Goal: Task Accomplishment & Management: Manage account settings

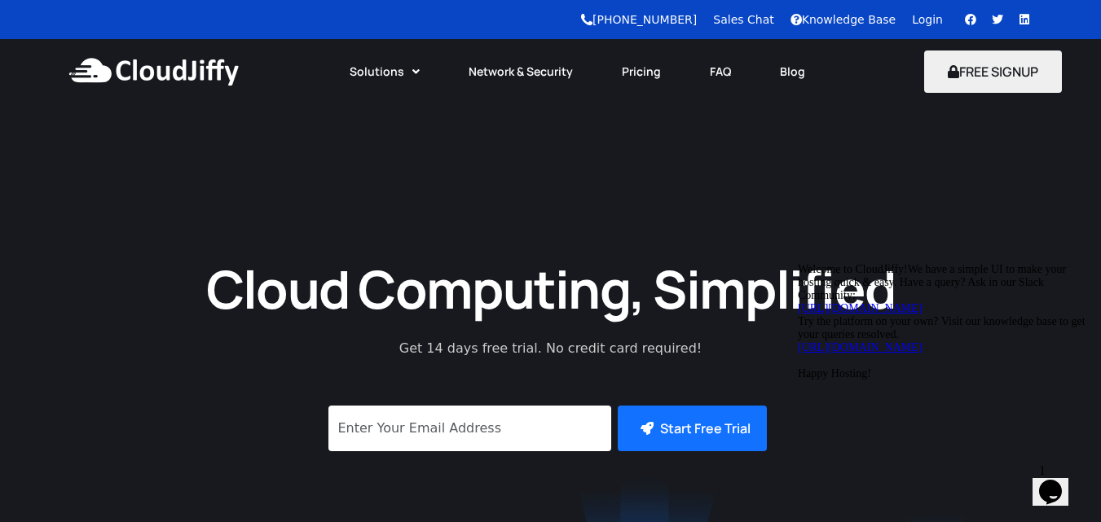
click at [915, 20] on link "Login" at bounding box center [927, 19] width 31 height 13
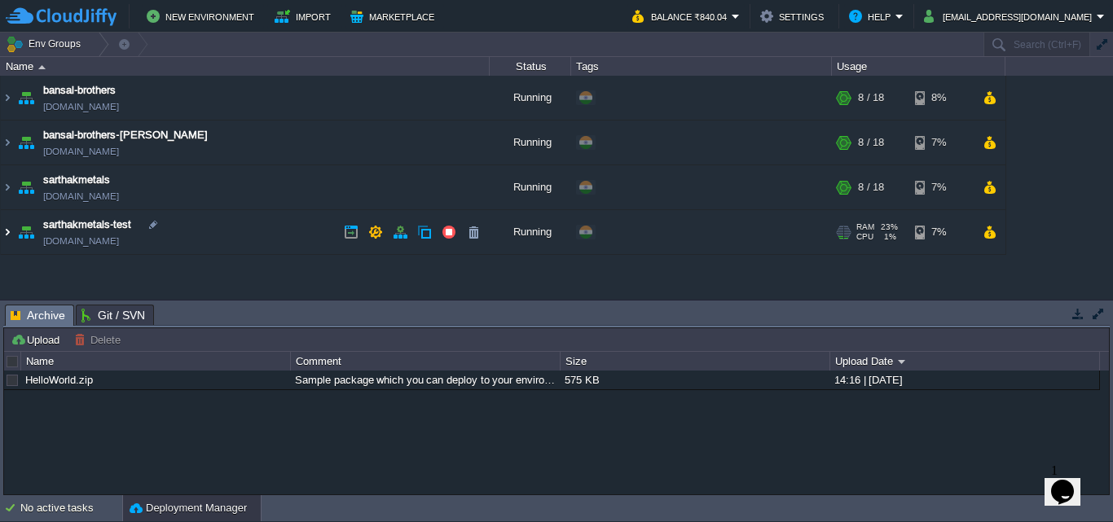
click at [4, 234] on img at bounding box center [7, 232] width 13 height 44
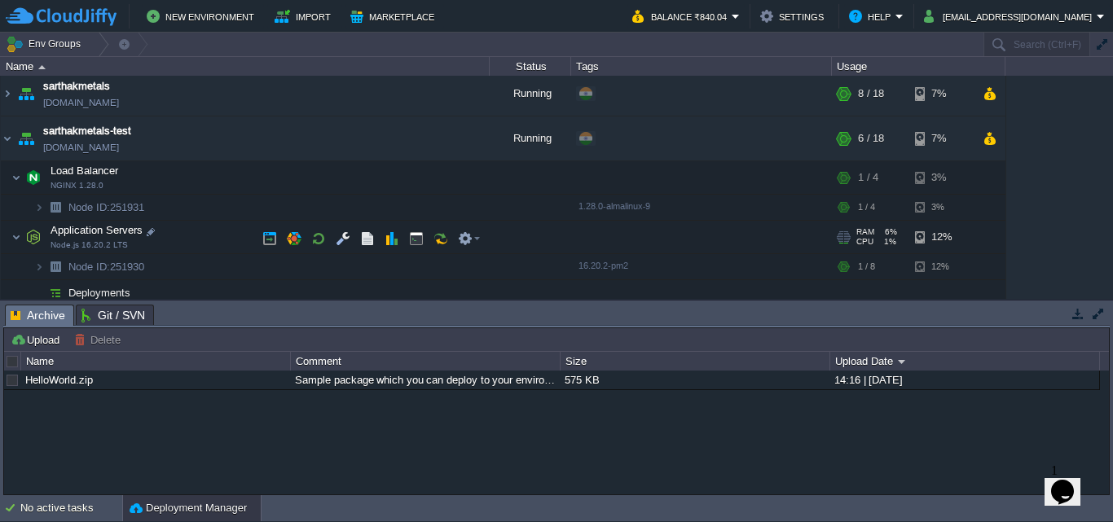
scroll to position [89, 0]
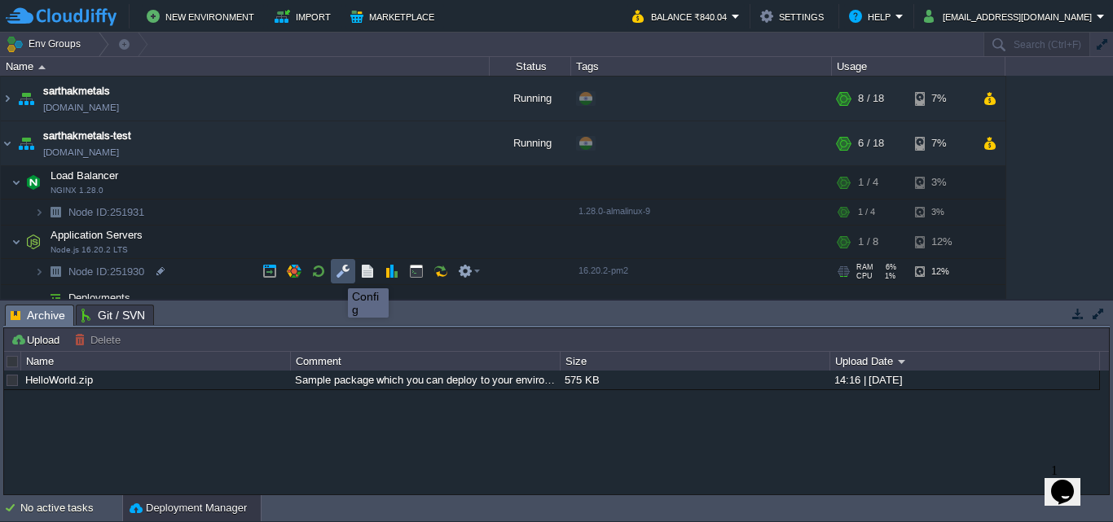
click at [339, 274] on button "button" at bounding box center [343, 271] width 15 height 15
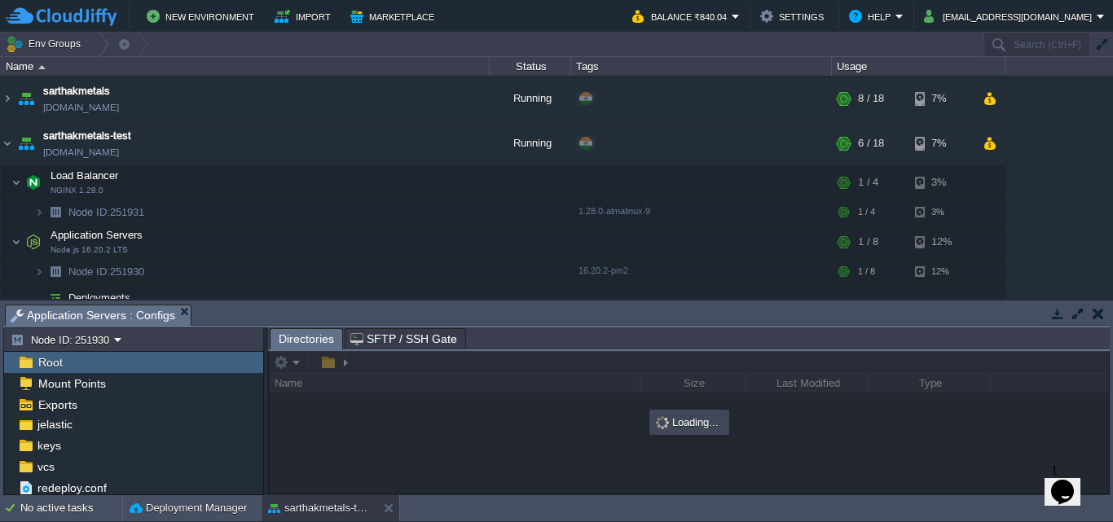
scroll to position [92, 0]
click at [150, 424] on div "jelastic" at bounding box center [133, 423] width 259 height 21
click at [174, 431] on div "jelastic" at bounding box center [133, 427] width 259 height 21
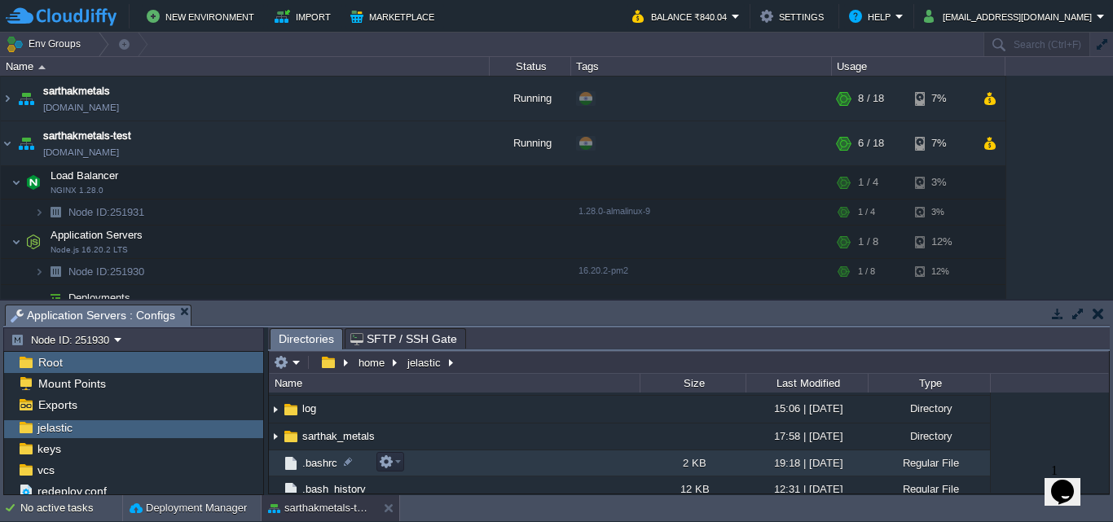
scroll to position [213, 0]
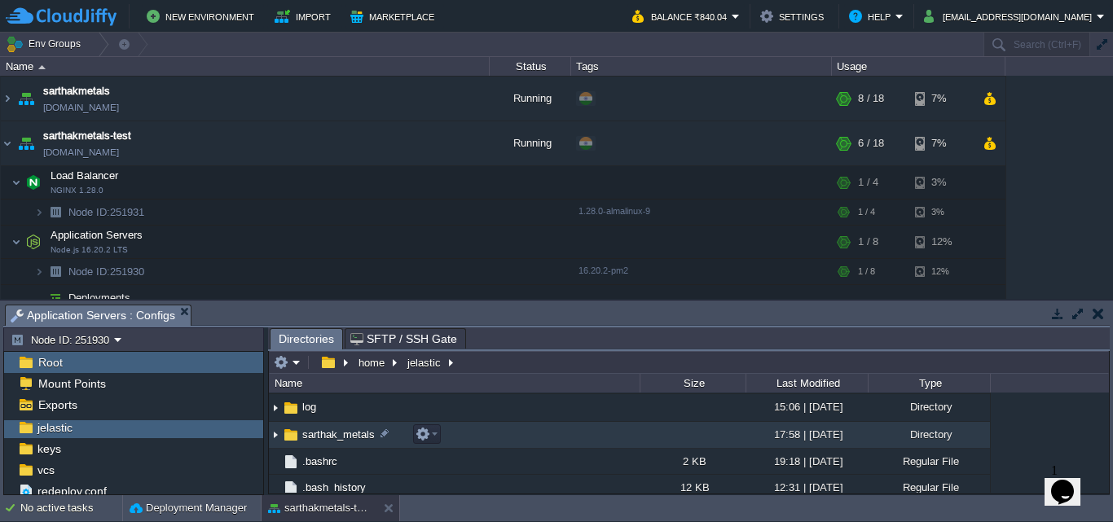
click at [306, 430] on span "sarthak_metals" at bounding box center [338, 435] width 77 height 14
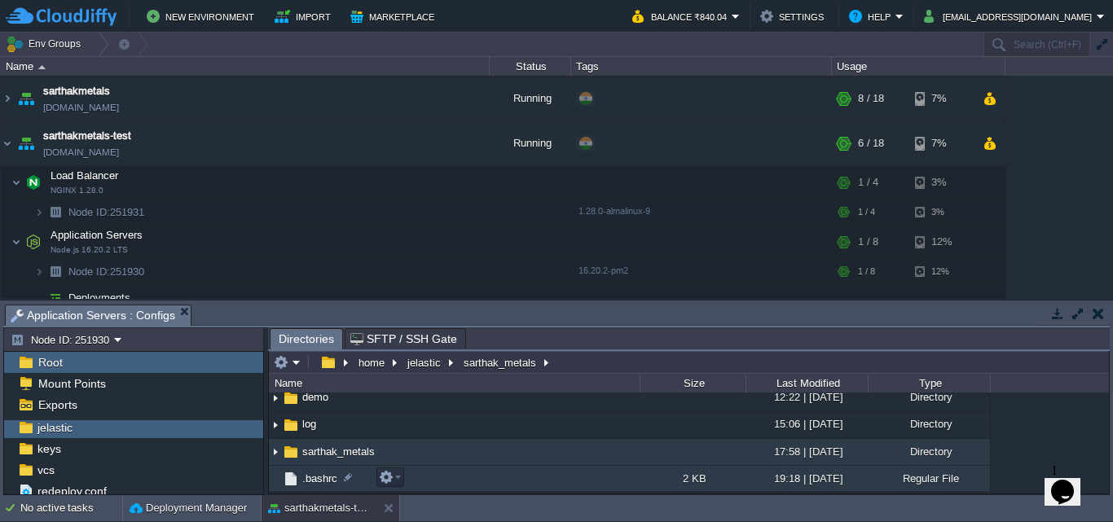
scroll to position [195, 0]
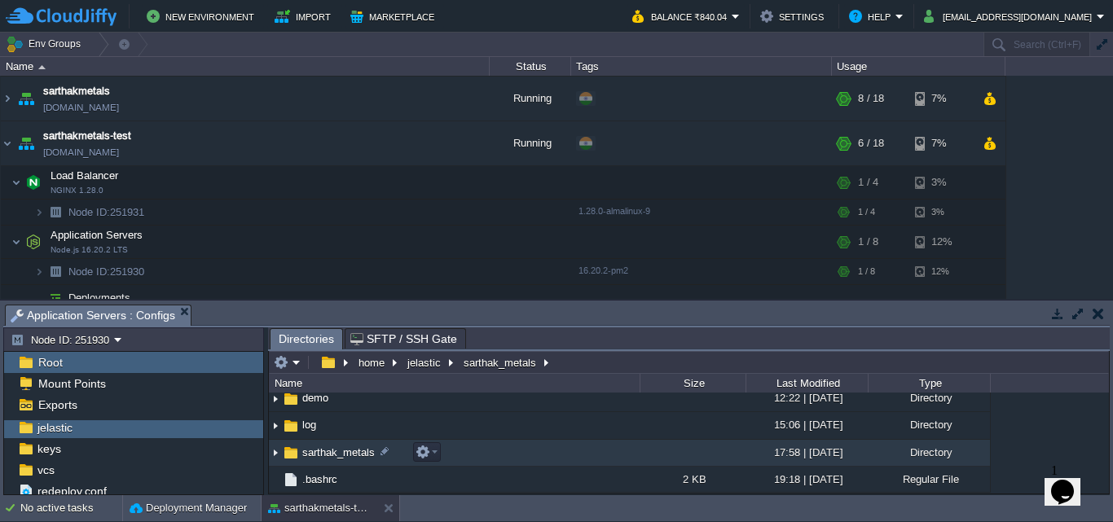
click at [310, 450] on span "sarthak_metals" at bounding box center [338, 453] width 77 height 14
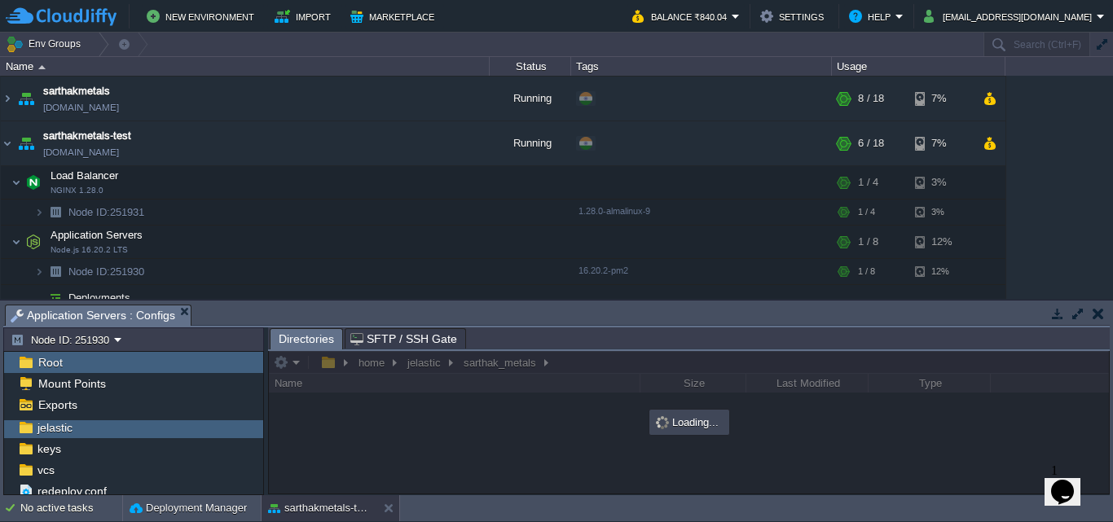
scroll to position [0, 0]
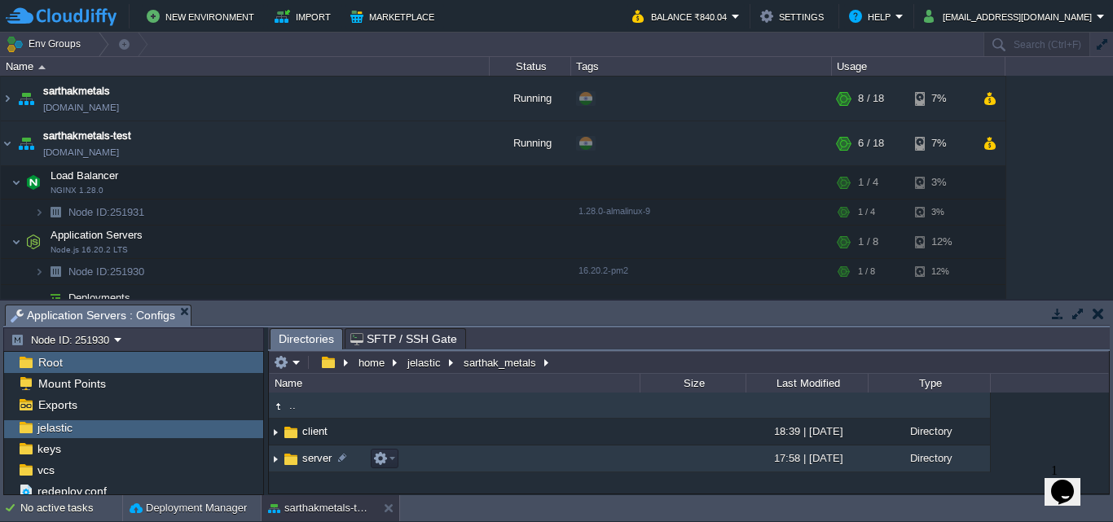
click at [315, 452] on link "server" at bounding box center [317, 459] width 34 height 14
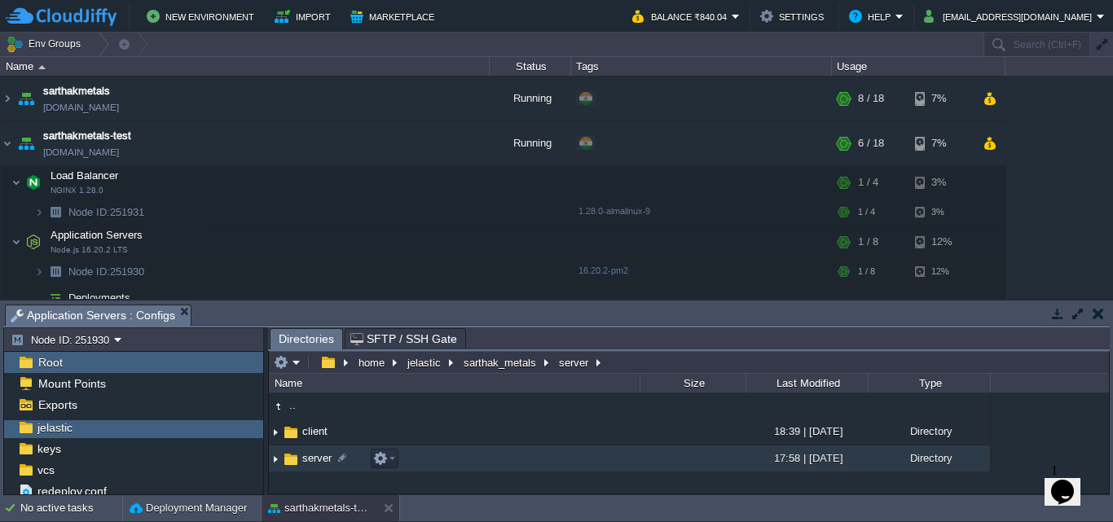
click at [315, 452] on link "server" at bounding box center [317, 459] width 34 height 14
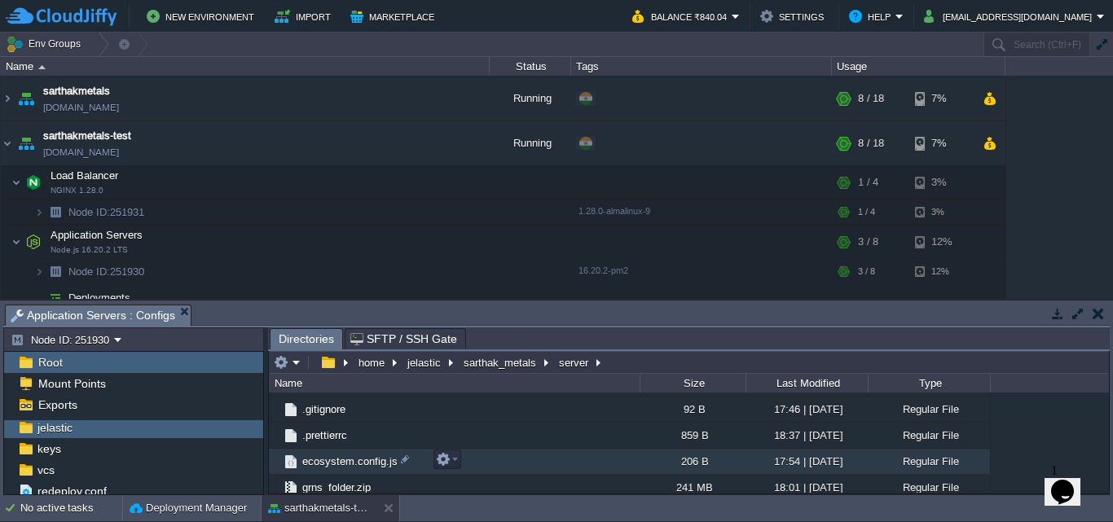
scroll to position [346, 0]
click at [364, 456] on span "ecosystem.config.js" at bounding box center [350, 461] width 100 height 14
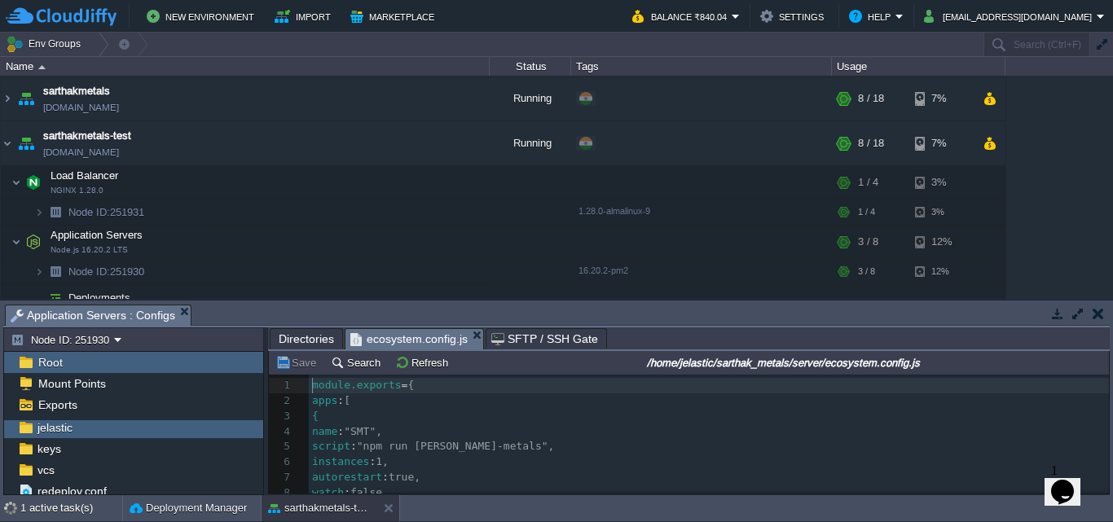
scroll to position [6, 0]
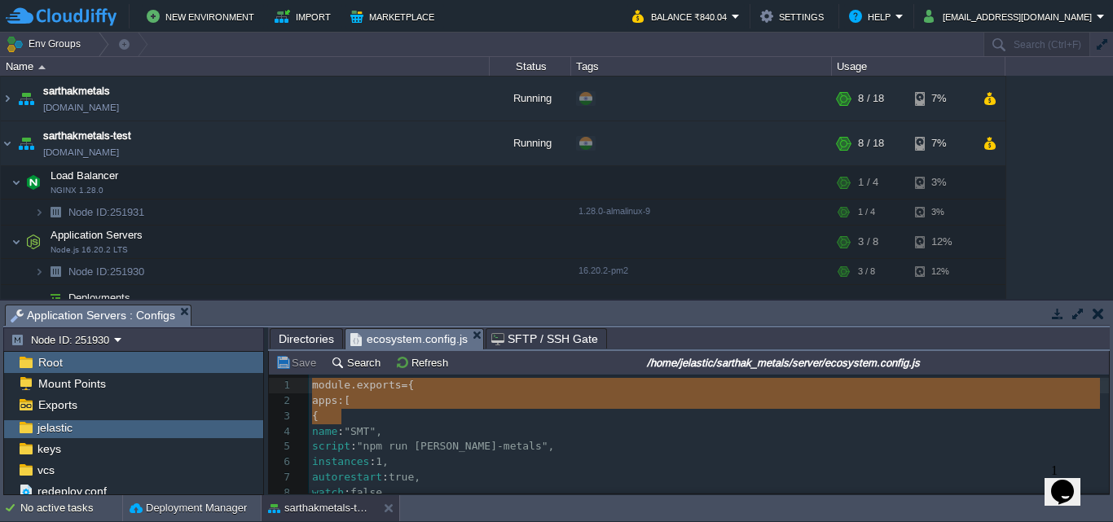
type textarea "{"
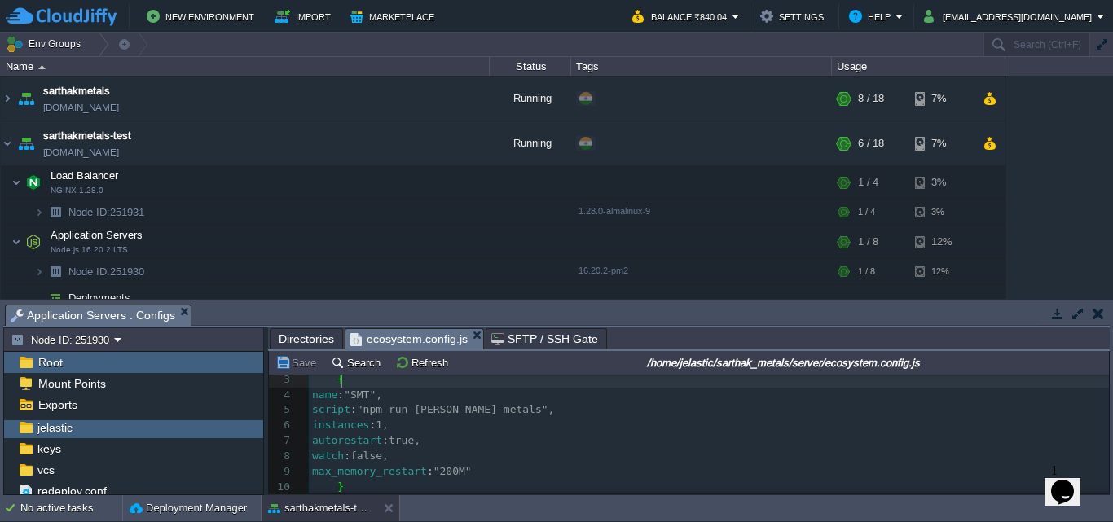
scroll to position [37, 0]
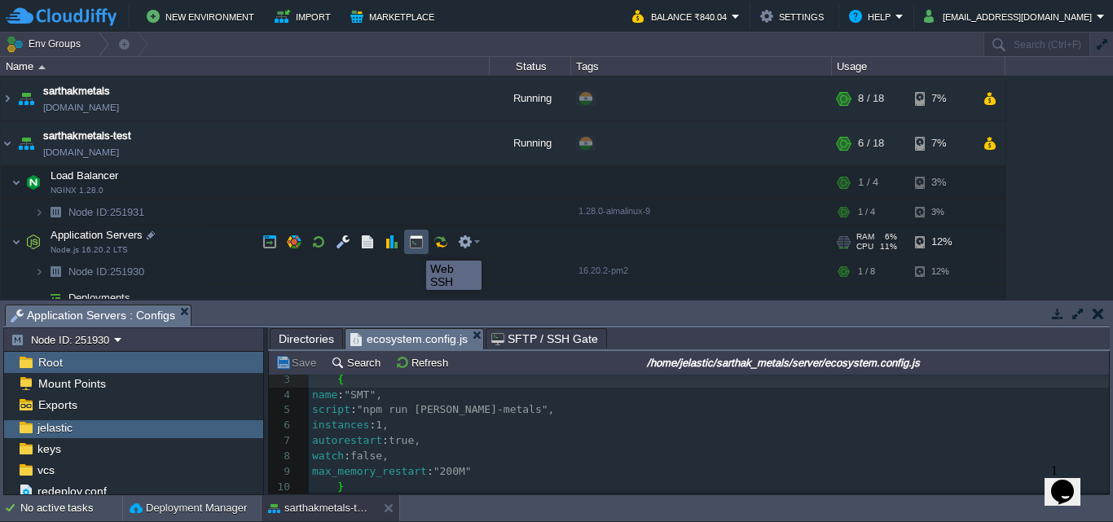
click at [414, 246] on button "button" at bounding box center [416, 242] width 15 height 15
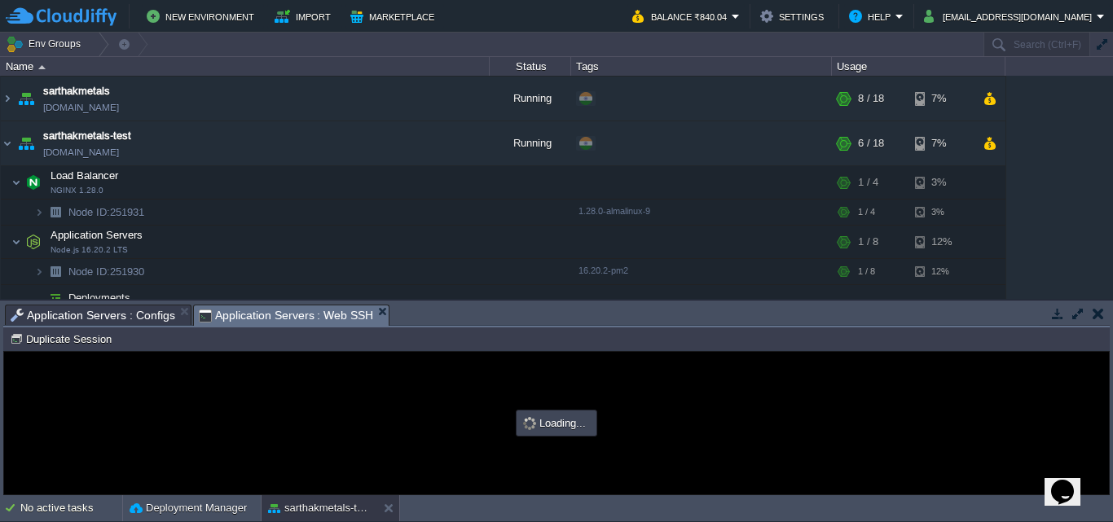
scroll to position [0, 0]
type input "#000000"
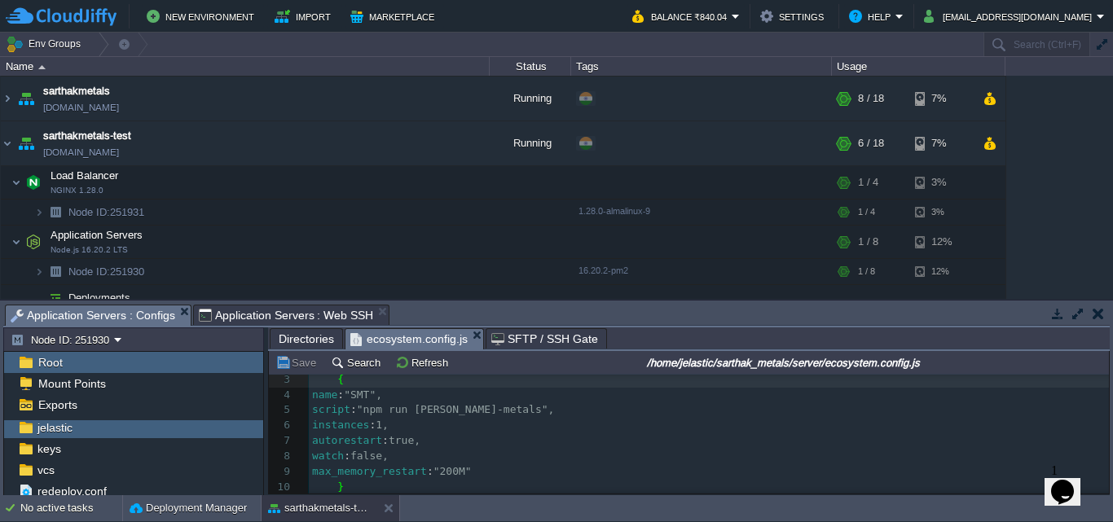
click at [104, 309] on span "Application Servers : Configs" at bounding box center [93, 316] width 165 height 20
click at [508, 470] on pre "max_memory_restart : "200M"" at bounding box center [709, 464] width 800 height 15
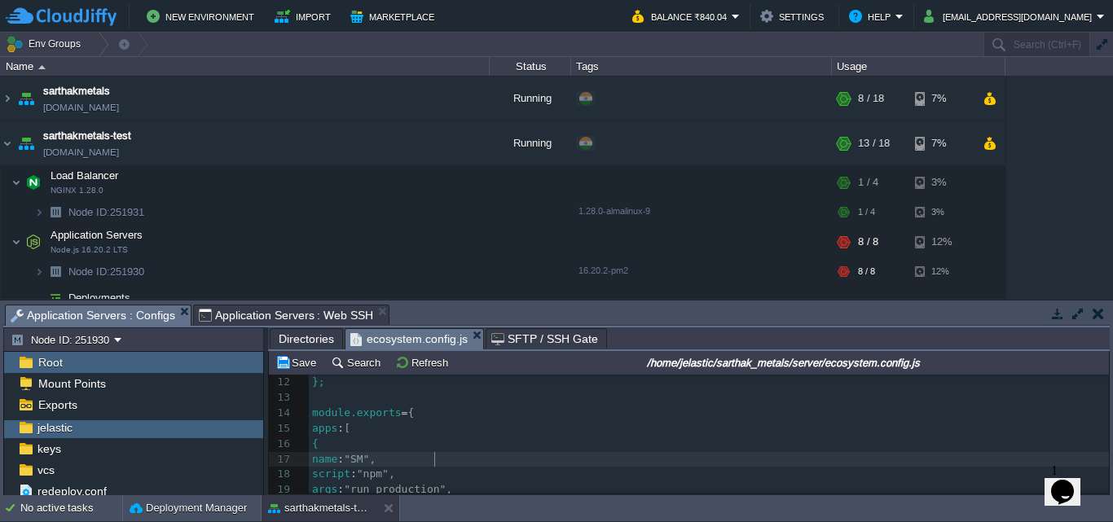
type textarea "SMT"
type textarea "[PERSON_NAME]-metals"
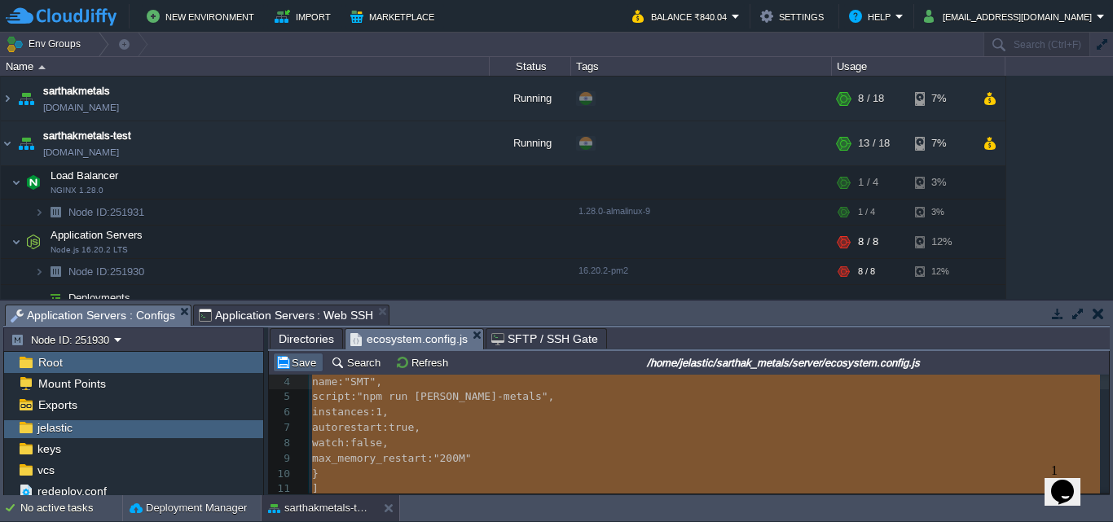
type textarea "module.exports = { apps: [ { name: "SMT", script: "npm run [PERSON_NAME]-metals…"
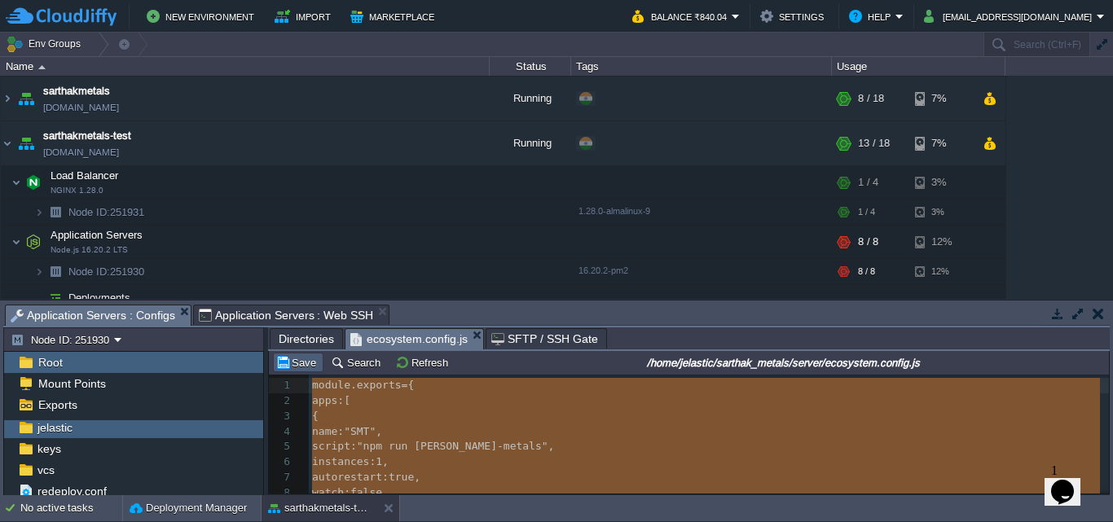
drag, startPoint x: 337, startPoint y: 403, endPoint x: 298, endPoint y: 365, distance: 53.6
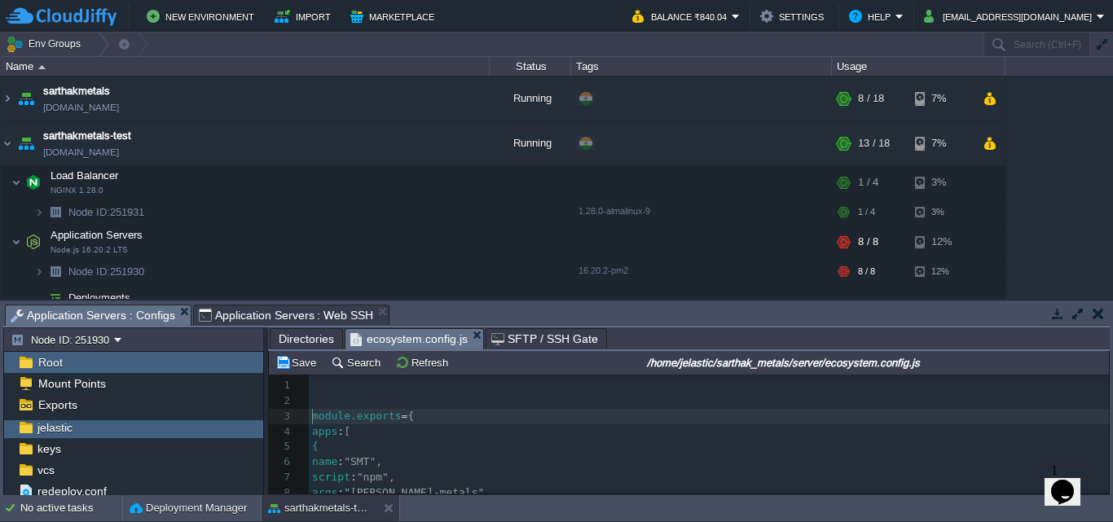
click at [311, 420] on pre "module.exports = {" at bounding box center [709, 416] width 800 height 15
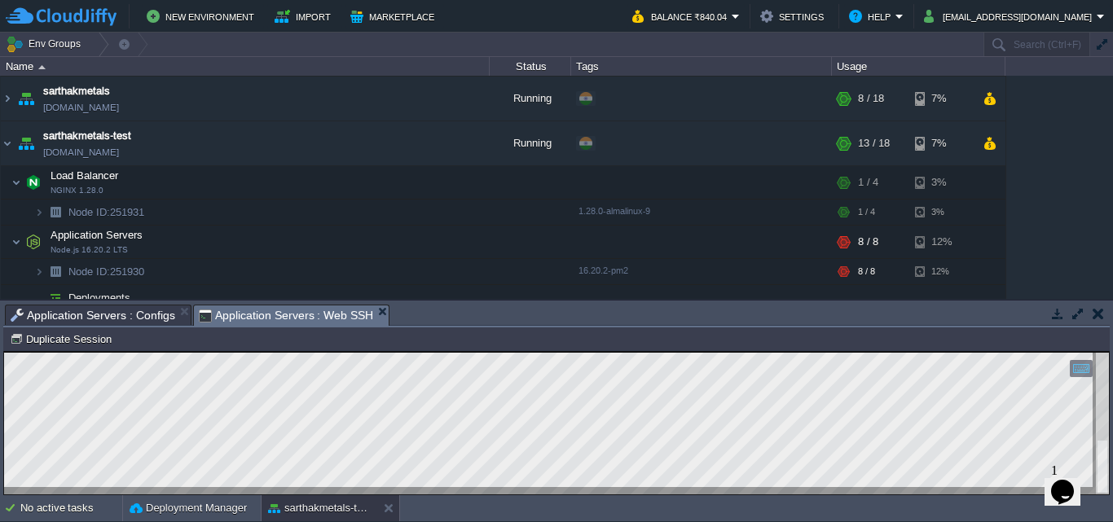
click at [268, 320] on span "Application Servers : Web SSH" at bounding box center [286, 316] width 175 height 20
click at [349, 143] on button "button" at bounding box center [351, 143] width 15 height 15
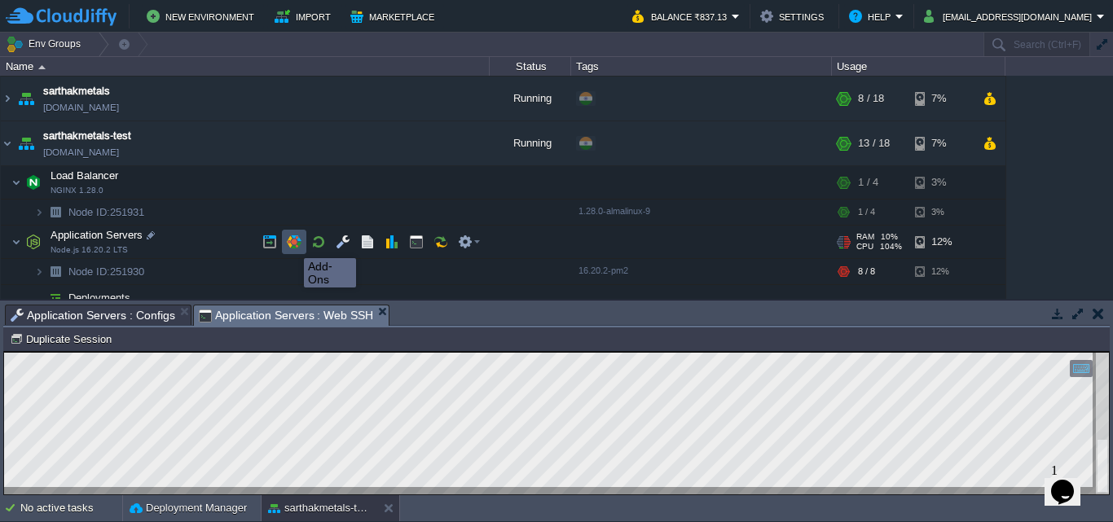
click at [292, 244] on button "button" at bounding box center [294, 242] width 15 height 15
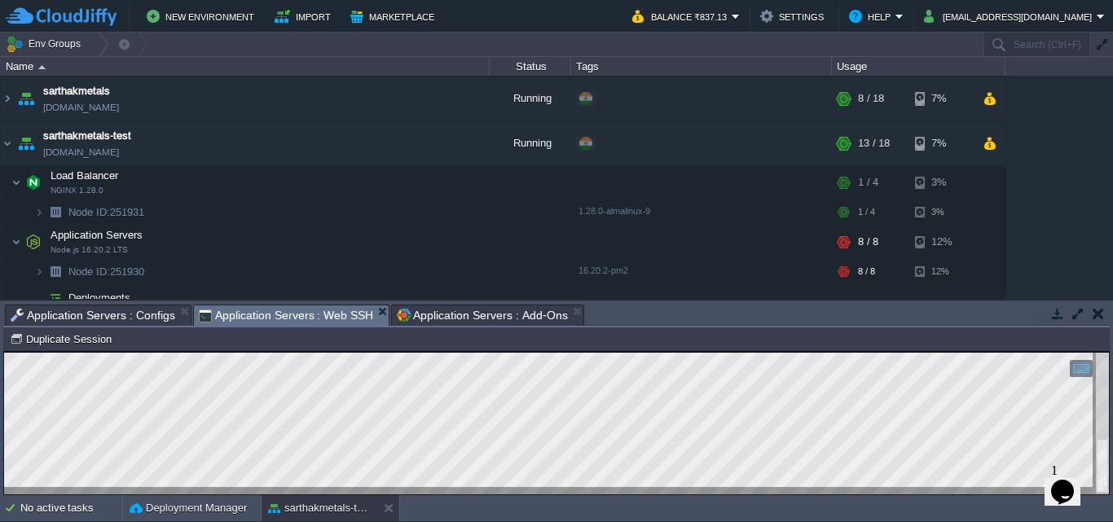
click at [253, 315] on span "Application Servers : Web SSH" at bounding box center [286, 316] width 175 height 20
click at [4, 352] on html "Copy: Ctrl + Shift + C Paste: Ctrl + V Settings: Ctrl + Shift + Alt 0" at bounding box center [556, 352] width 1105 height 0
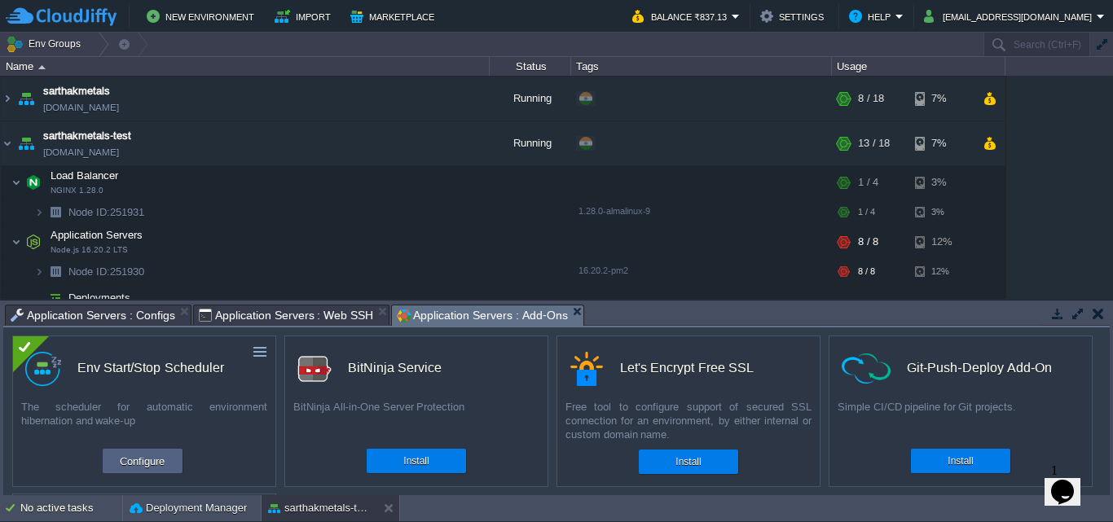
click at [481, 310] on span "Application Servers : Add-Ons" at bounding box center [482, 316] width 170 height 20
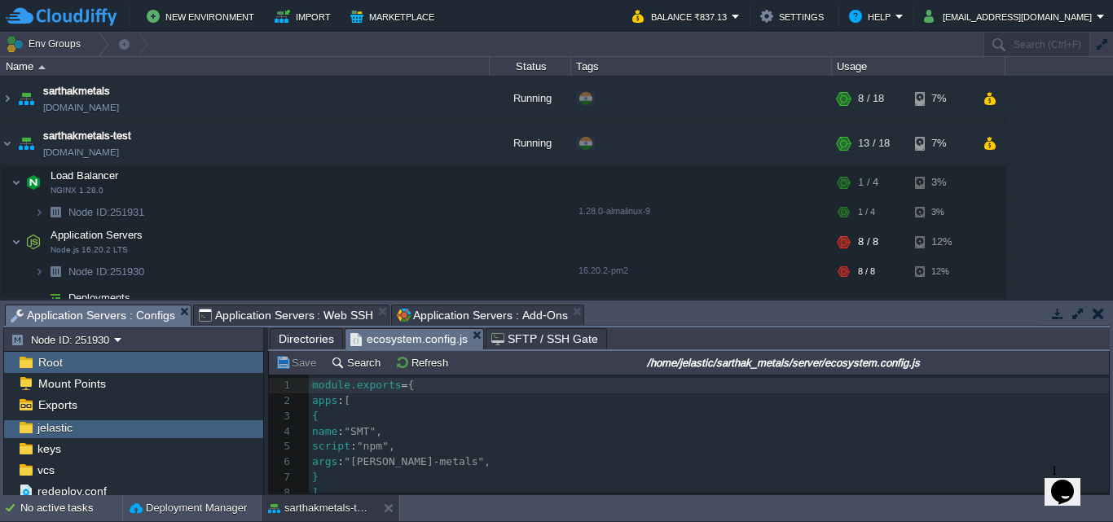
click at [121, 313] on span "Application Servers : Configs" at bounding box center [93, 316] width 165 height 20
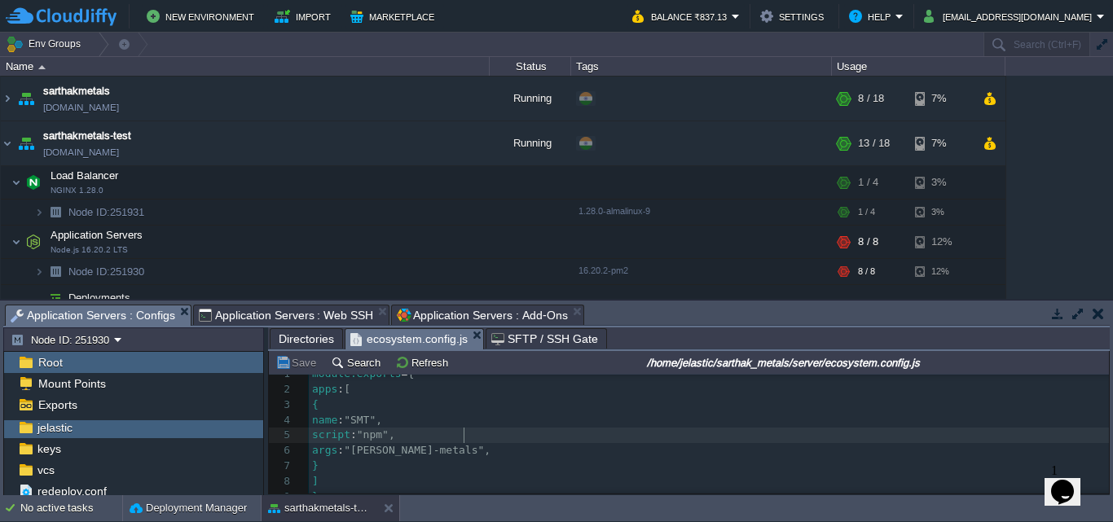
click at [605, 439] on pre "script : "npm"," at bounding box center [709, 435] width 800 height 15
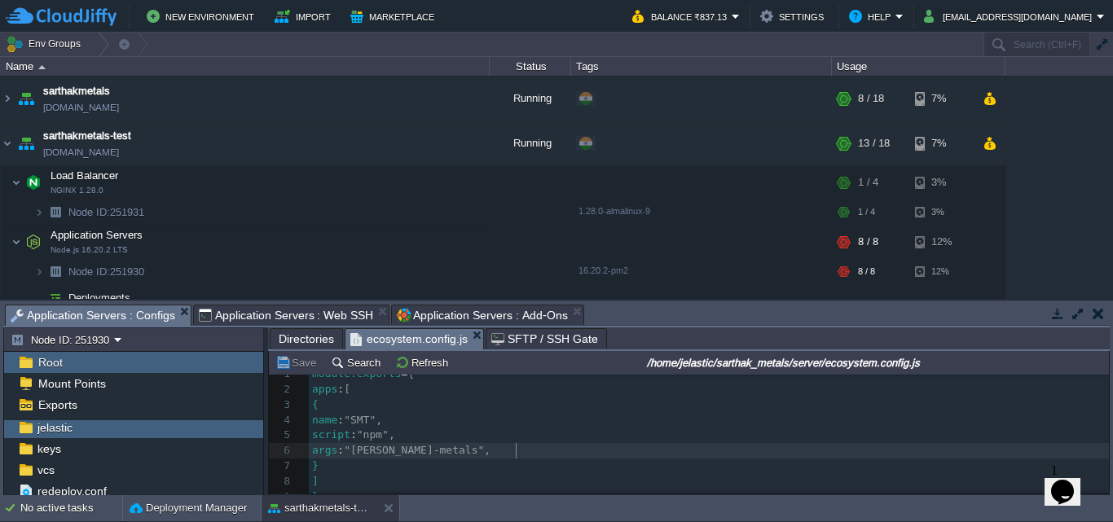
click at [537, 454] on pre "args : "[PERSON_NAME]-metals"," at bounding box center [709, 450] width 800 height 15
click at [524, 444] on pre "args : "[PERSON_NAME]-metals"," at bounding box center [709, 446] width 800 height 15
click at [425, 446] on div "xxxxxxxxxx 9 1 module.exports = { 2 apps : [ 3 { 4 name : "SMT", 5 script : "np…" at bounding box center [709, 432] width 800 height 139
type textarea "run"
click at [298, 359] on button "Save" at bounding box center [299, 362] width 46 height 15
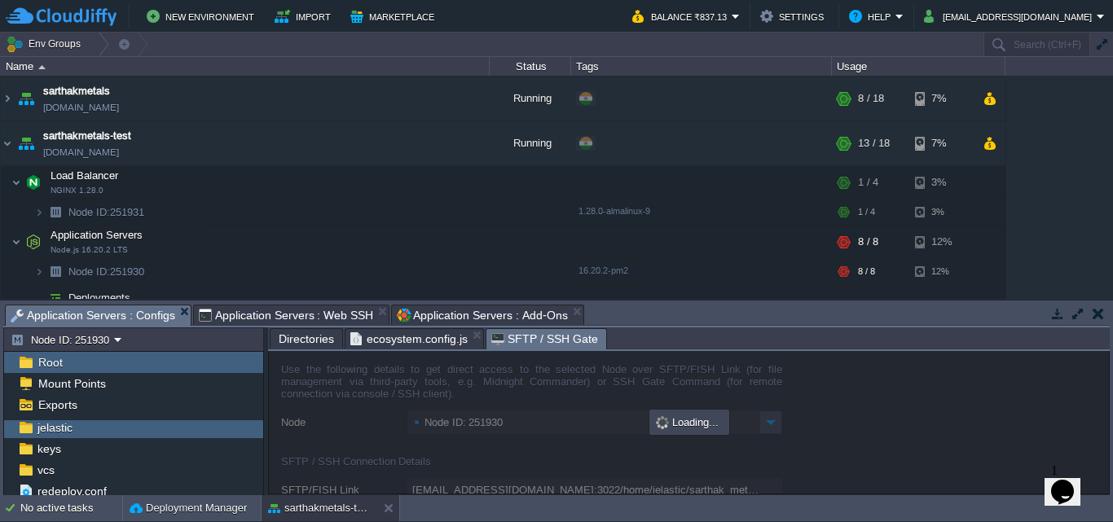
click at [552, 337] on span "SFTP / SSH Gate" at bounding box center [545, 339] width 107 height 20
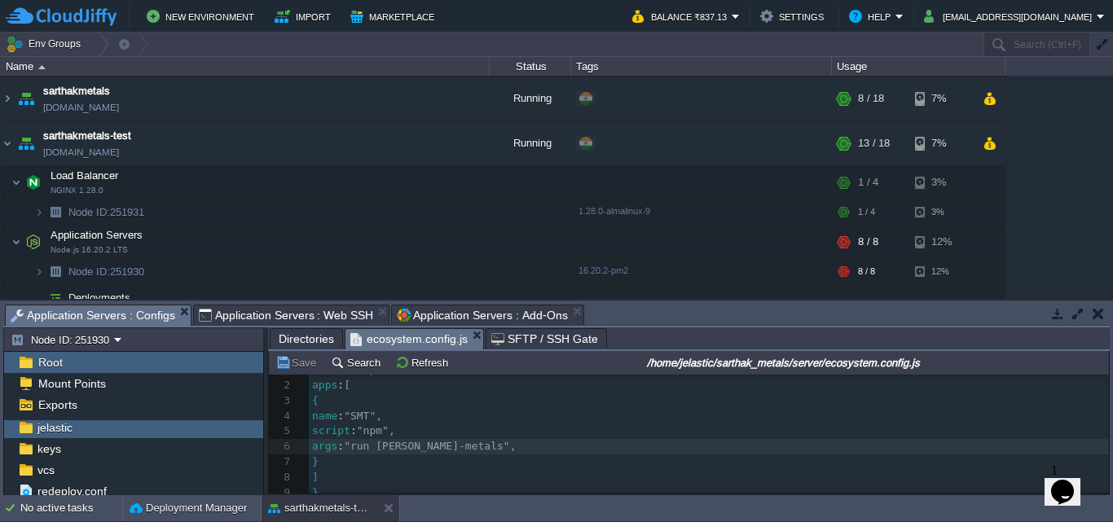
click at [419, 342] on span "ecosystem.config.js" at bounding box center [408, 339] width 117 height 20
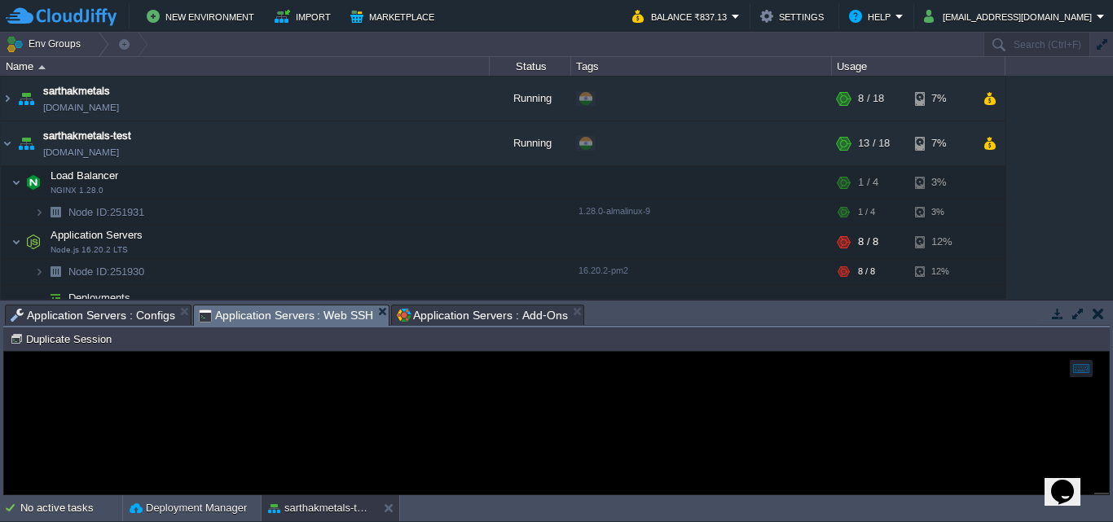
click at [302, 316] on span "Application Servers : Web SSH" at bounding box center [286, 316] width 175 height 20
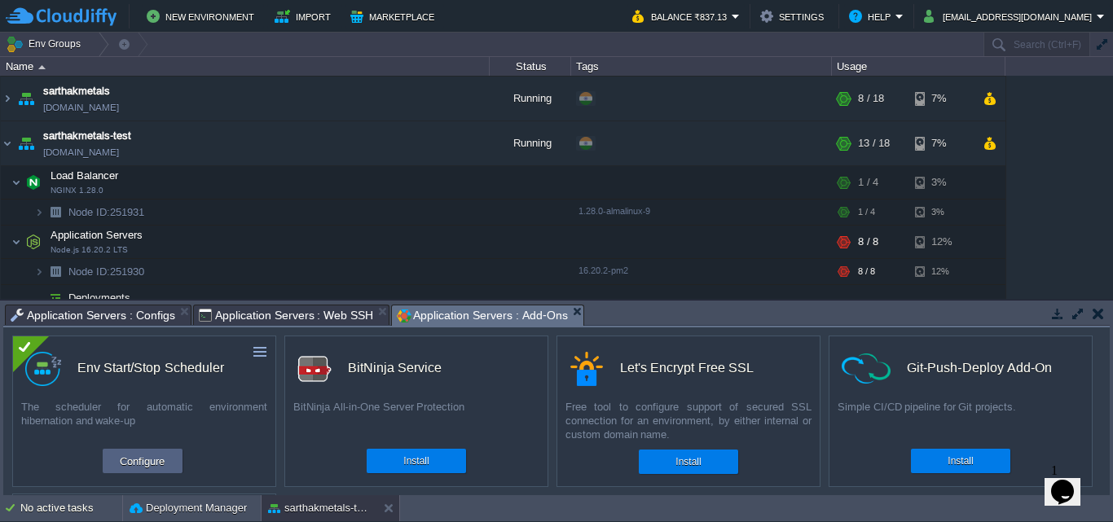
click at [459, 315] on span "Application Servers : Add-Ons" at bounding box center [482, 316] width 170 height 20
click at [121, 465] on button "Configure" at bounding box center [142, 462] width 55 height 20
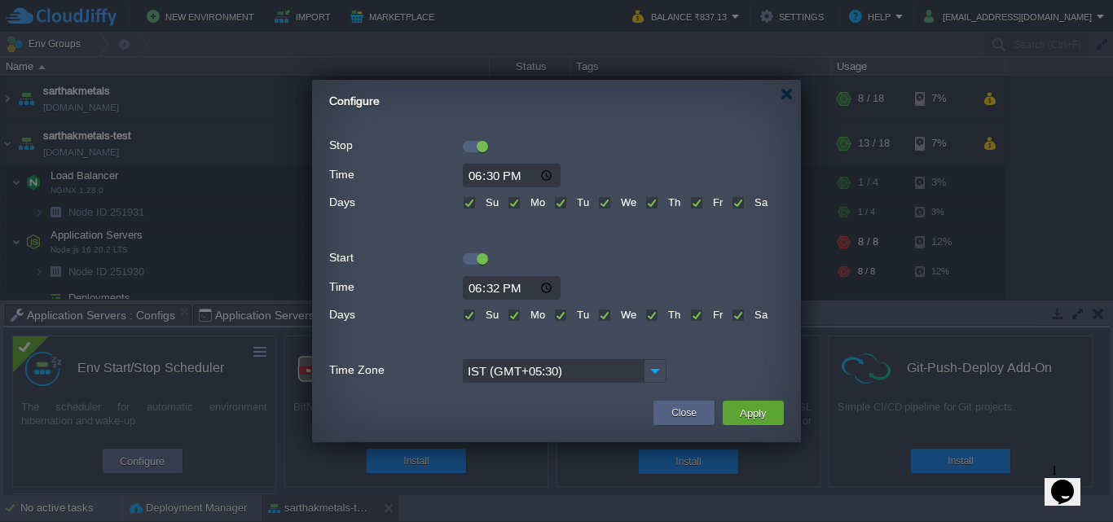
click at [471, 172] on input "18:30" at bounding box center [512, 176] width 98 height 24
type input "15:55"
click at [474, 284] on input "18:32" at bounding box center [512, 288] width 98 height 24
type input "15:57"
click at [764, 415] on button "Apply" at bounding box center [753, 413] width 37 height 20
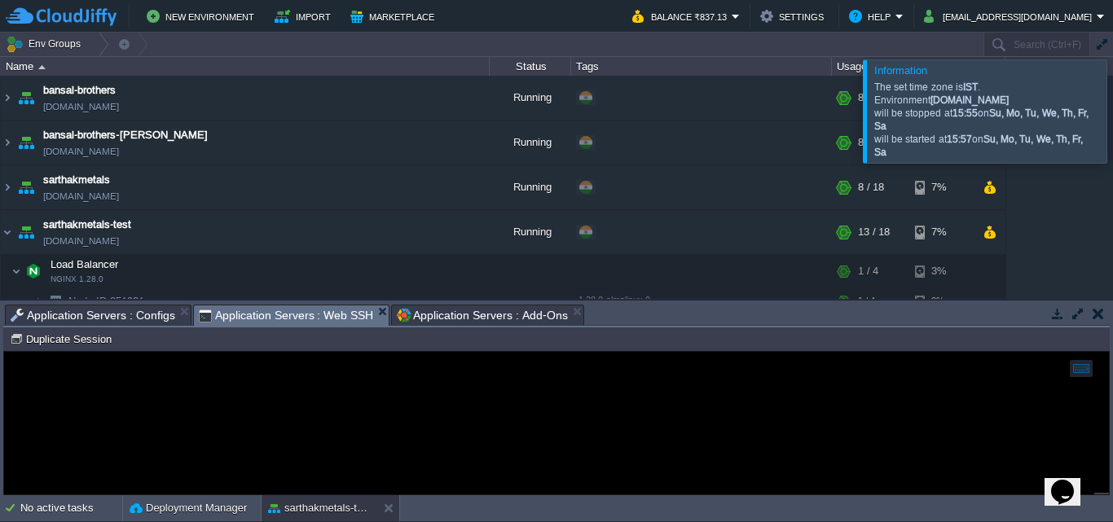
click at [292, 318] on span "Application Servers : Web SSH" at bounding box center [286, 316] width 175 height 20
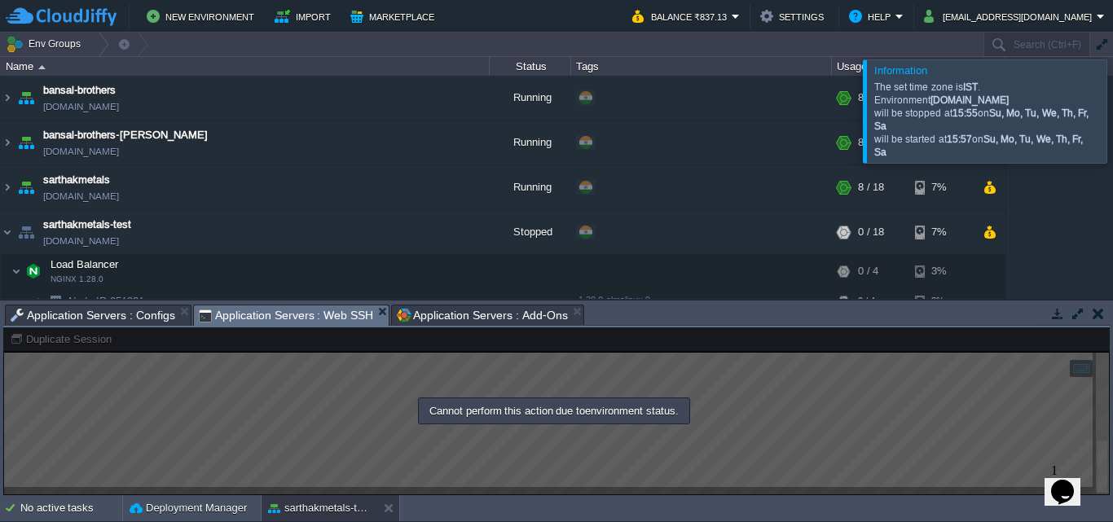
click at [1113, 112] on div at bounding box center [1133, 111] width 0 height 103
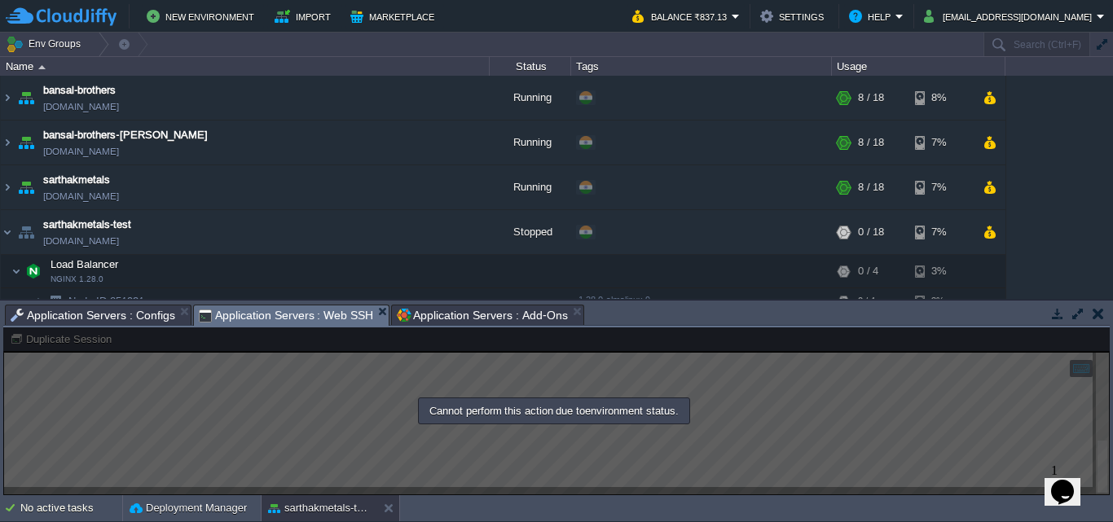
click at [328, 307] on span "Application Servers : Web SSH" at bounding box center [286, 316] width 175 height 20
click at [327, 321] on span "Application Servers : Web SSH" at bounding box center [286, 316] width 175 height 20
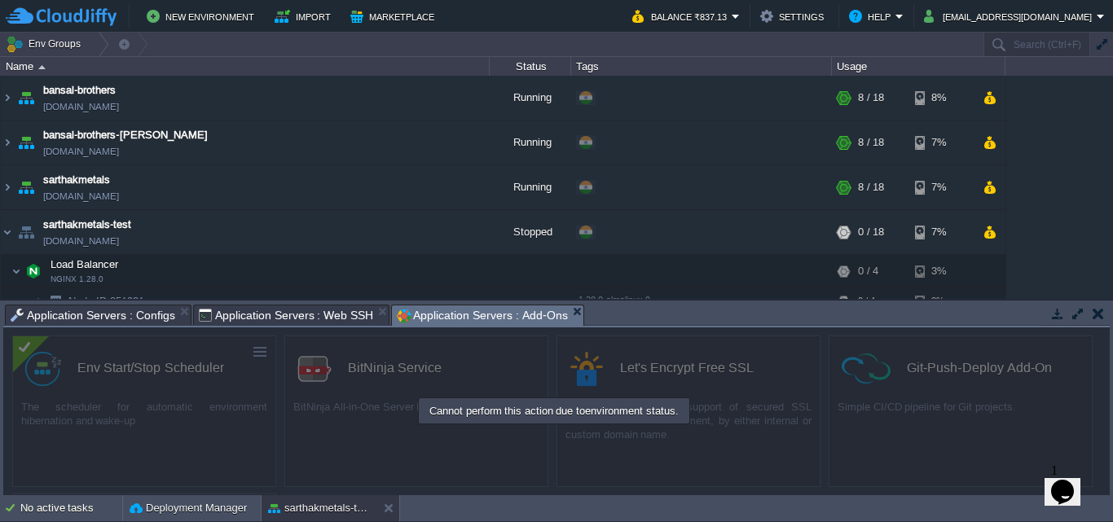
click at [444, 311] on span "Application Servers : Add-Ons" at bounding box center [482, 316] width 170 height 20
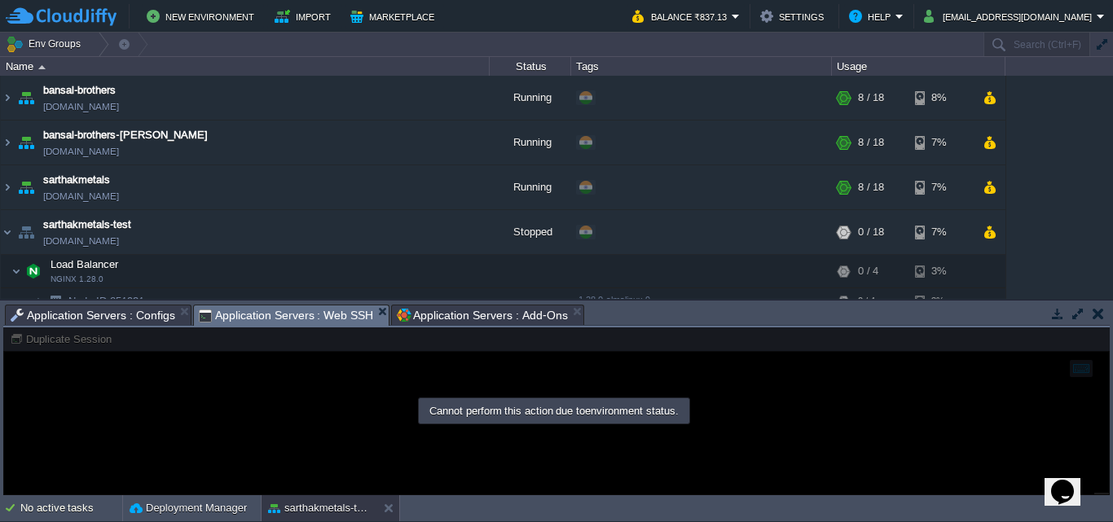
click at [283, 316] on span "Application Servers : Web SSH" at bounding box center [286, 316] width 175 height 20
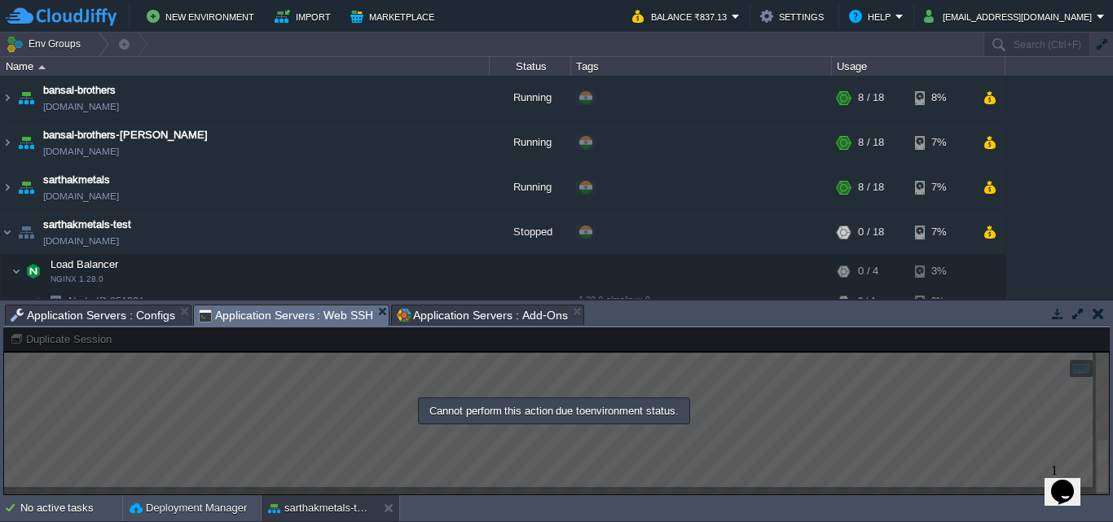
scroll to position [2, 0]
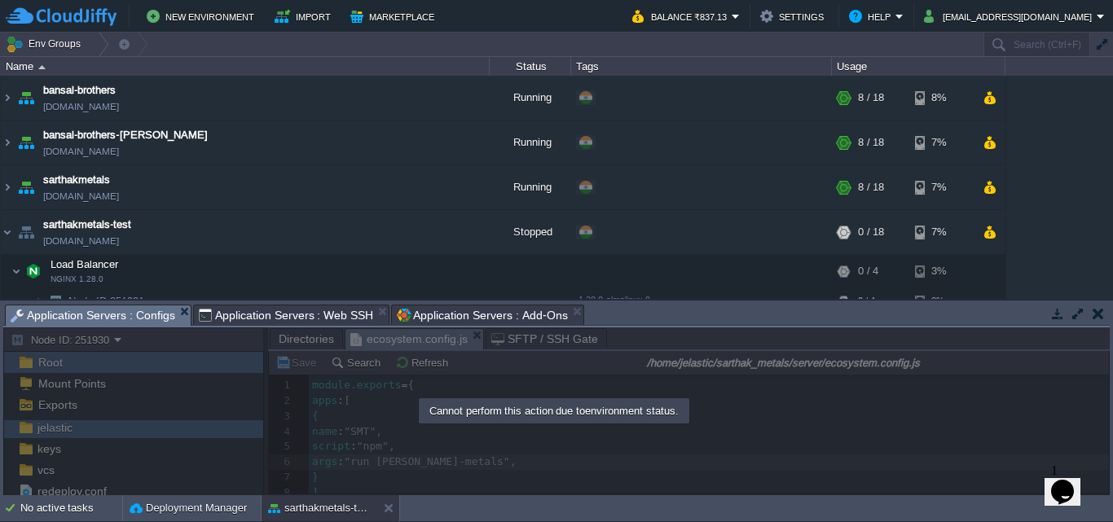
click at [122, 323] on span "Application Servers : Configs" at bounding box center [93, 316] width 165 height 20
click at [306, 315] on span "Application Servers : Web SSH" at bounding box center [286, 316] width 175 height 20
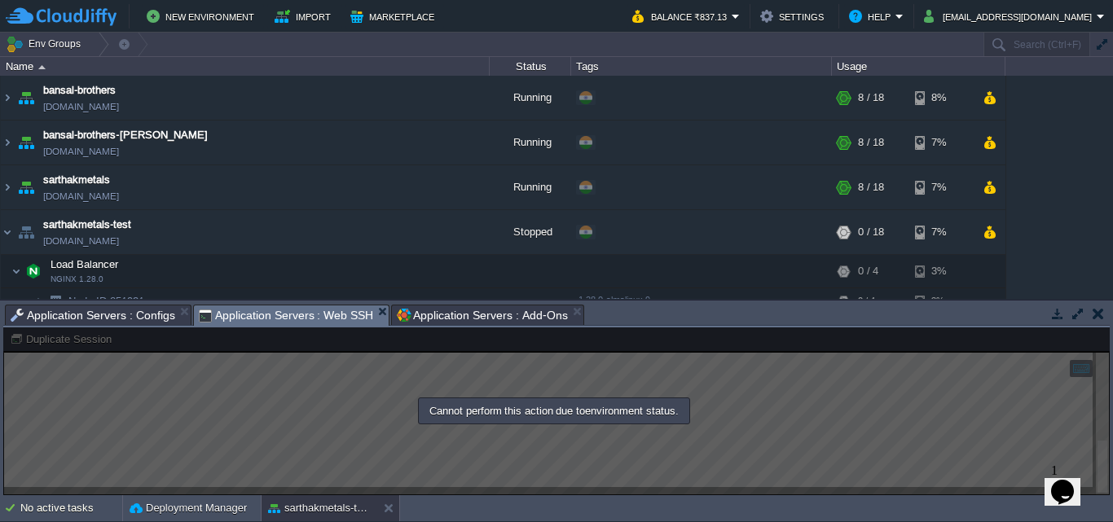
click at [400, 428] on div at bounding box center [556, 412] width 1107 height 168
click at [64, 505] on div "No active tasks" at bounding box center [71, 509] width 102 height 26
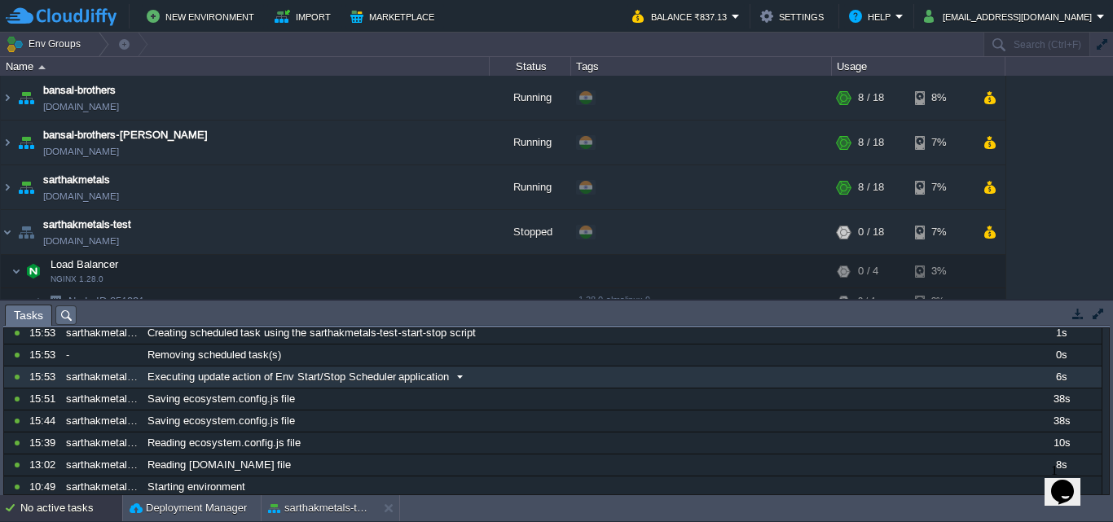
scroll to position [0, 0]
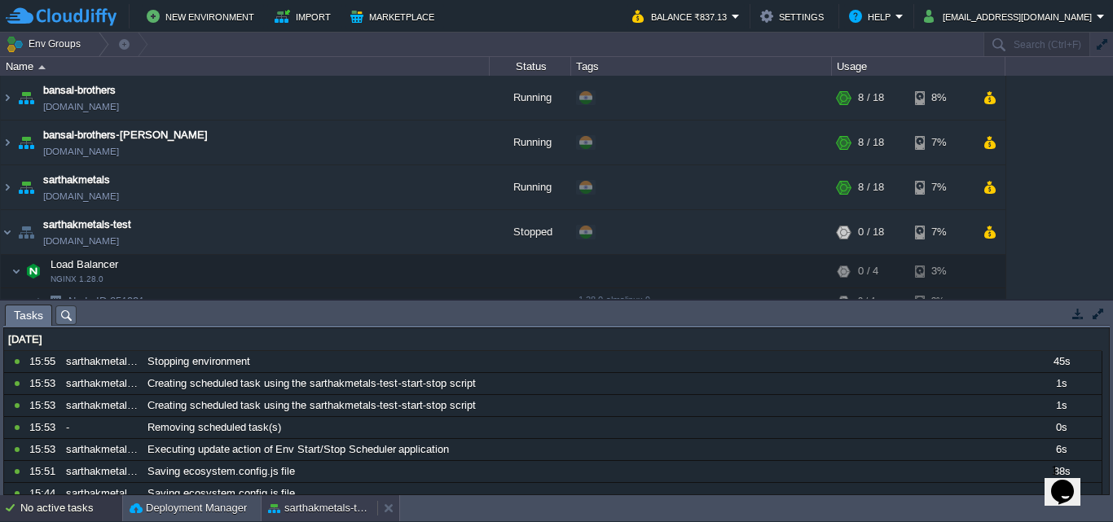
click at [306, 505] on button "sarthakmetals-test" at bounding box center [319, 508] width 103 height 16
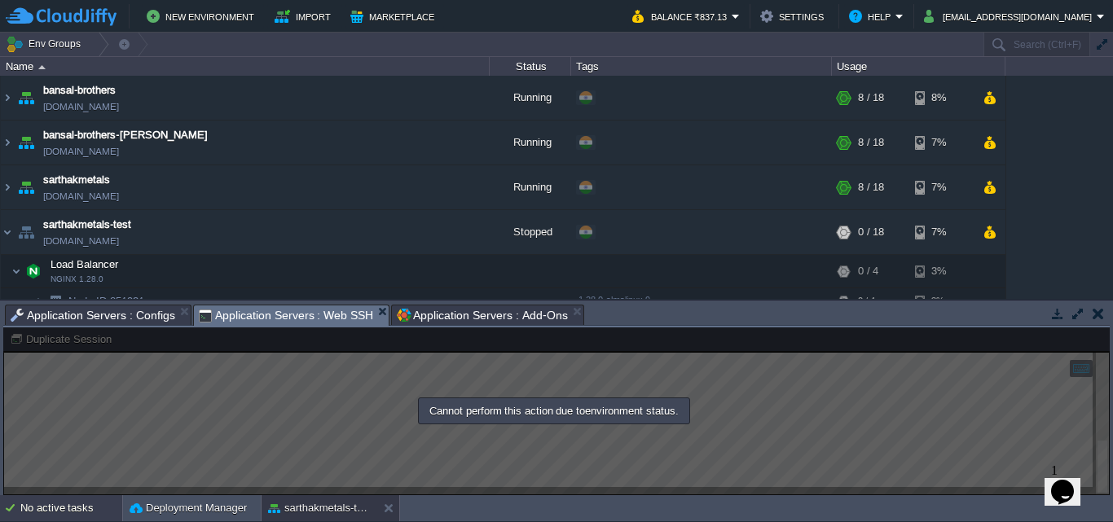
click at [68, 496] on div "No active tasks" at bounding box center [71, 509] width 102 height 26
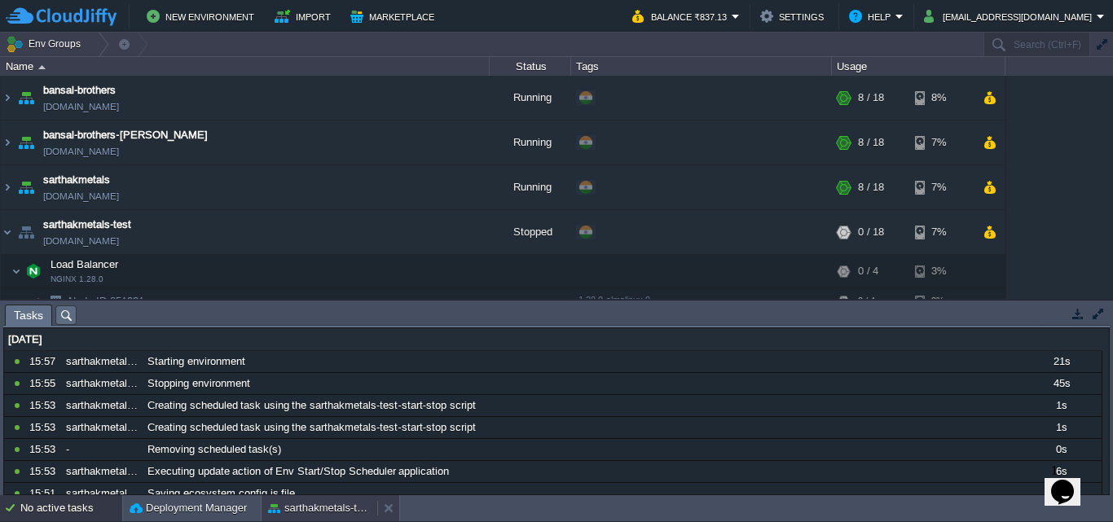
click at [337, 513] on button "sarthakmetals-test" at bounding box center [319, 508] width 103 height 16
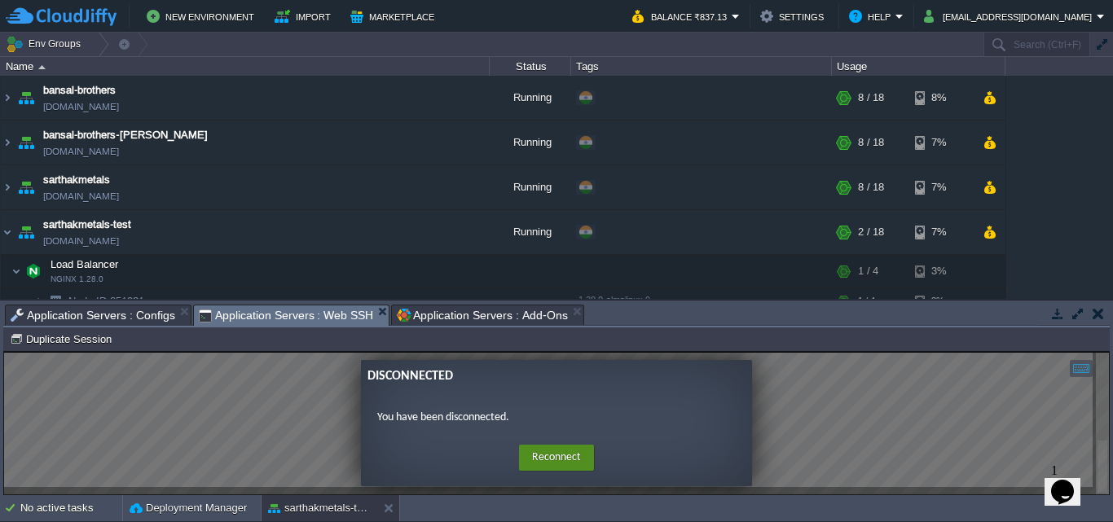
click at [557, 452] on button "Reconnect" at bounding box center [556, 458] width 75 height 26
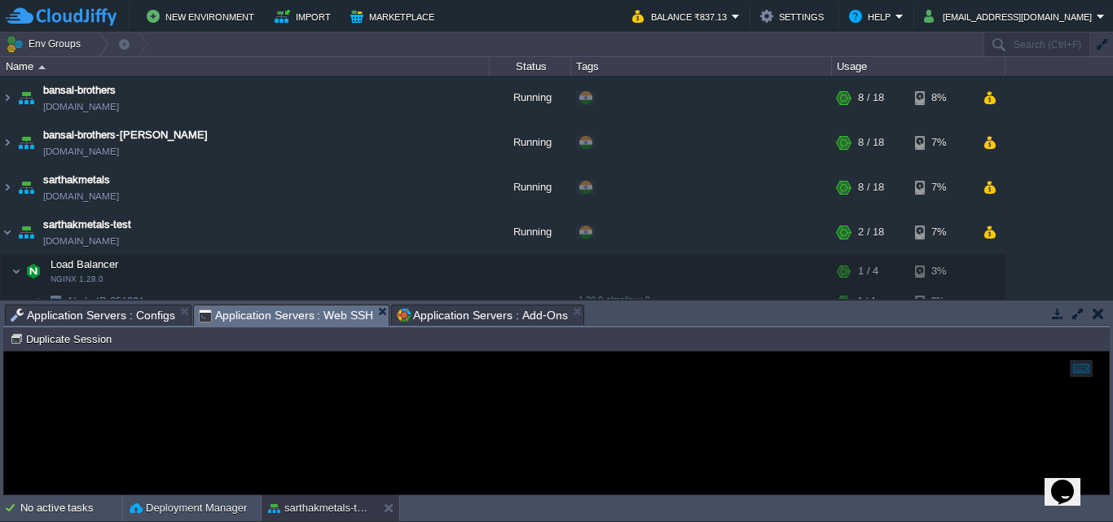
click at [384, 395] on div at bounding box center [556, 423] width 1105 height 143
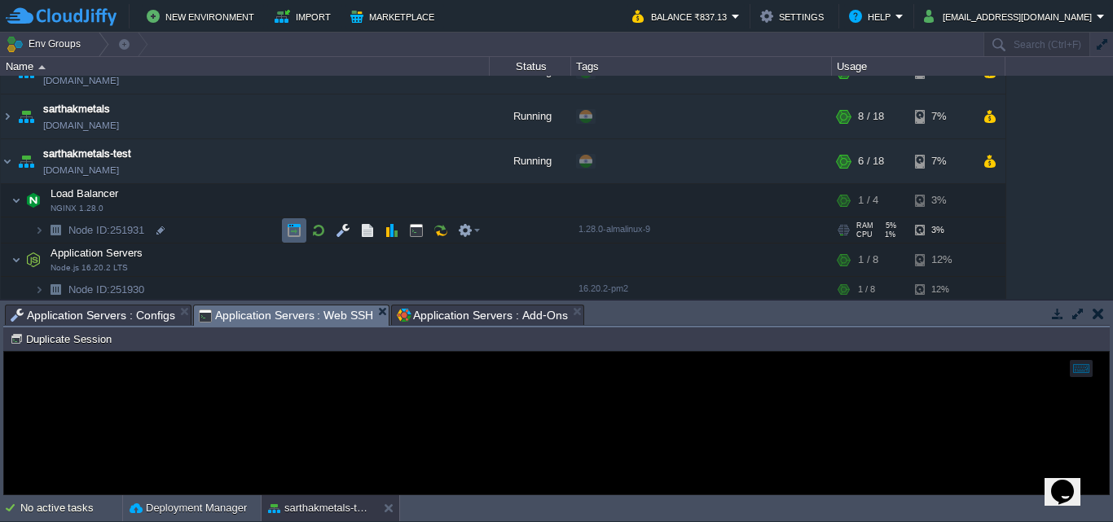
scroll to position [72, 0]
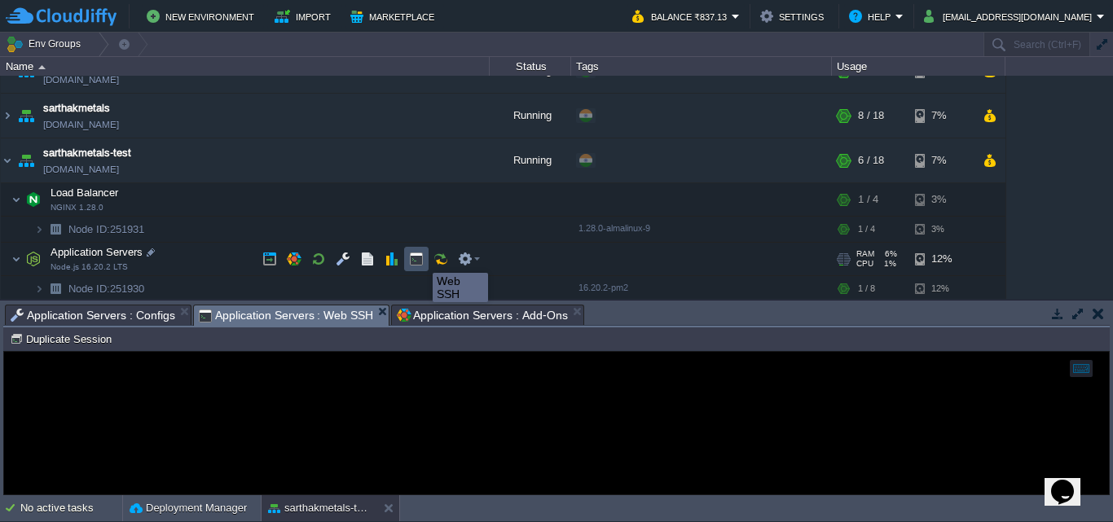
click at [421, 258] on button "button" at bounding box center [416, 259] width 15 height 15
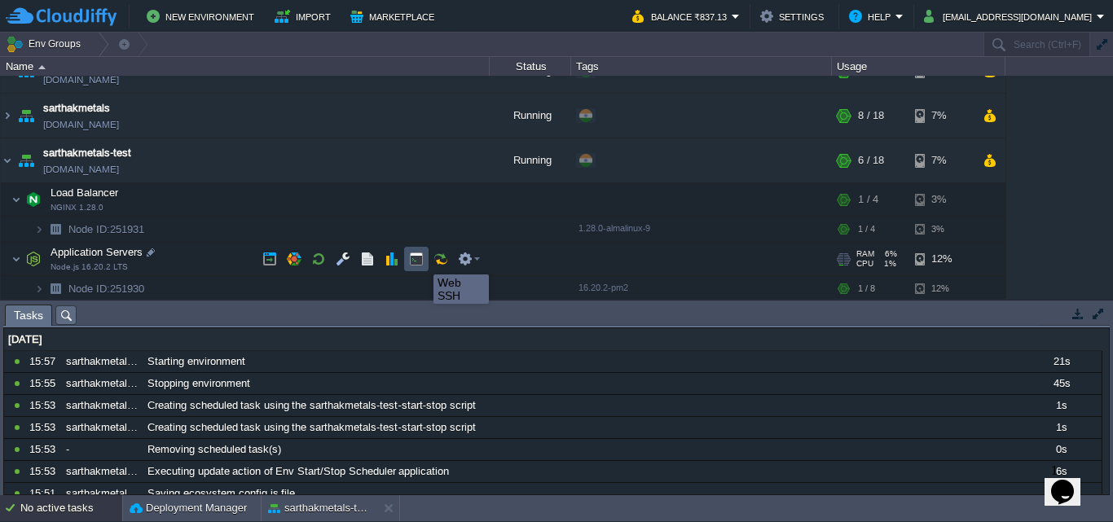
click at [421, 260] on button "button" at bounding box center [416, 259] width 15 height 15
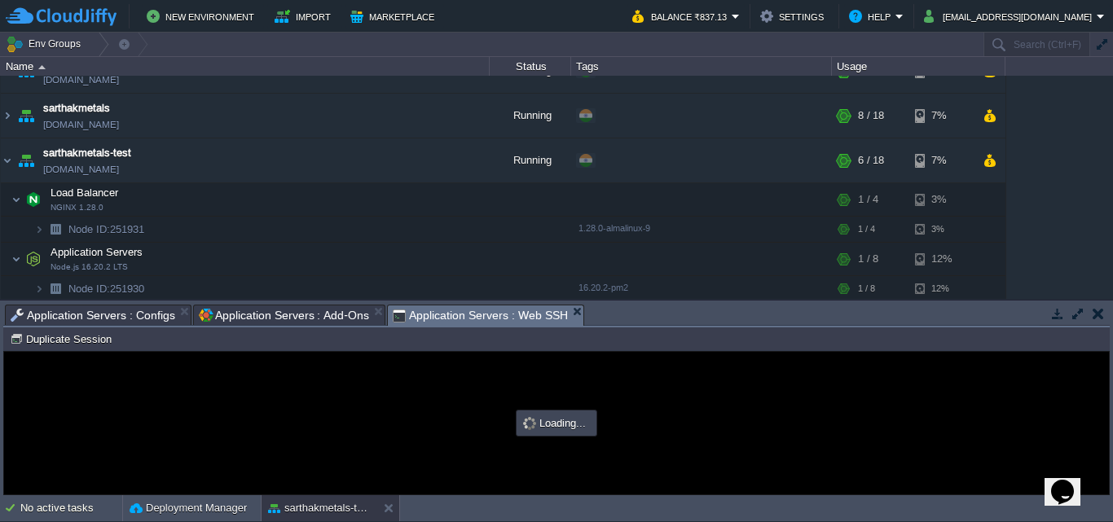
scroll to position [0, 0]
type input "#000000"
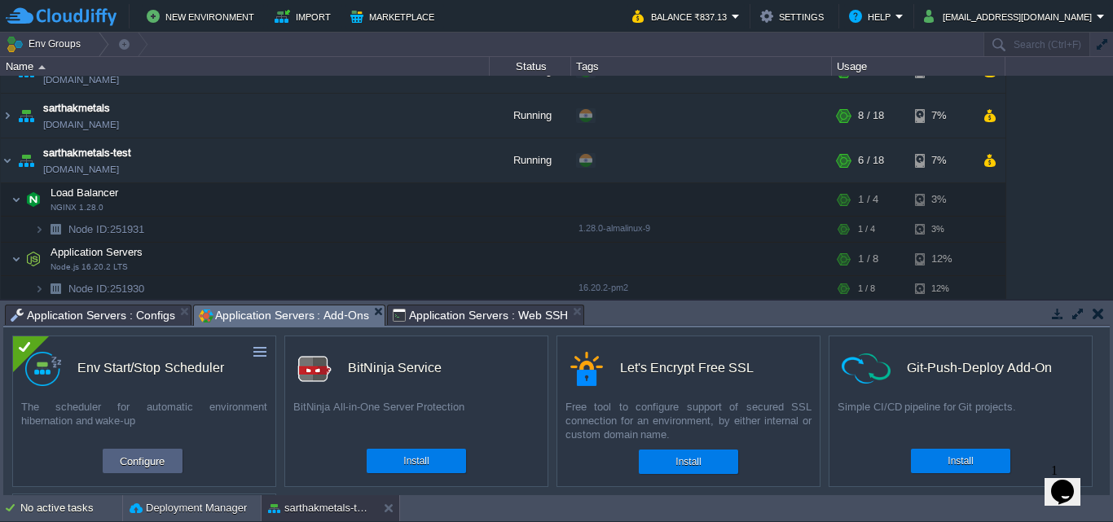
click at [249, 316] on span "Application Servers : Add-Ons" at bounding box center [284, 316] width 170 height 20
click at [149, 459] on button "Configure" at bounding box center [142, 462] width 55 height 20
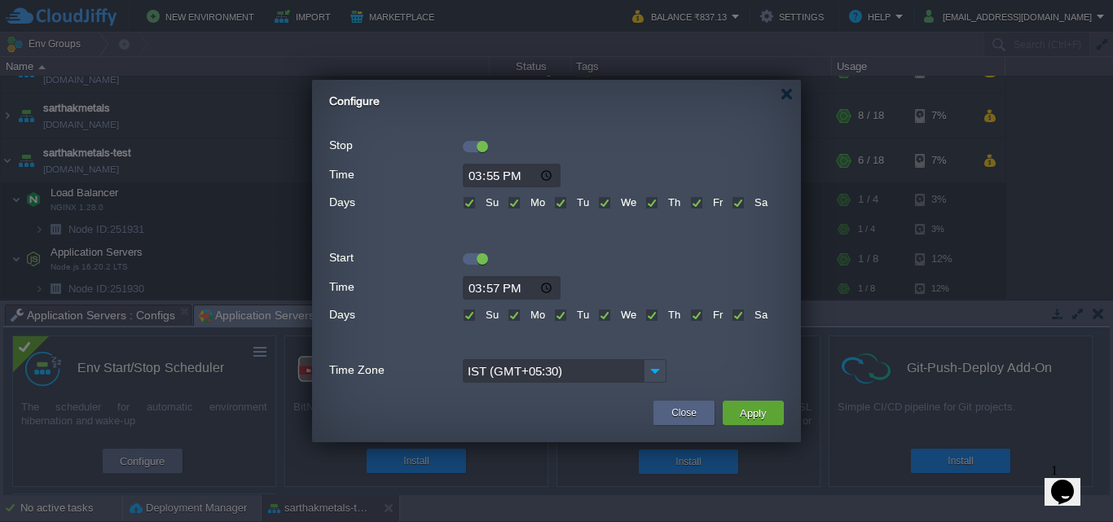
click at [495, 176] on input "15:55" at bounding box center [512, 176] width 98 height 24
click at [475, 174] on input "15:55" at bounding box center [512, 176] width 98 height 24
type input "16:03"
click at [475, 287] on input "15:57" at bounding box center [512, 288] width 98 height 24
type input "16:04"
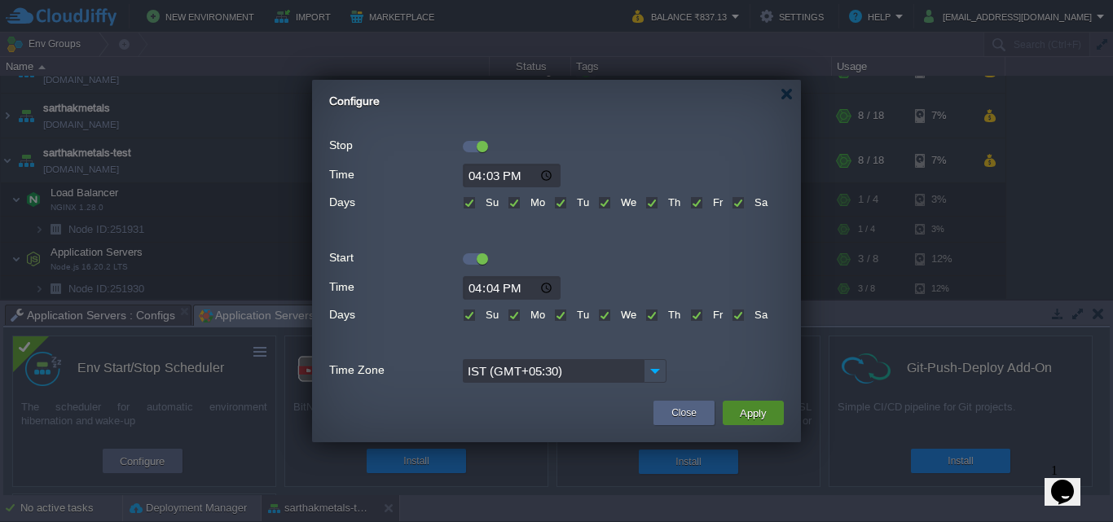
click at [758, 417] on button "Apply" at bounding box center [753, 413] width 37 height 20
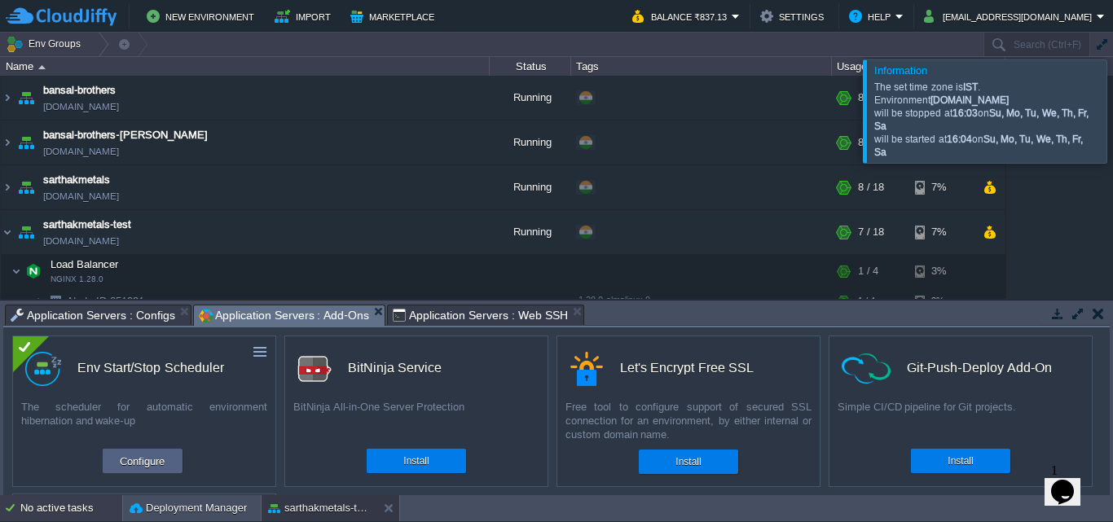
click at [28, 514] on div "No active tasks" at bounding box center [71, 509] width 102 height 26
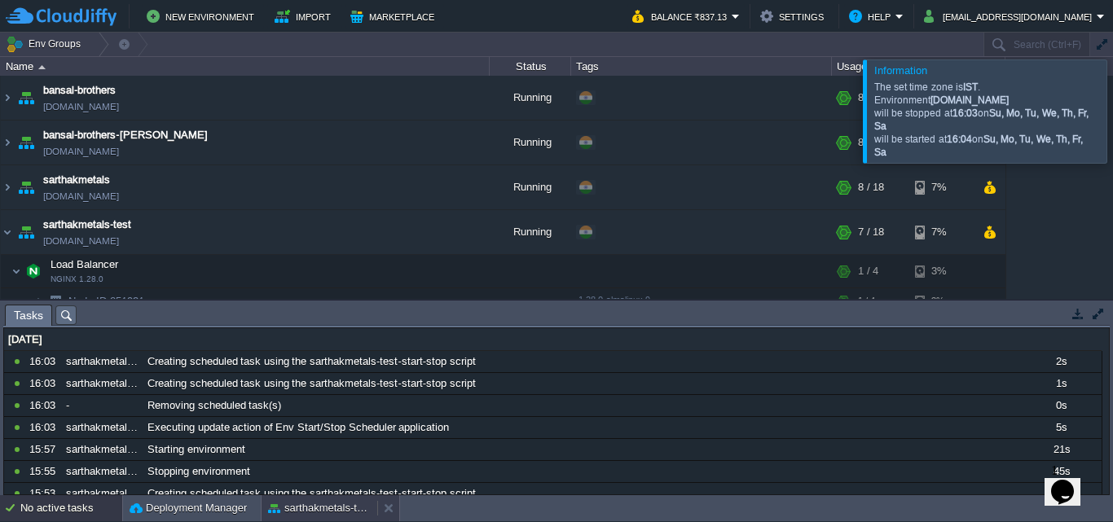
click at [318, 509] on button "sarthakmetals-test" at bounding box center [319, 508] width 103 height 16
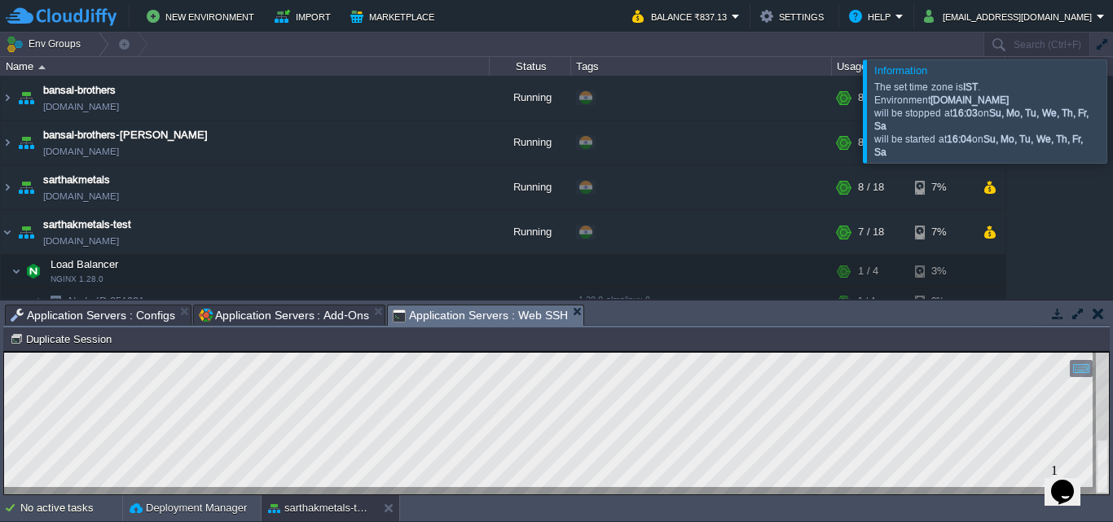
click at [452, 315] on span "Application Servers : Web SSH" at bounding box center [480, 316] width 175 height 20
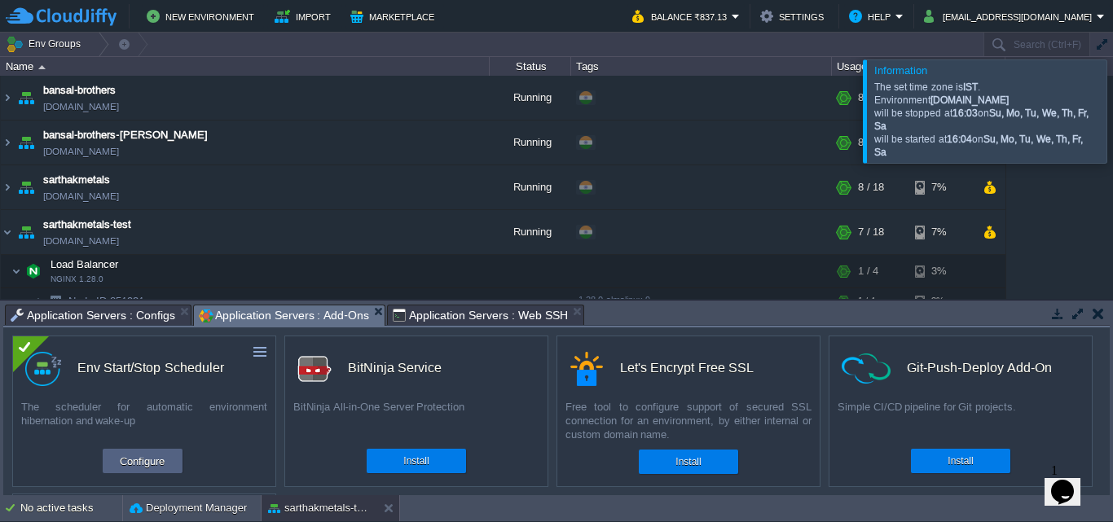
click at [323, 310] on span "Application Servers : Add-Ons" at bounding box center [284, 316] width 170 height 20
click at [146, 461] on button "Configure" at bounding box center [142, 462] width 55 height 20
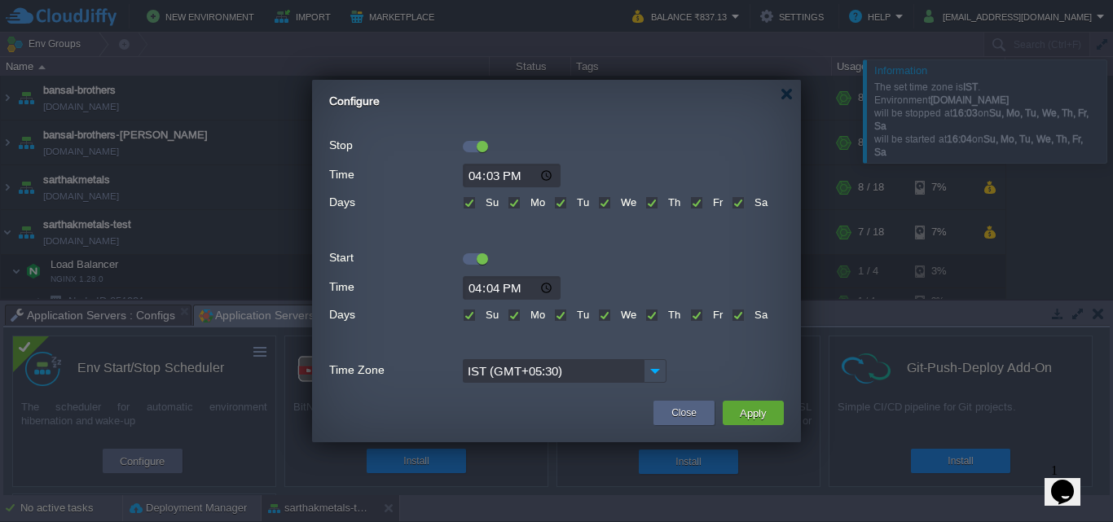
click at [492, 173] on input "16:03" at bounding box center [512, 176] width 98 height 24
click at [492, 178] on input "16:56" at bounding box center [512, 176] width 98 height 24
type input "16:06"
click at [496, 290] on input "16:04" at bounding box center [512, 288] width 98 height 24
type input "16:07"
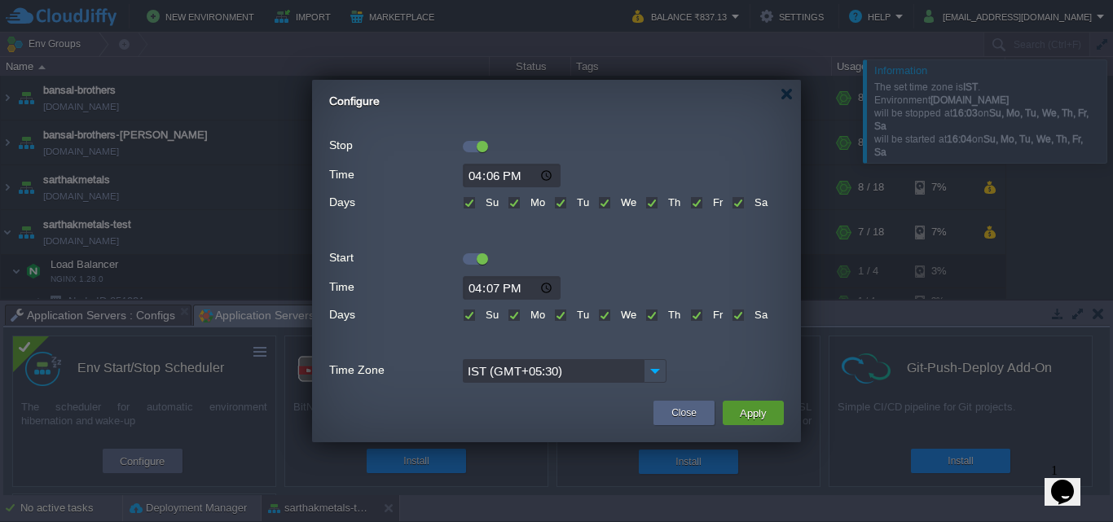
click at [738, 410] on button "Apply" at bounding box center [753, 413] width 37 height 20
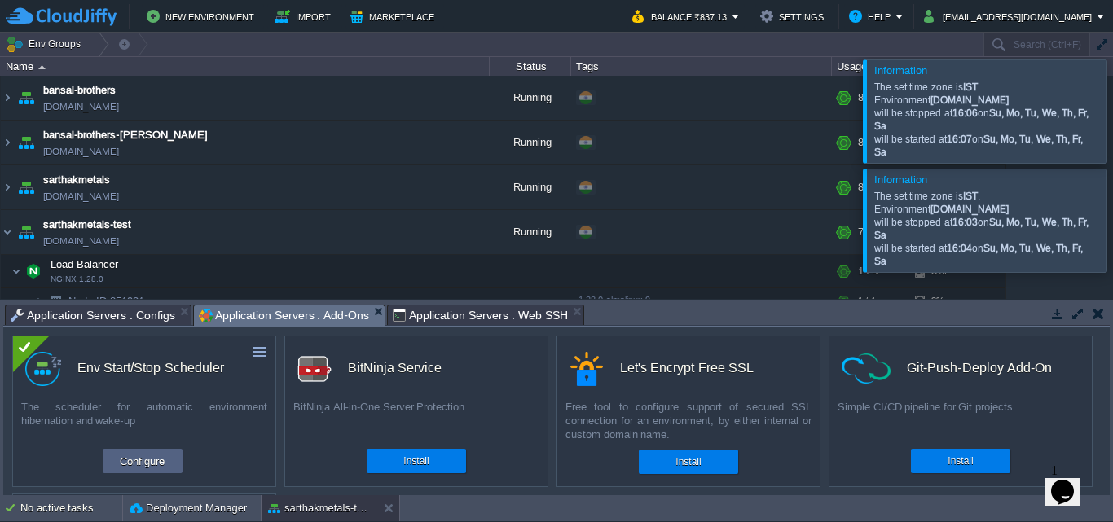
click at [1113, 218] on div at bounding box center [1133, 220] width 0 height 103
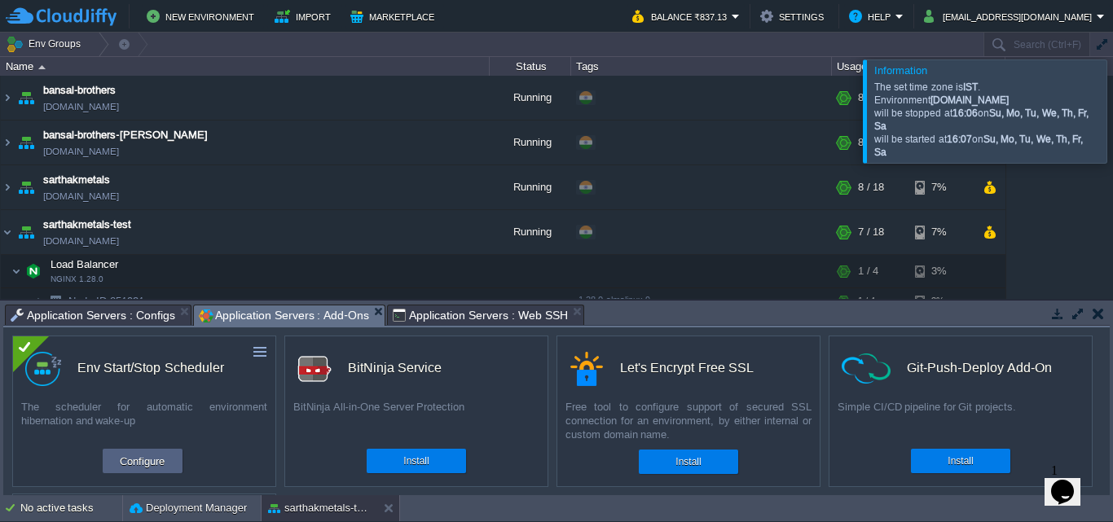
click at [1113, 106] on div at bounding box center [1133, 111] width 0 height 103
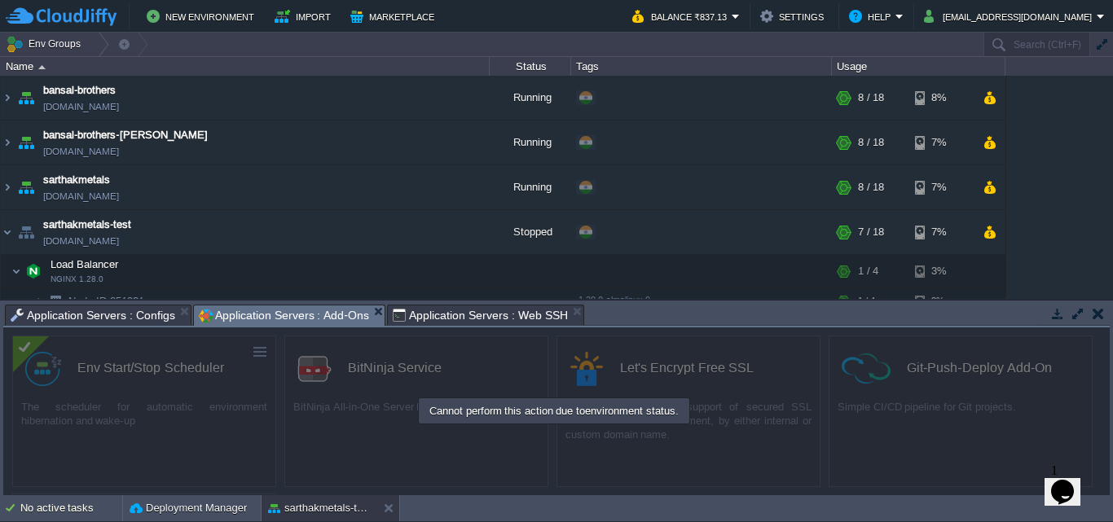
click at [292, 316] on span "Application Servers : Add-Ons" at bounding box center [284, 316] width 170 height 20
click at [462, 315] on span "Application Servers : Web SSH" at bounding box center [480, 316] width 175 height 20
click at [287, 320] on span "Application Servers : Add-Ons" at bounding box center [284, 316] width 170 height 20
click at [456, 315] on span "Application Servers : Web SSH" at bounding box center [480, 316] width 175 height 20
click at [293, 315] on span "Application Servers : Add-Ons" at bounding box center [284, 316] width 170 height 20
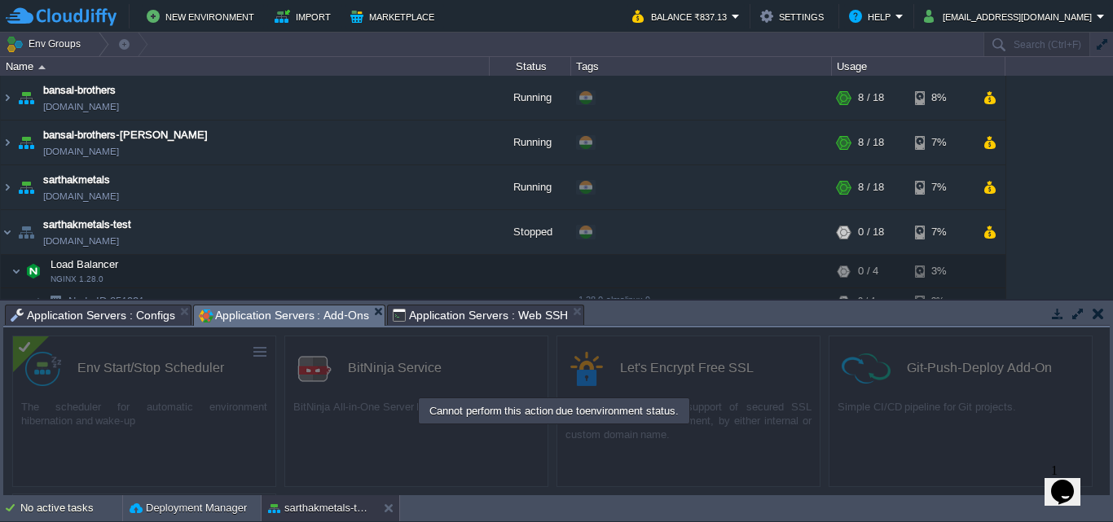
click at [474, 302] on div "Tasks Activity Log Archive Git / SVN Application Servers : Configs Application …" at bounding box center [556, 398] width 1113 height 195
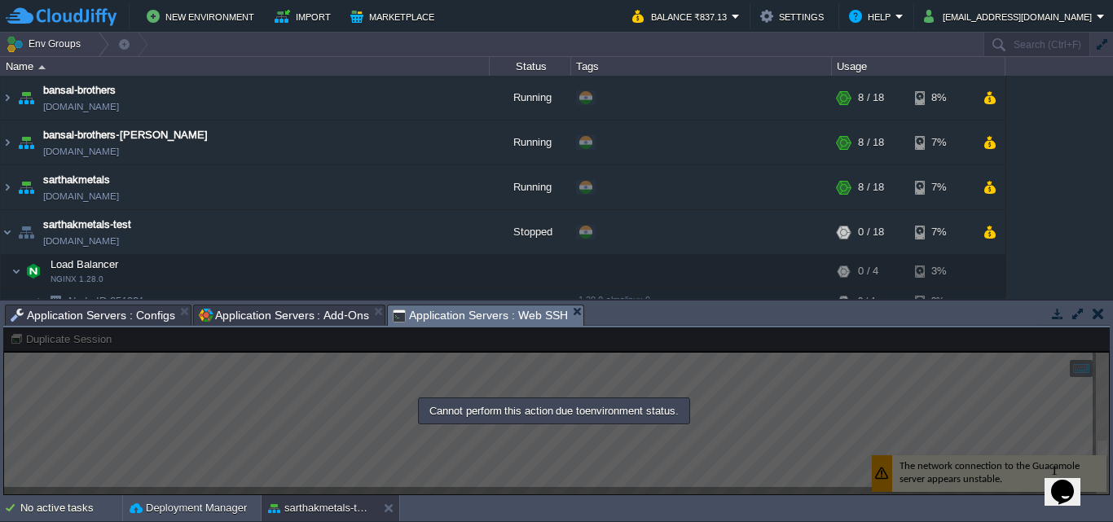
click at [467, 314] on span "Application Servers : Web SSH" at bounding box center [480, 316] width 175 height 20
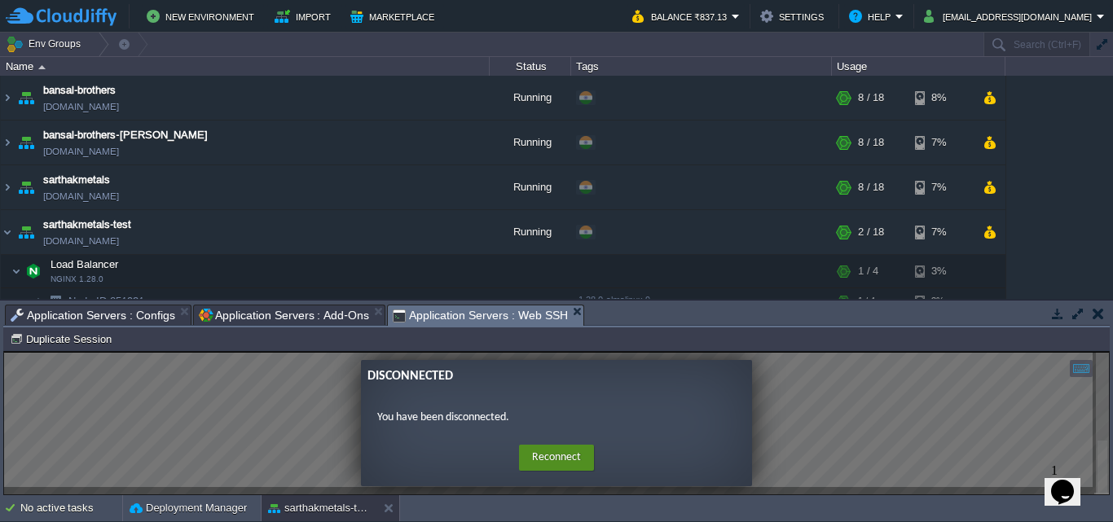
click at [553, 459] on button "Reconnect" at bounding box center [556, 458] width 75 height 26
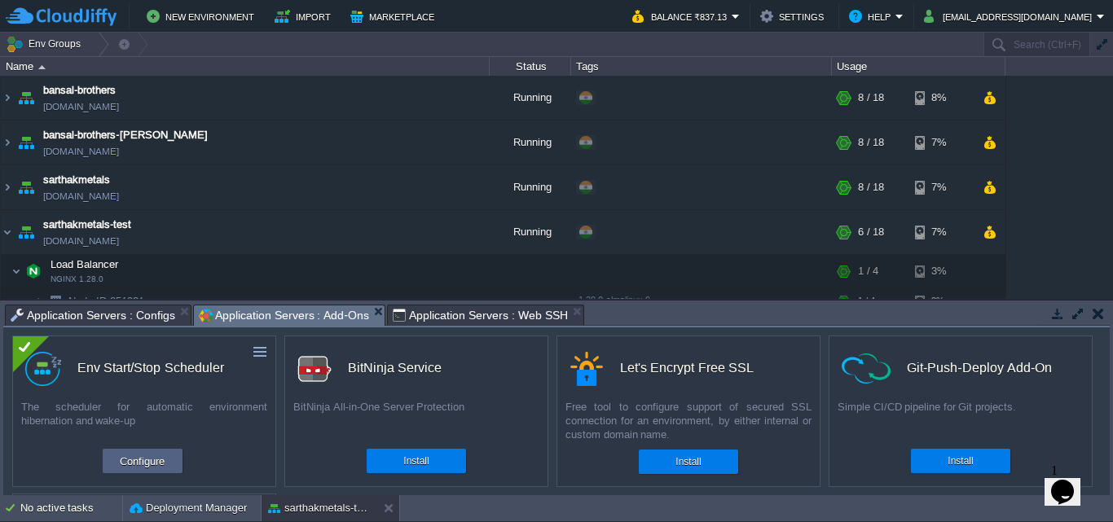
click at [296, 310] on span "Application Servers : Add-Ons" at bounding box center [284, 316] width 170 height 20
click at [143, 456] on button "Configure" at bounding box center [142, 462] width 55 height 20
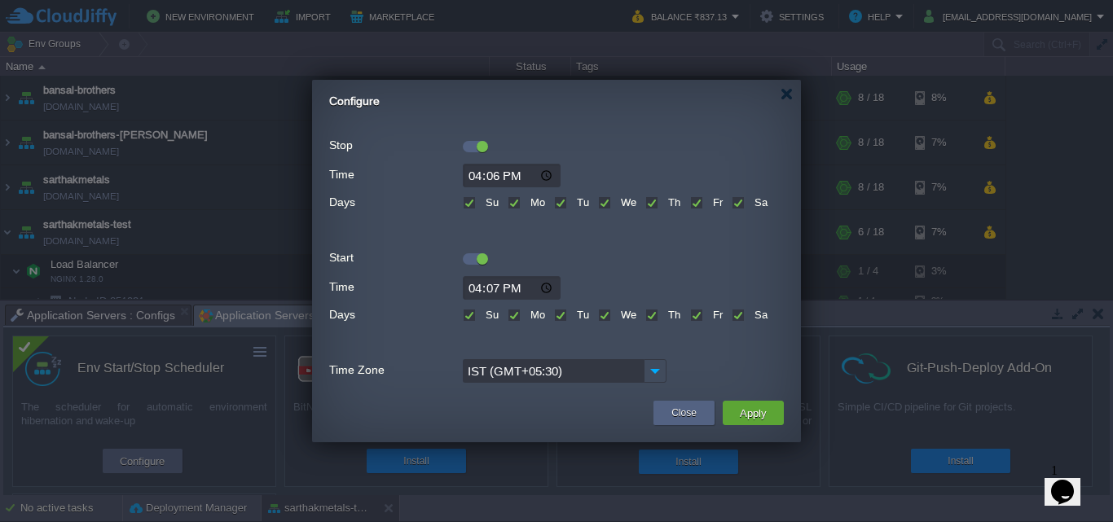
click at [492, 172] on input "16:06" at bounding box center [512, 176] width 98 height 24
type input "16:13"
click at [490, 287] on input "16:07" at bounding box center [512, 288] width 98 height 24
type input "16:14"
click at [760, 417] on button "Apply" at bounding box center [753, 413] width 37 height 20
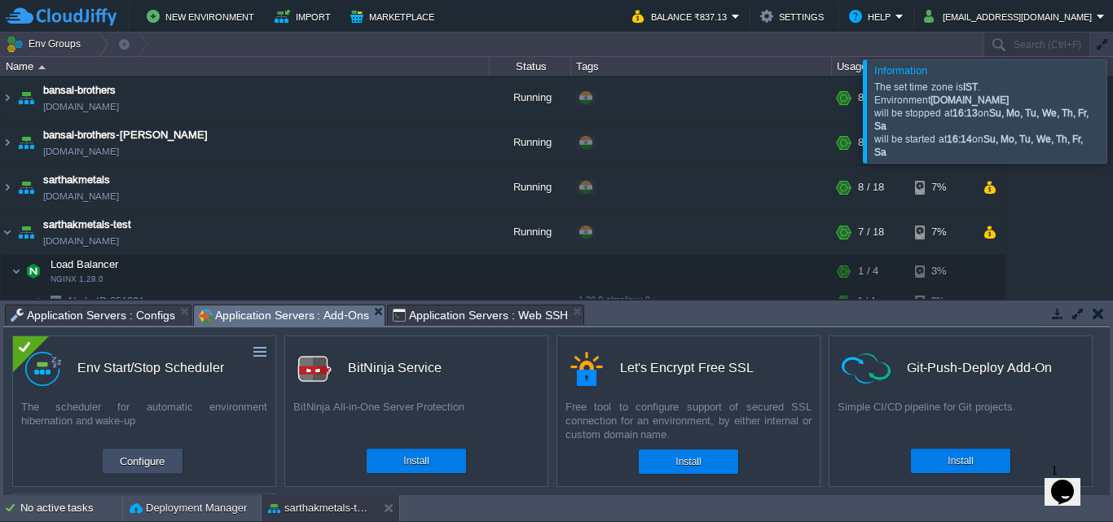
click at [139, 461] on button "Configure" at bounding box center [142, 462] width 55 height 20
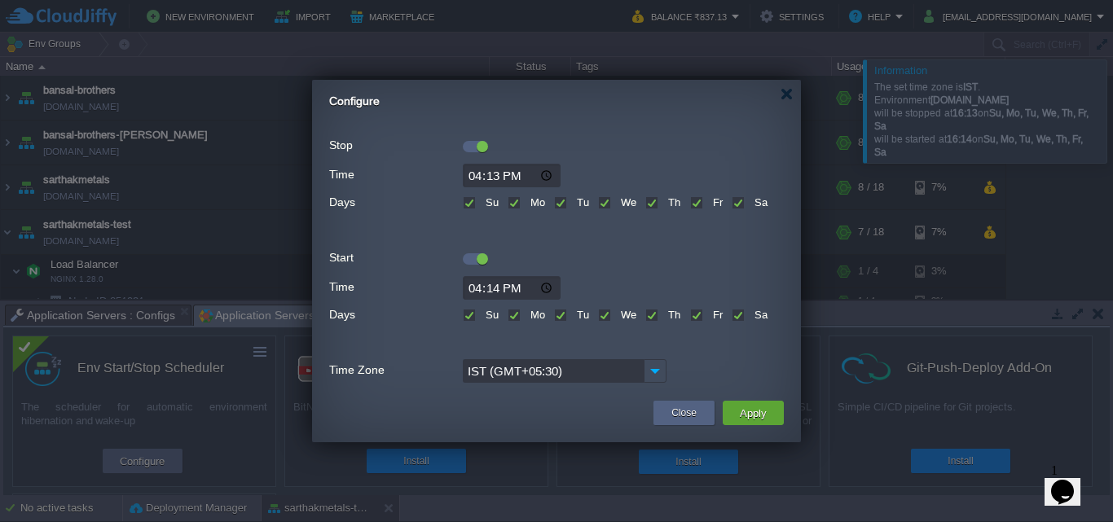
click at [499, 172] on input "16:13" at bounding box center [512, 176] width 98 height 24
type input "16:14"
click at [496, 284] on input "16:14" at bounding box center [512, 288] width 98 height 24
type input "16:15"
click at [752, 416] on button "Apply" at bounding box center [753, 413] width 37 height 20
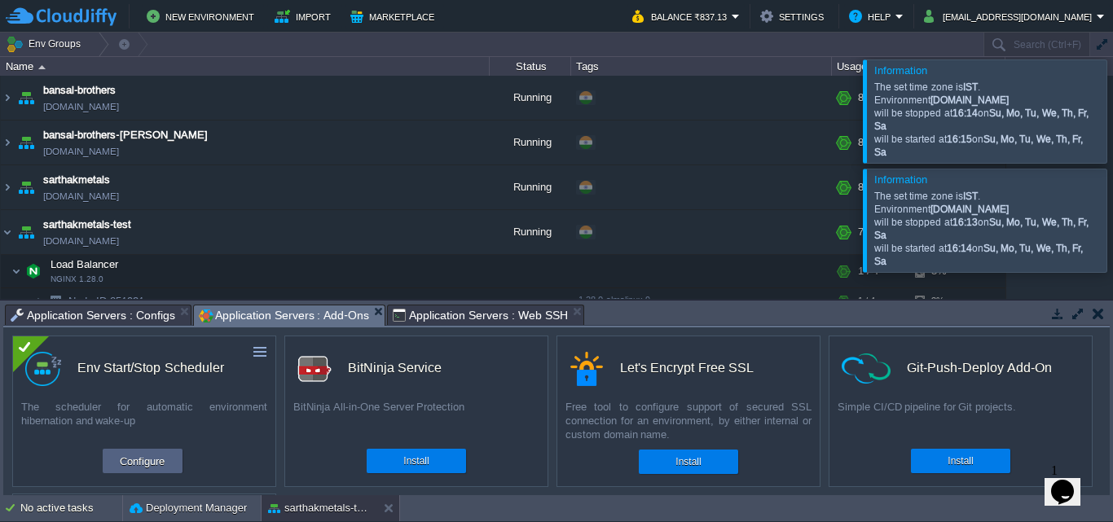
click at [781, 377] on div "Let's Encrypt Free SSL" at bounding box center [695, 368] width 250 height 34
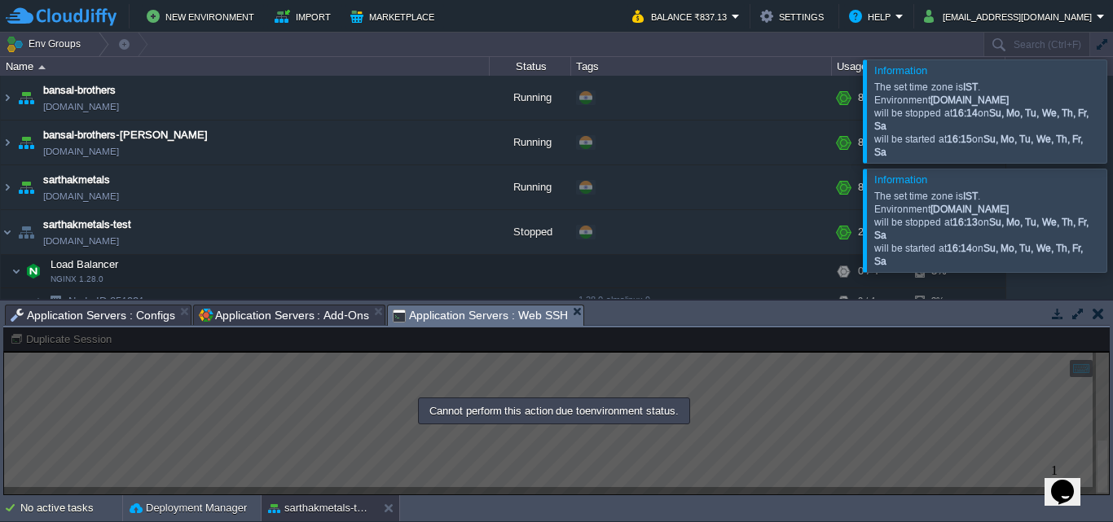
click at [437, 320] on span "Application Servers : Web SSH" at bounding box center [480, 316] width 175 height 20
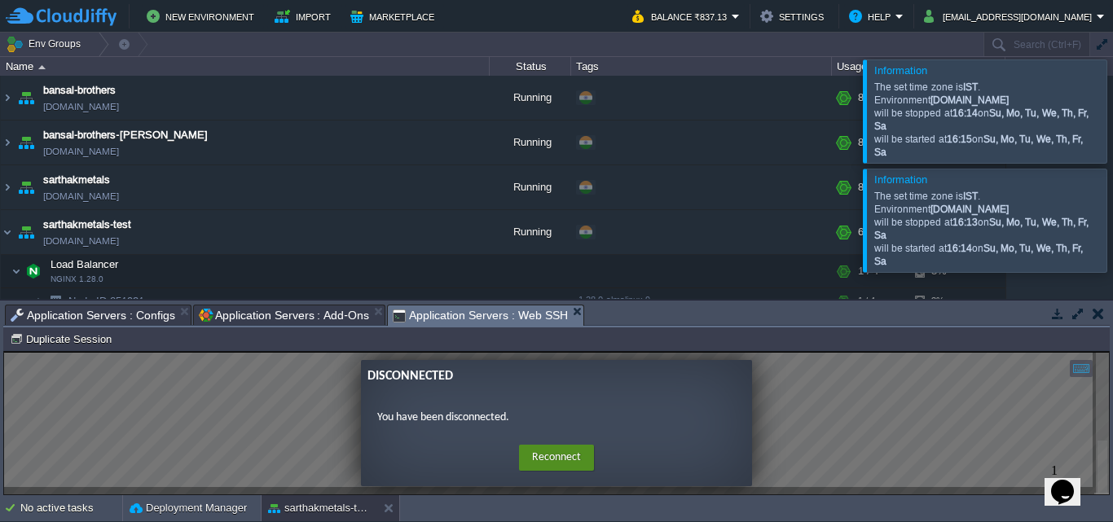
click at [553, 456] on button "Reconnect" at bounding box center [556, 458] width 75 height 26
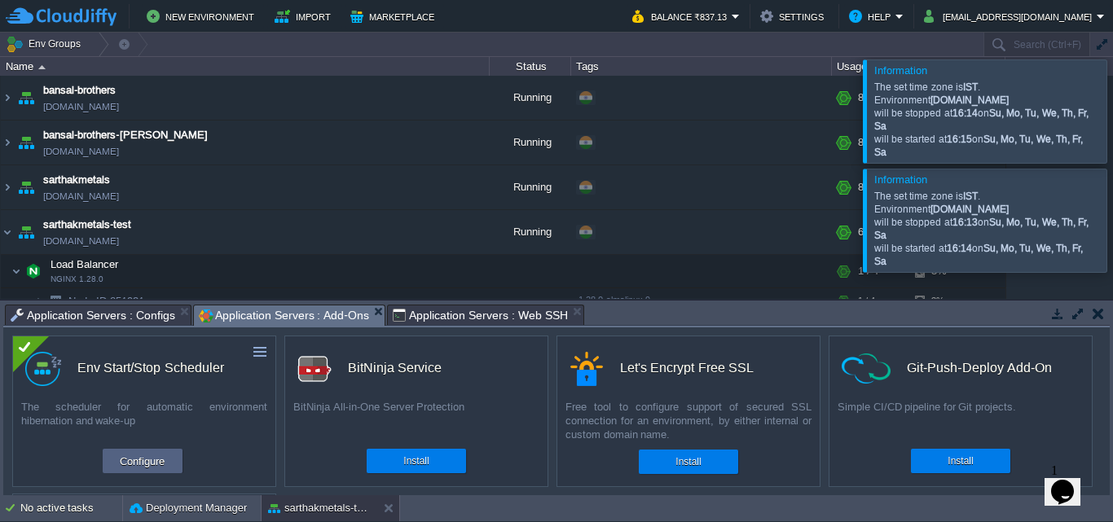
click at [290, 319] on span "Application Servers : Add-Ons" at bounding box center [284, 316] width 170 height 20
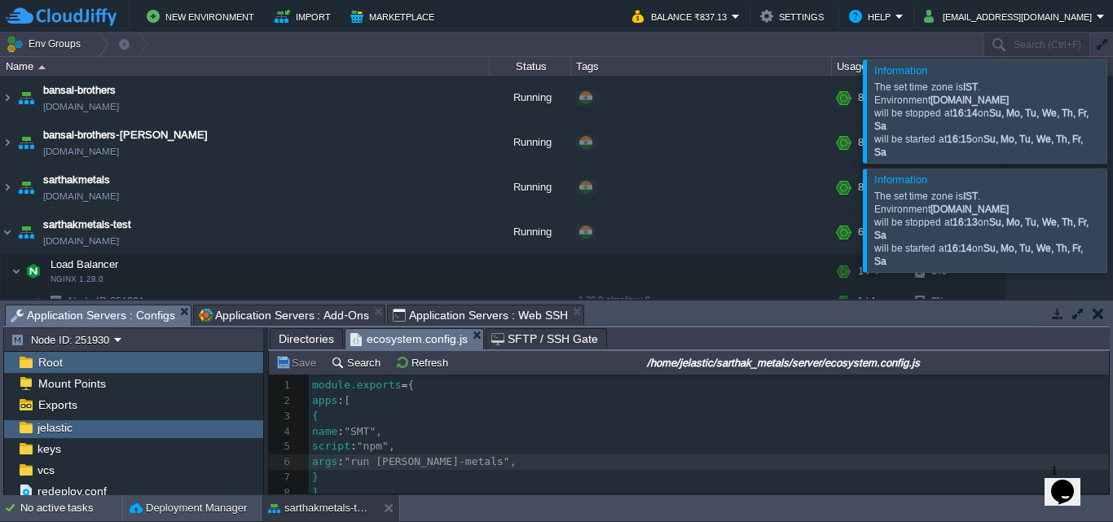
click at [126, 316] on span "Application Servers : Configs" at bounding box center [93, 316] width 165 height 20
click at [159, 432] on div "jelastic" at bounding box center [133, 427] width 259 height 21
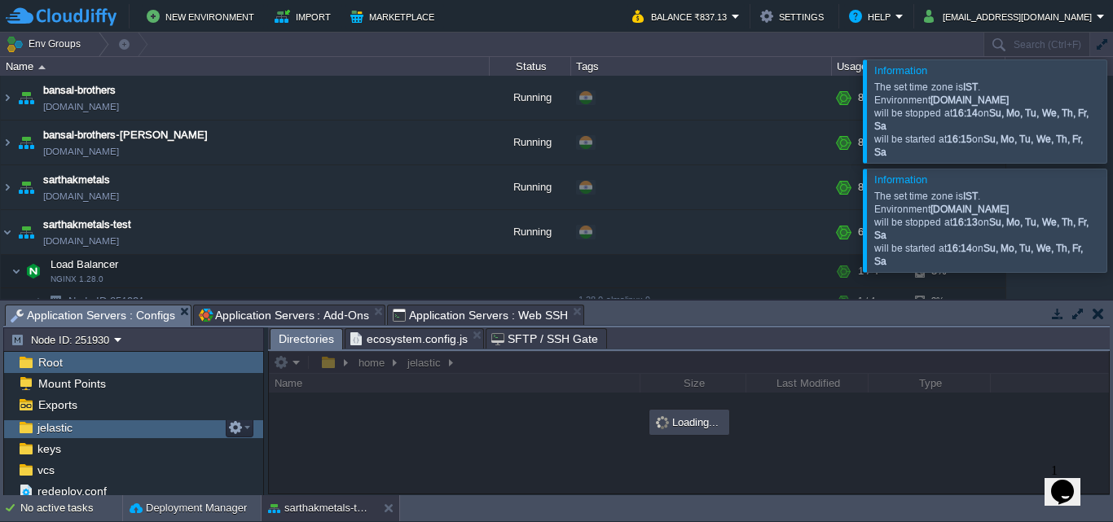
click at [159, 432] on div "jelastic" at bounding box center [133, 427] width 259 height 21
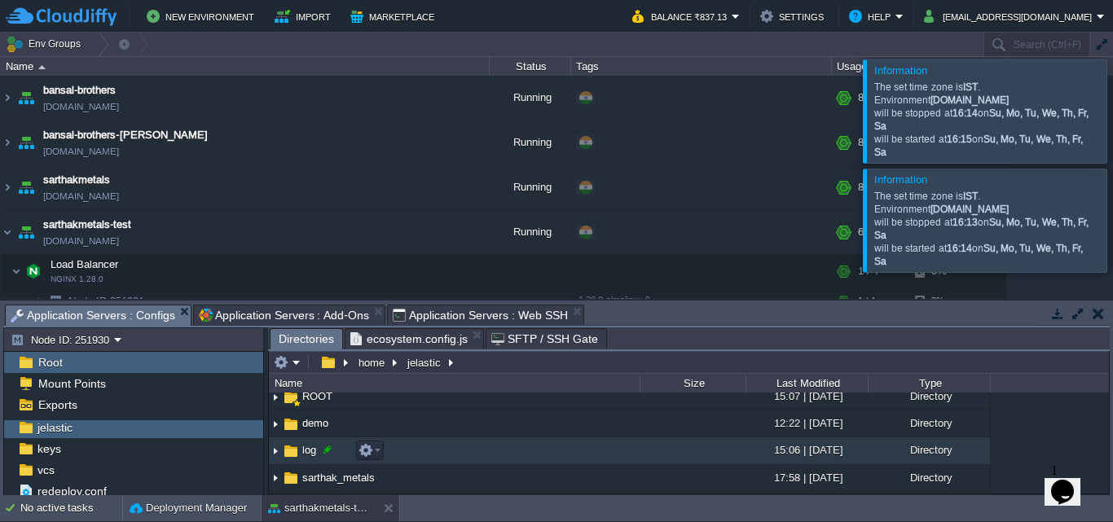
scroll to position [169, 0]
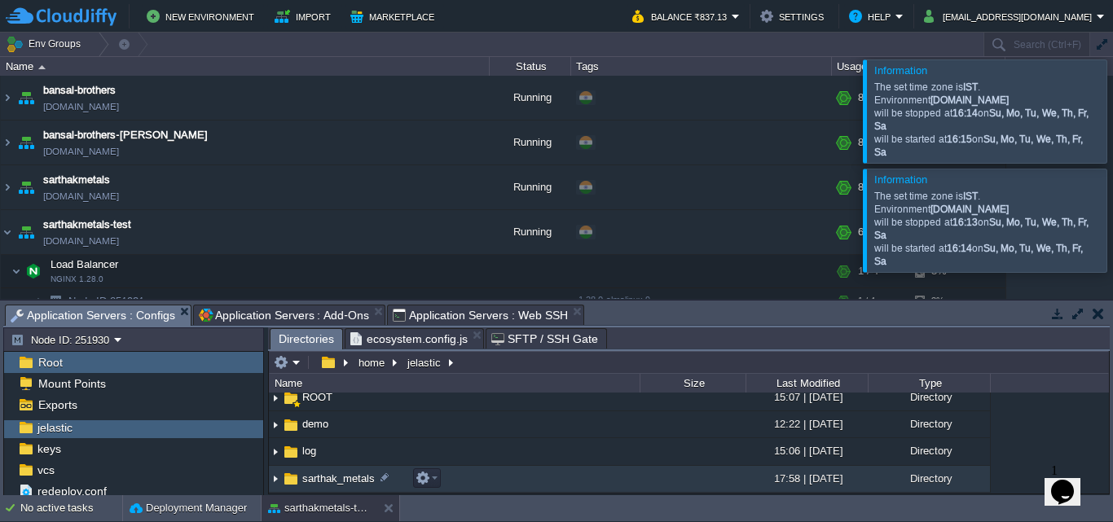
click at [319, 479] on span "sarthak_metals" at bounding box center [338, 479] width 77 height 14
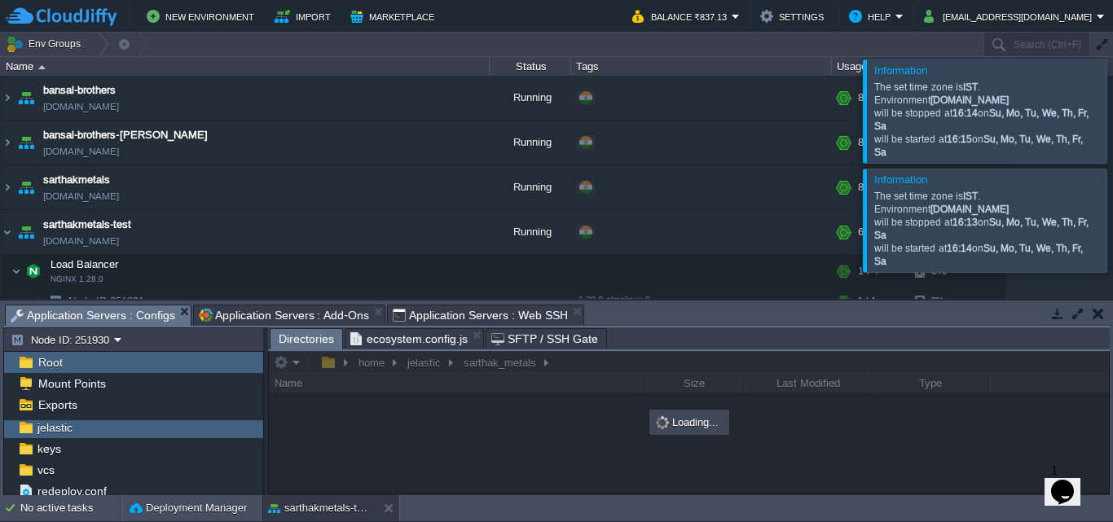
scroll to position [0, 0]
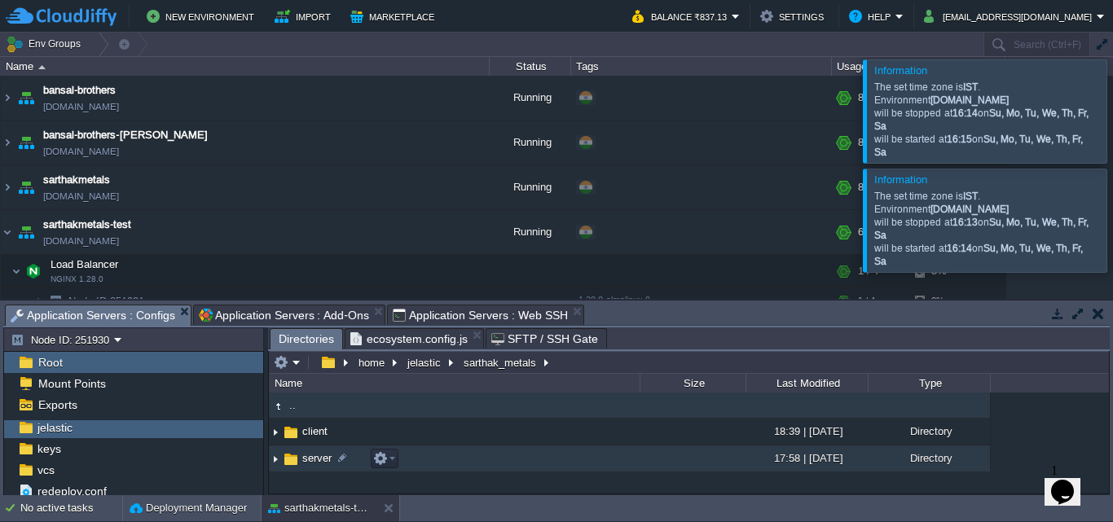
click at [326, 455] on span "server" at bounding box center [317, 459] width 34 height 14
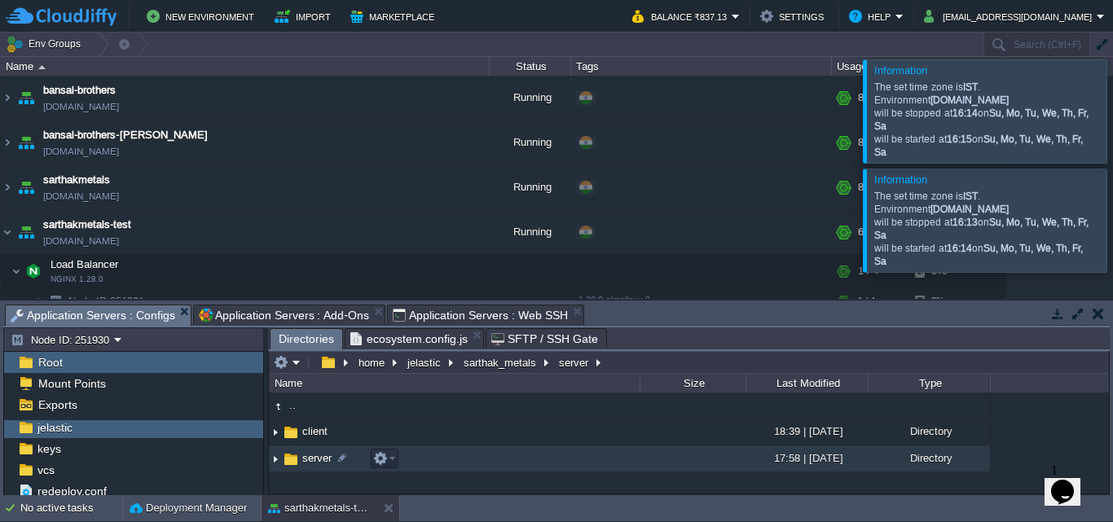
click at [326, 455] on span "server" at bounding box center [317, 459] width 34 height 14
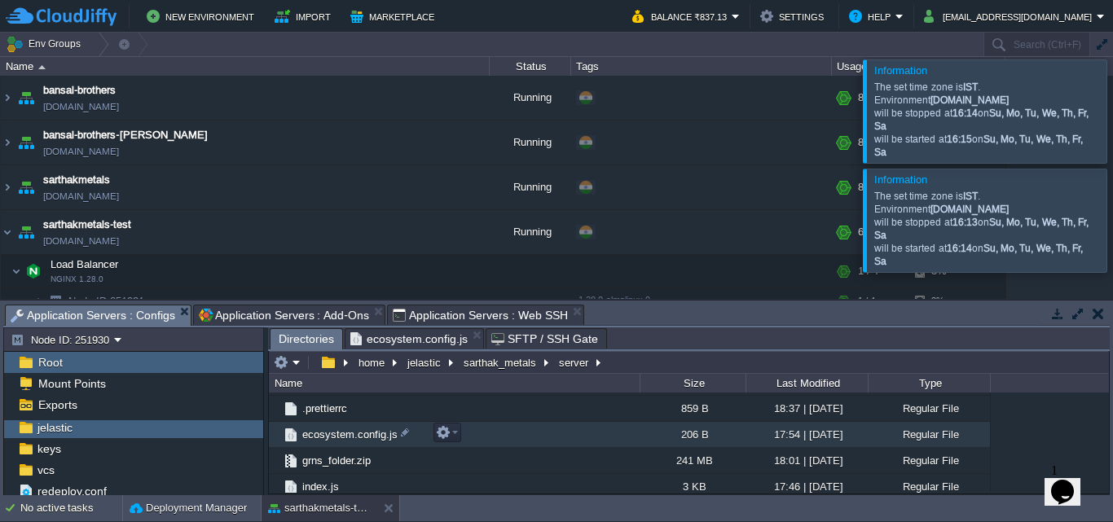
scroll to position [371, 0]
click at [453, 437] on em at bounding box center [447, 434] width 22 height 15
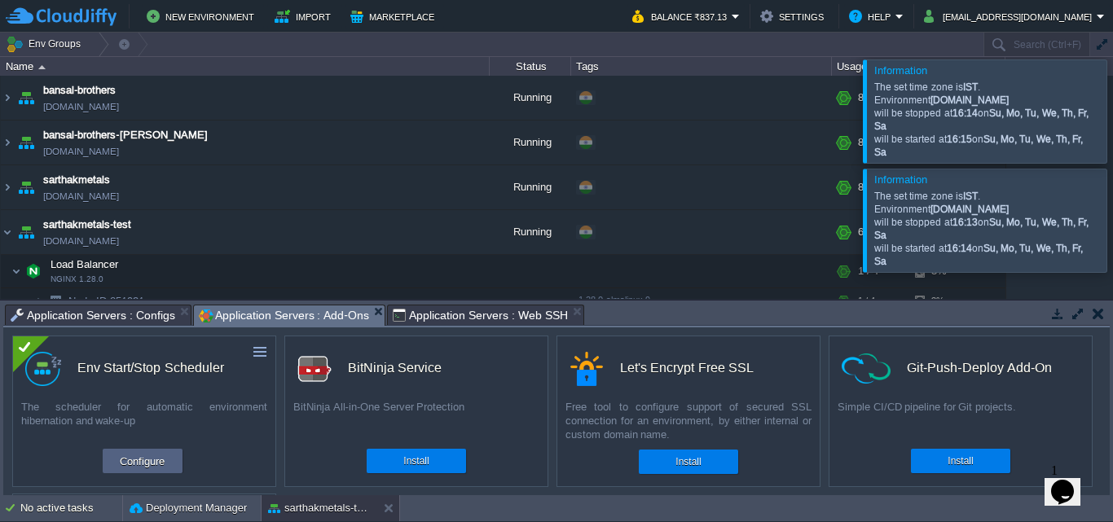
click at [301, 306] on span "Application Servers : Add-Ons" at bounding box center [284, 316] width 170 height 20
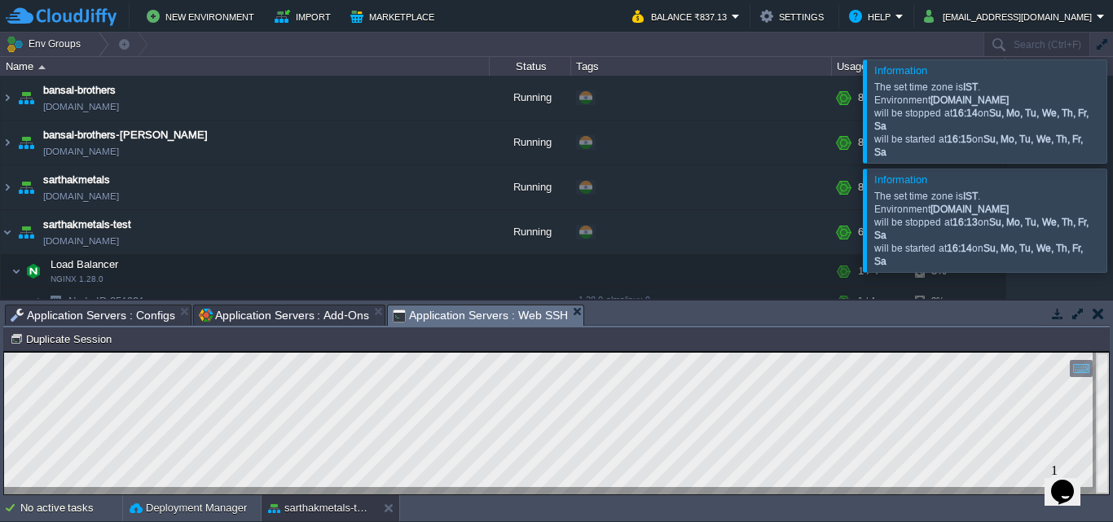
click at [447, 320] on span "Application Servers : Web SSH" at bounding box center [480, 316] width 175 height 20
click at [4, 352] on html "Copy: Ctrl + Shift + C Paste: Ctrl + V Settings: Ctrl + Shift + Alt 0" at bounding box center [556, 352] width 1105 height 0
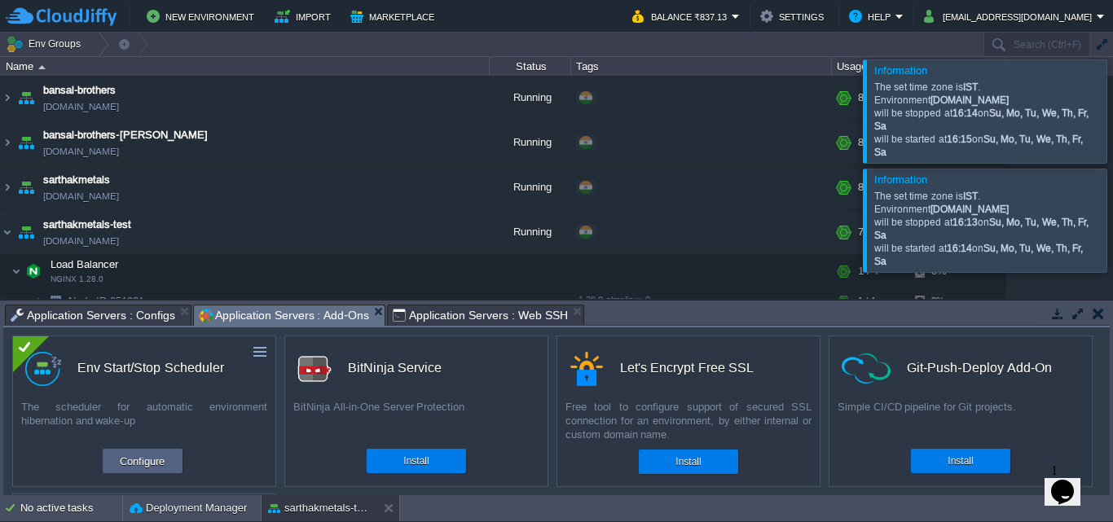
click at [306, 315] on span "Application Servers : Add-Ons" at bounding box center [284, 316] width 170 height 20
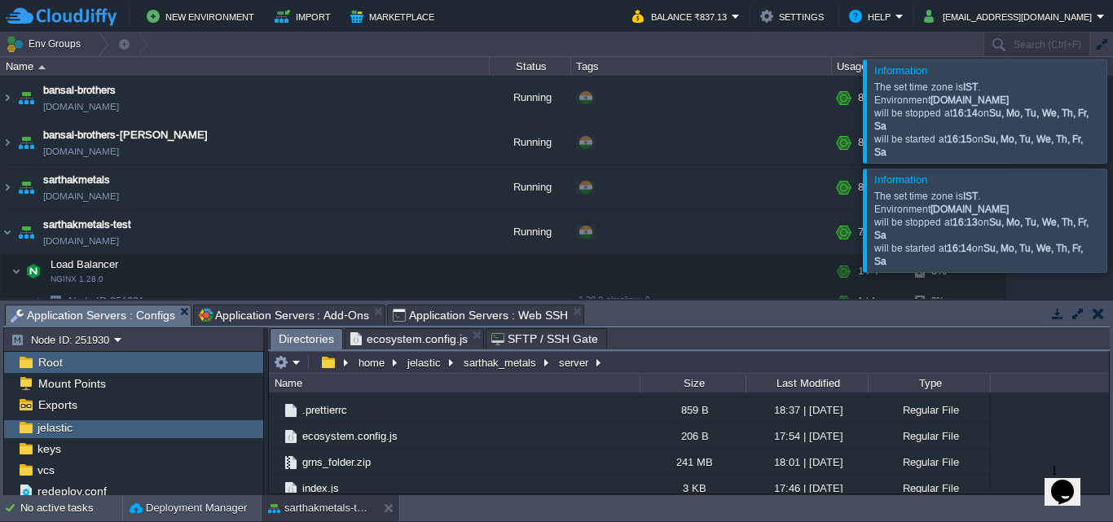
click at [109, 315] on span "Application Servers : Configs" at bounding box center [93, 316] width 165 height 20
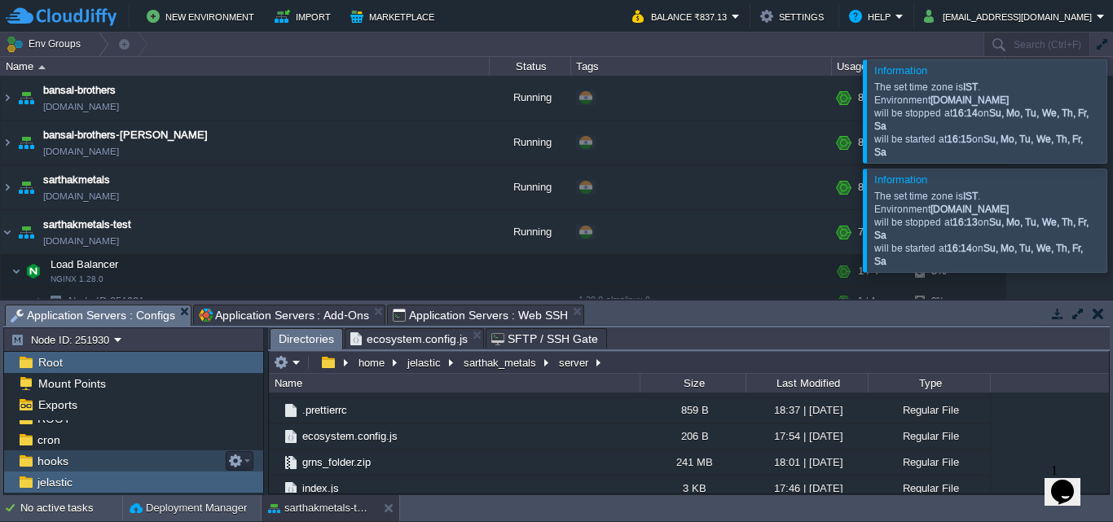
scroll to position [0, 0]
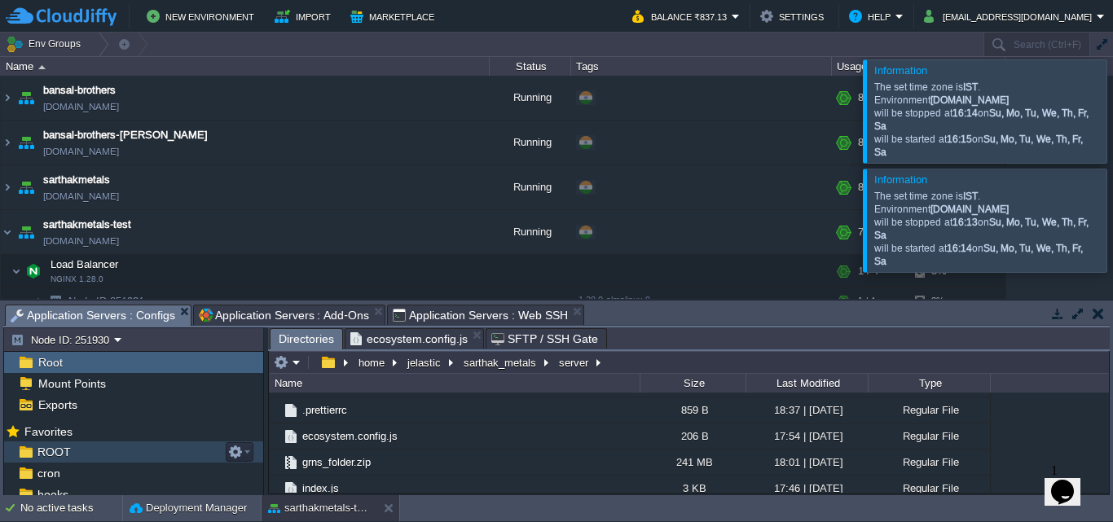
click at [97, 451] on div "ROOT" at bounding box center [133, 452] width 259 height 21
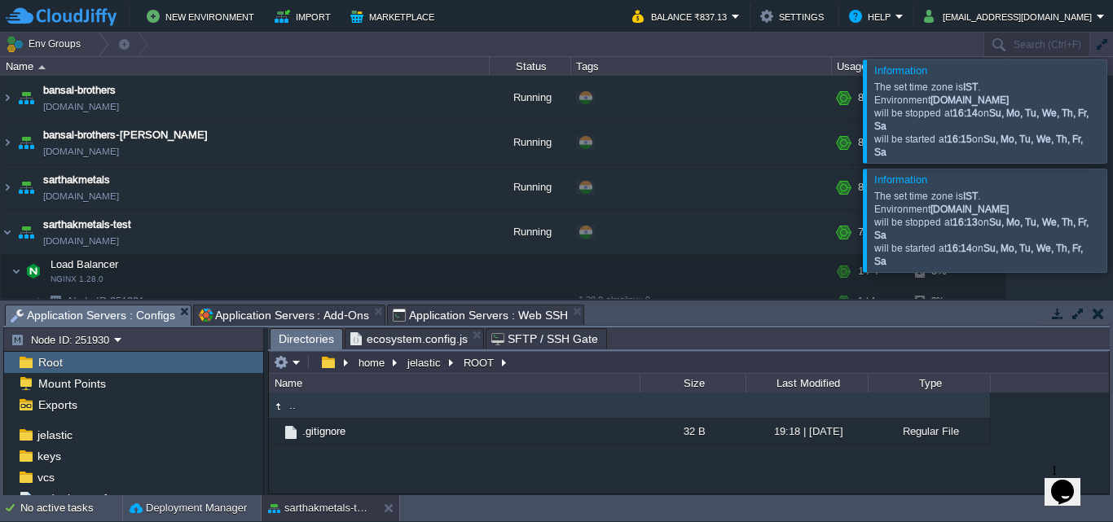
scroll to position [82, 0]
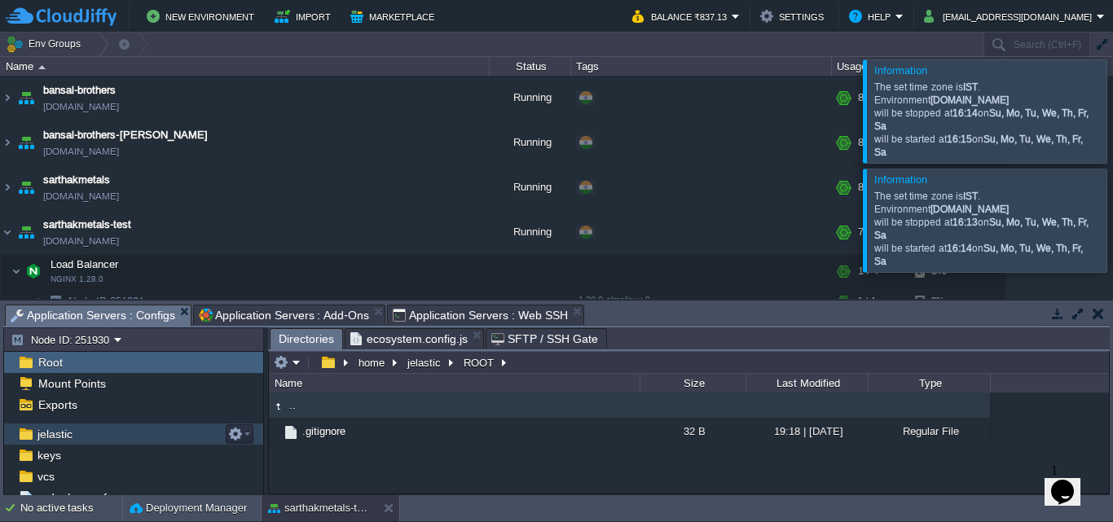
click at [88, 437] on div "jelastic" at bounding box center [133, 434] width 259 height 21
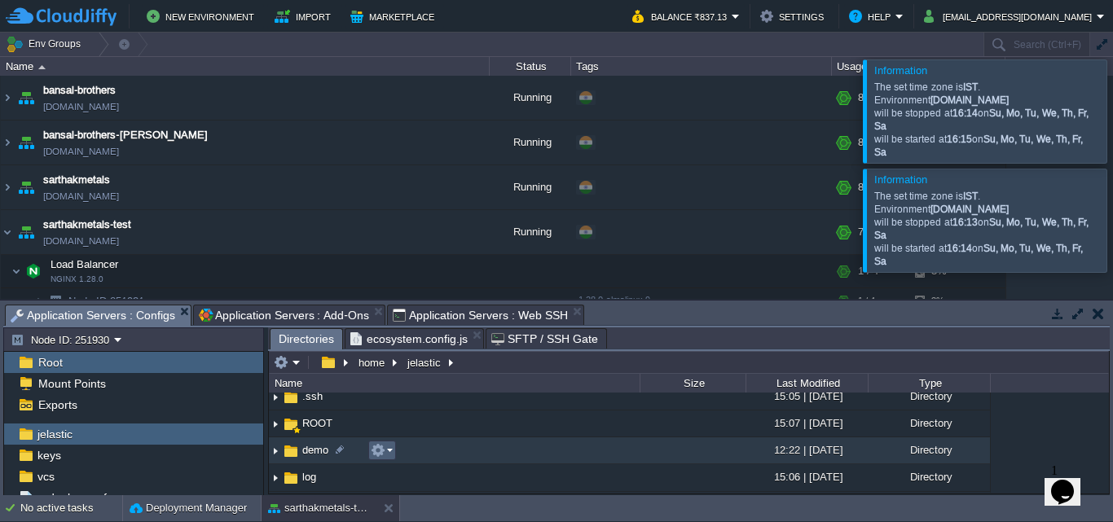
scroll to position [142, 0]
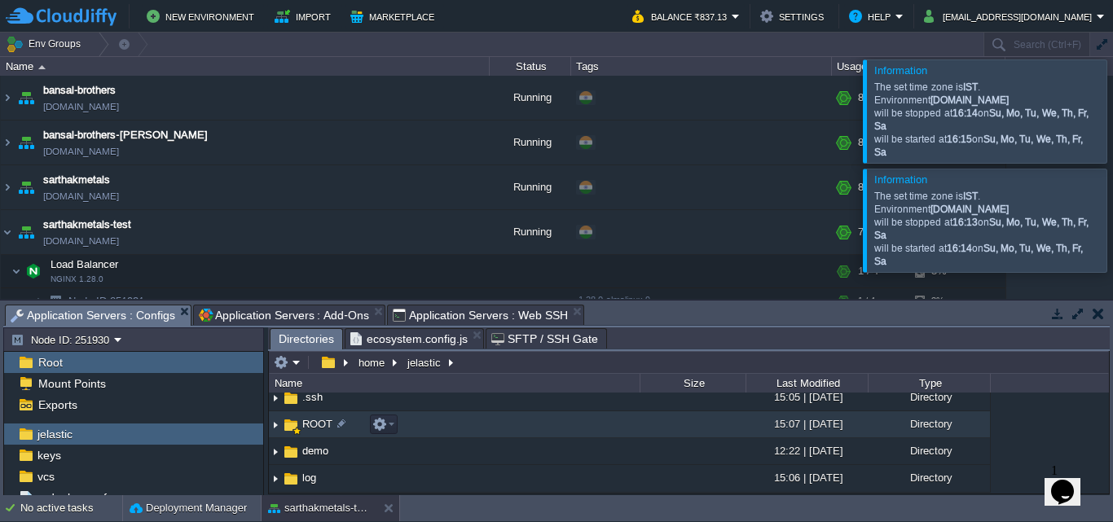
click at [435, 430] on td "ROOT" at bounding box center [454, 425] width 371 height 27
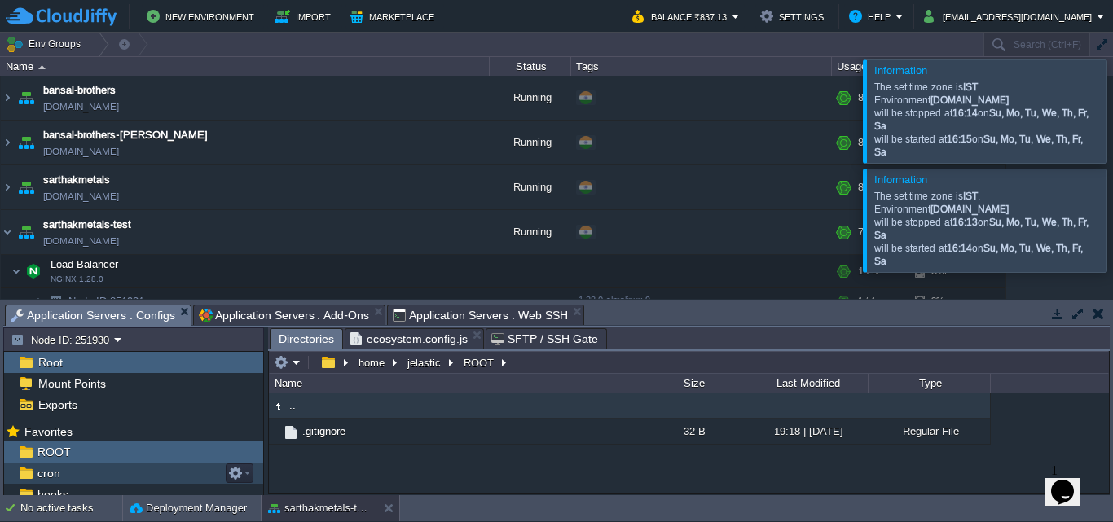
scroll to position [92, 0]
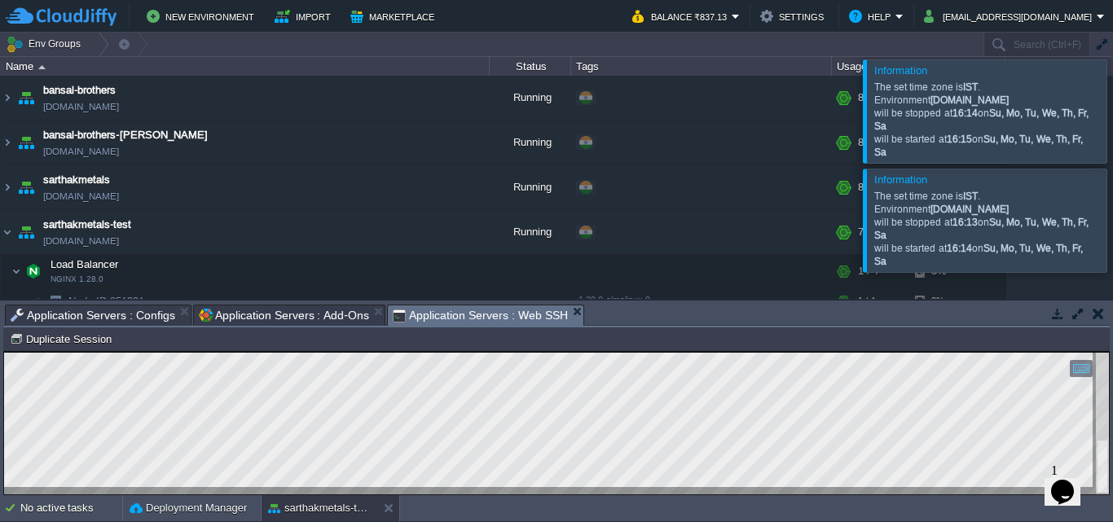
click at [485, 315] on span "Application Servers : Web SSH" at bounding box center [480, 316] width 175 height 20
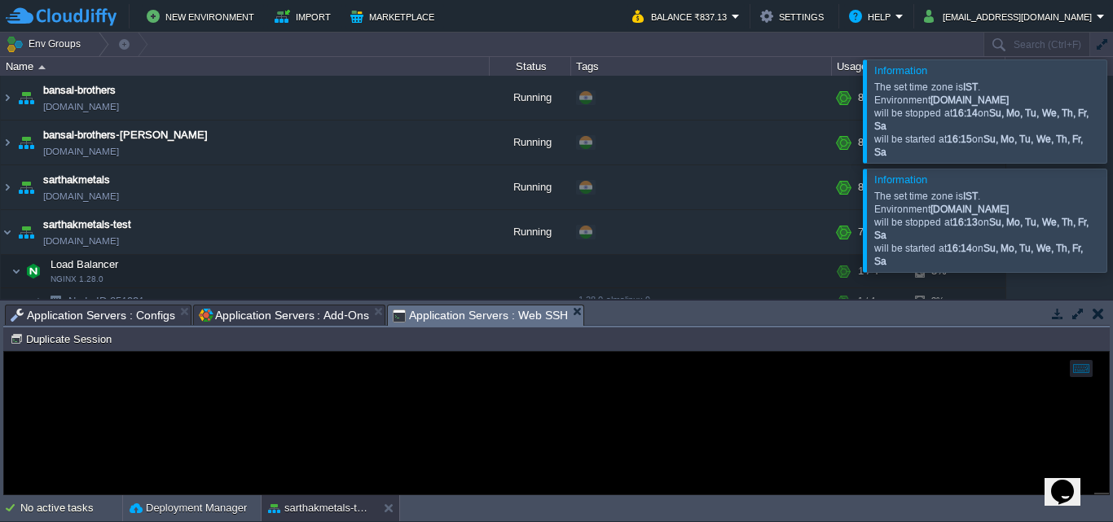
click at [313, 322] on span "Application Servers : Add-Ons" at bounding box center [284, 316] width 170 height 20
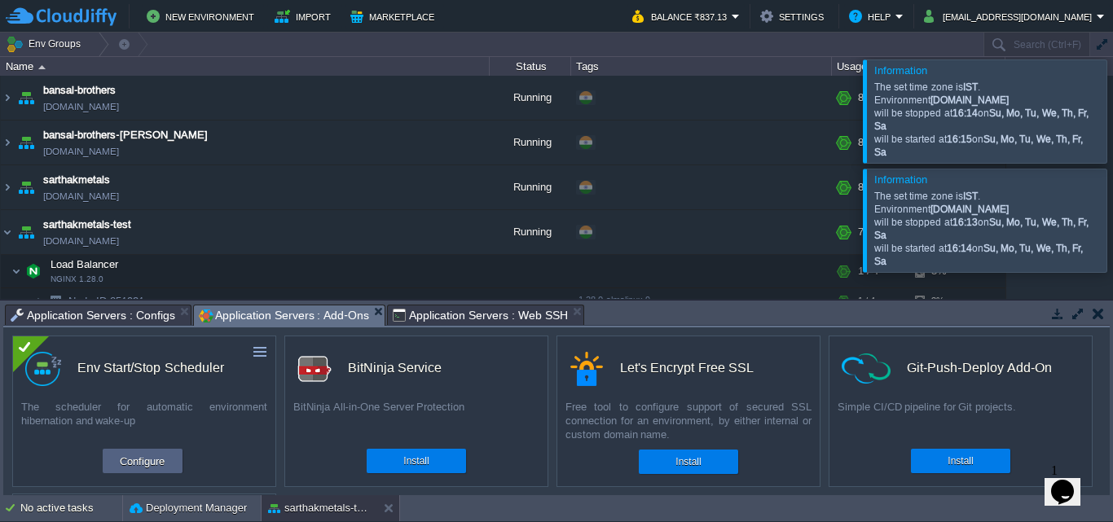
click at [439, 311] on span "Application Servers : Web SSH" at bounding box center [480, 316] width 175 height 20
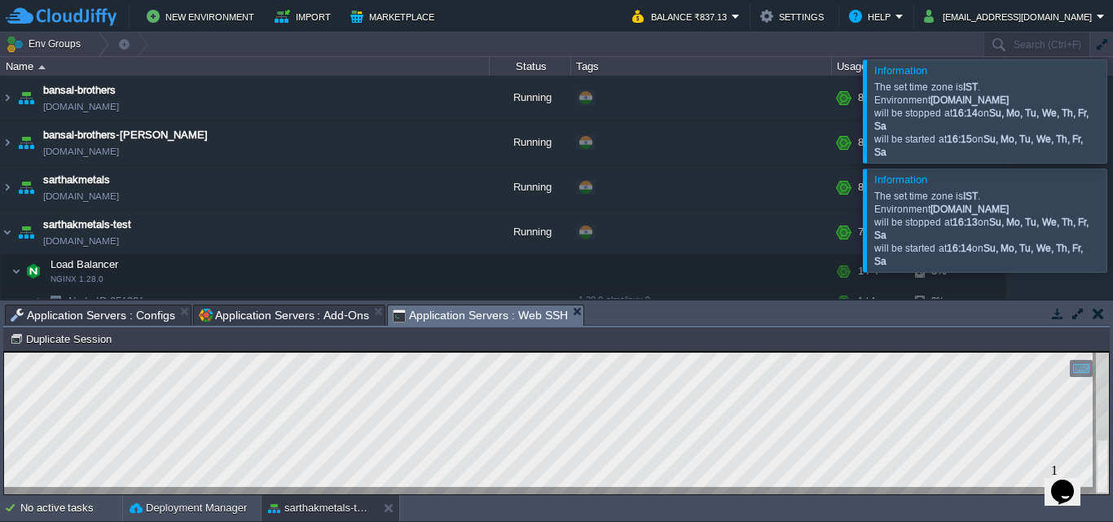
click at [4, 352] on html "Copy: Ctrl + Shift + C Paste: Ctrl + V Settings: Ctrl + Shift + Alt 0" at bounding box center [556, 352] width 1105 height 0
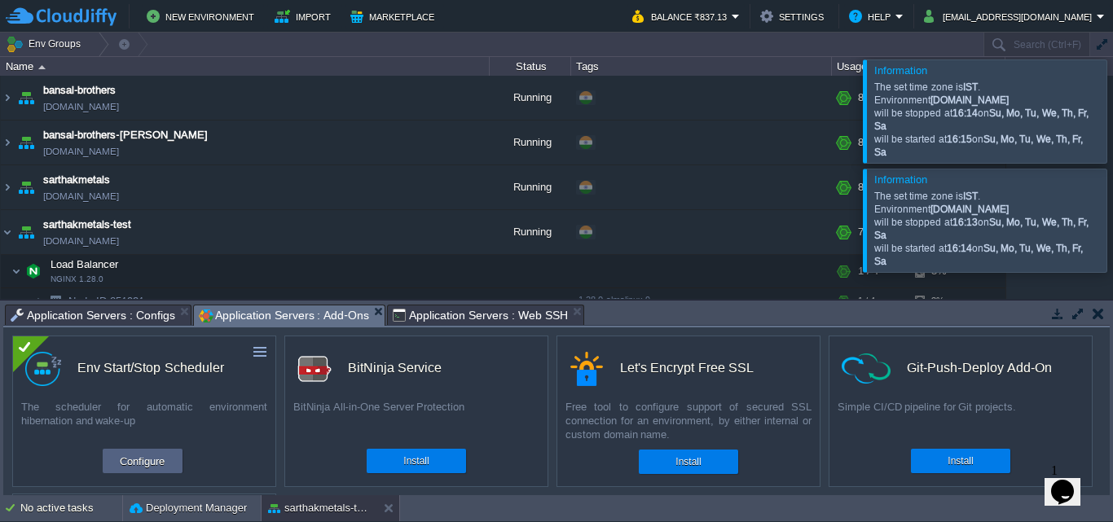
click at [264, 319] on span "Application Servers : Add-Ons" at bounding box center [284, 316] width 170 height 20
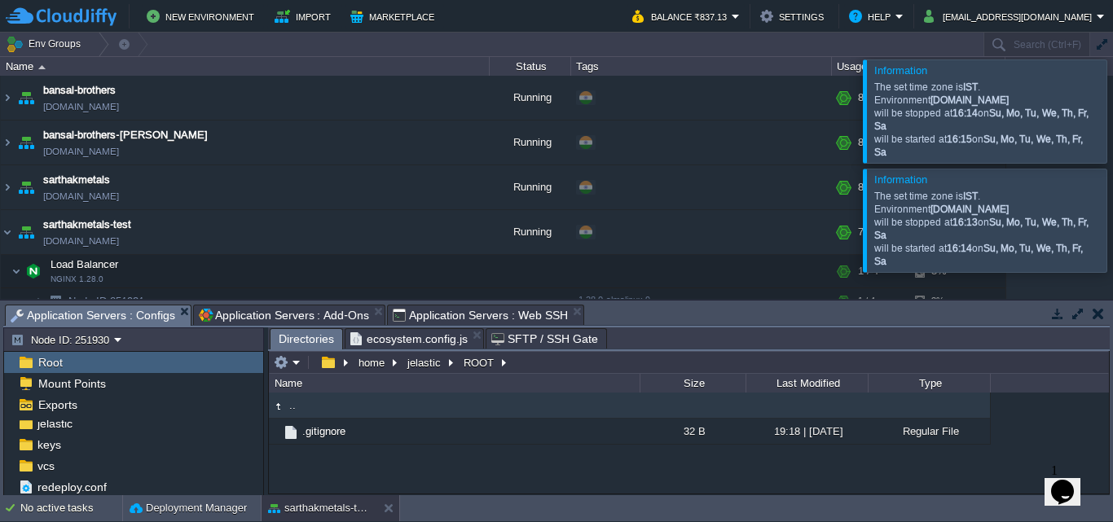
click at [78, 311] on span "Application Servers : Configs" at bounding box center [93, 316] width 165 height 20
click at [428, 363] on button "jelastic" at bounding box center [425, 362] width 40 height 15
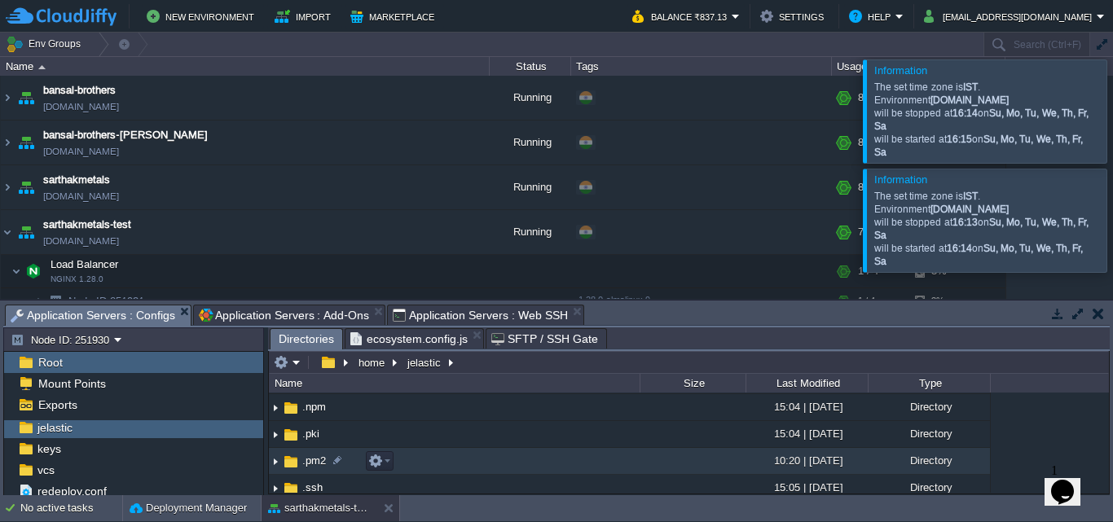
scroll to position [56, 0]
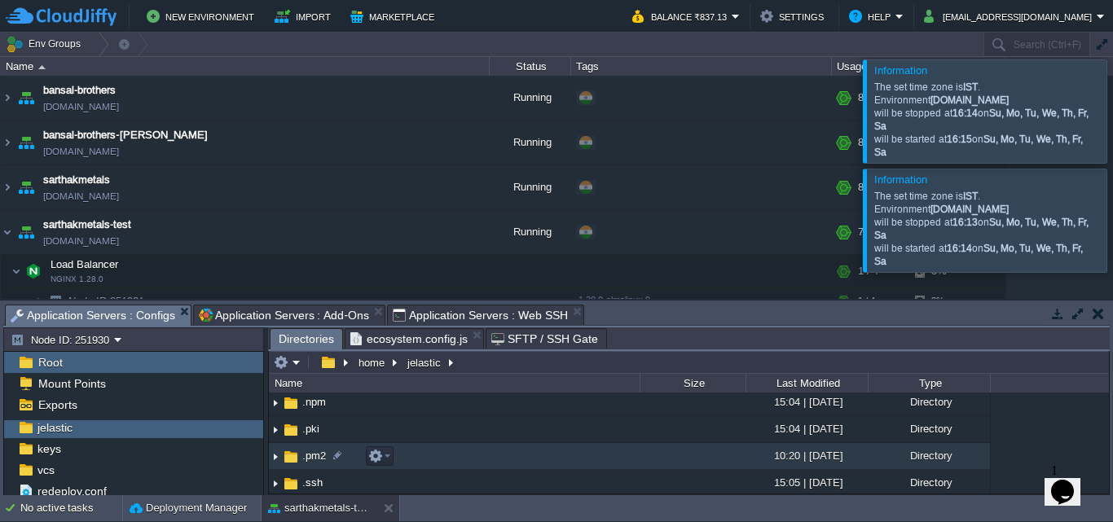
click at [307, 459] on span ".pm2" at bounding box center [314, 456] width 29 height 14
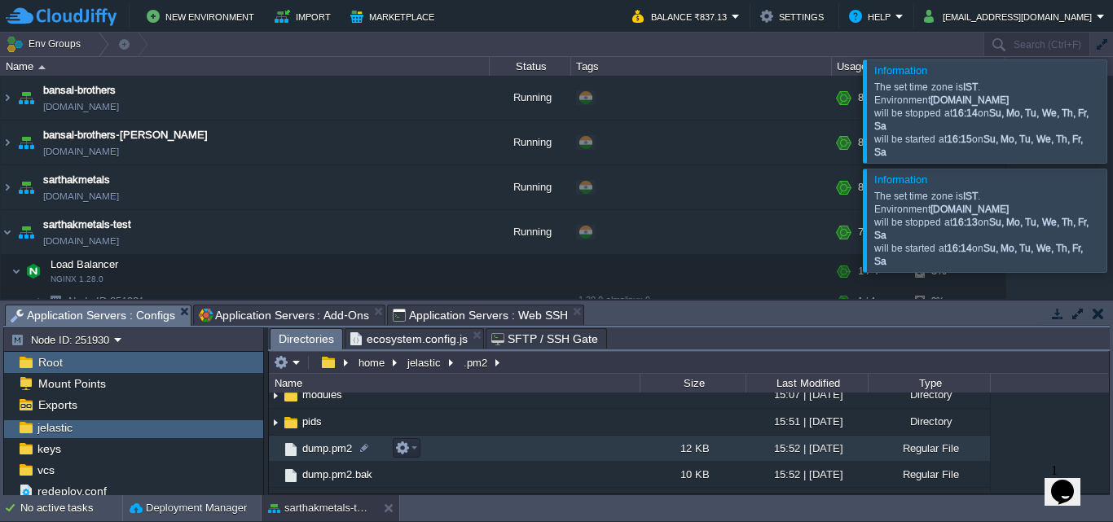
scroll to position [63, 0]
click at [328, 453] on span "dump.pm2" at bounding box center [327, 450] width 55 height 14
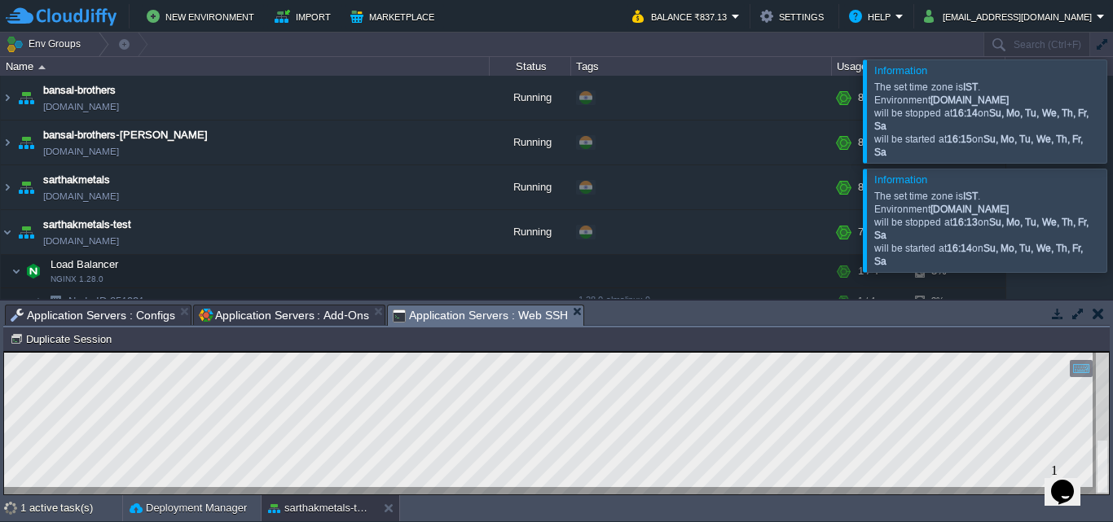
click at [429, 314] on span "Application Servers : Web SSH" at bounding box center [480, 316] width 175 height 20
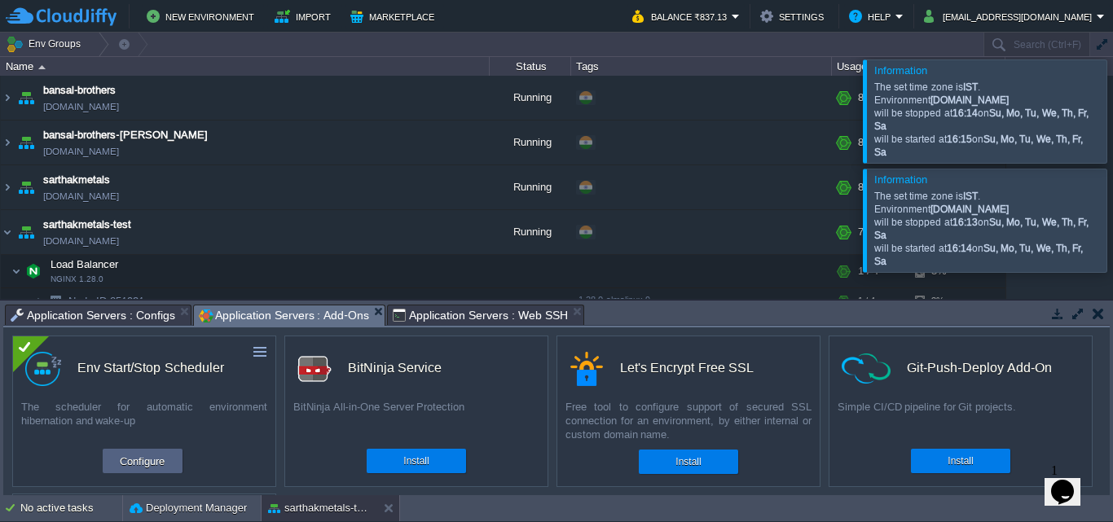
click at [290, 311] on span "Application Servers : Add-Ons" at bounding box center [284, 316] width 170 height 20
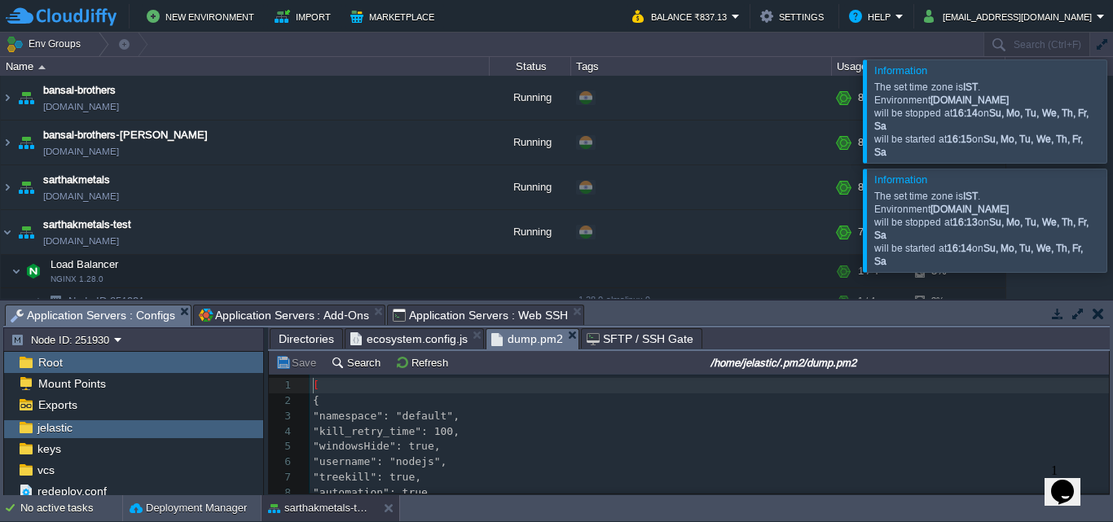
scroll to position [6, 0]
click at [125, 315] on span "Application Servers : Configs" at bounding box center [93, 316] width 165 height 20
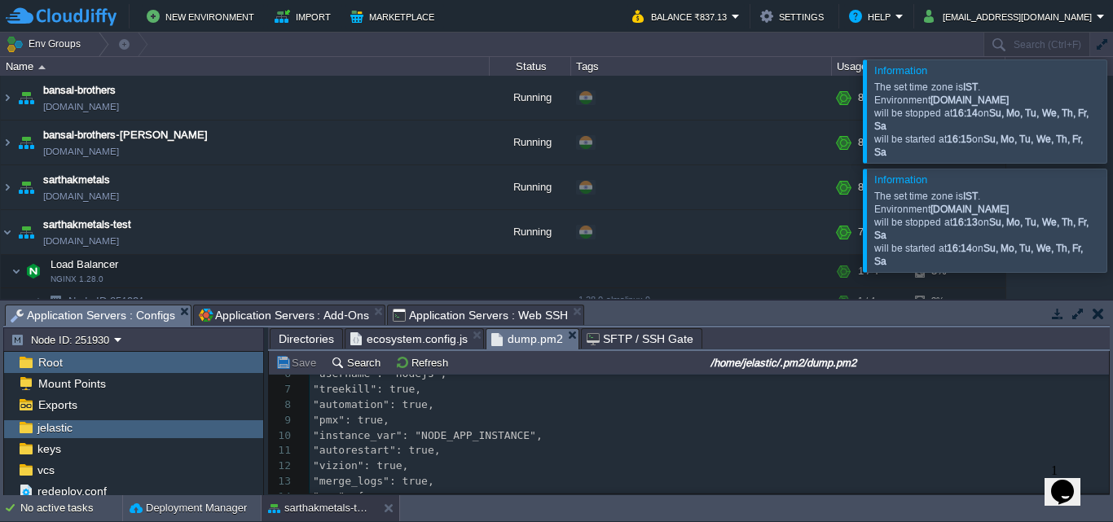
scroll to position [90, 0]
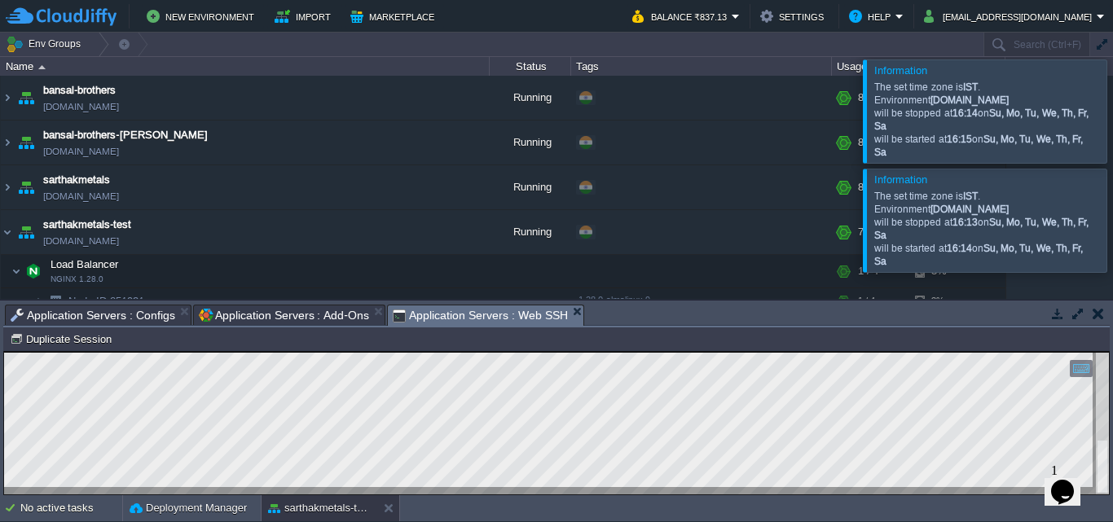
click at [482, 311] on span "Application Servers : Web SSH" at bounding box center [480, 316] width 175 height 20
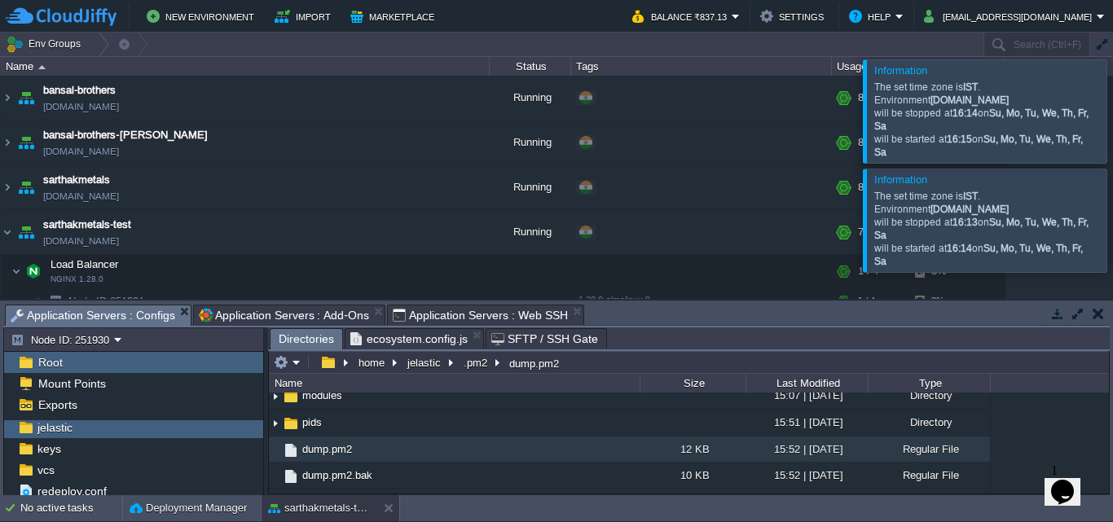
click at [145, 317] on span "Application Servers : Configs" at bounding box center [93, 316] width 165 height 20
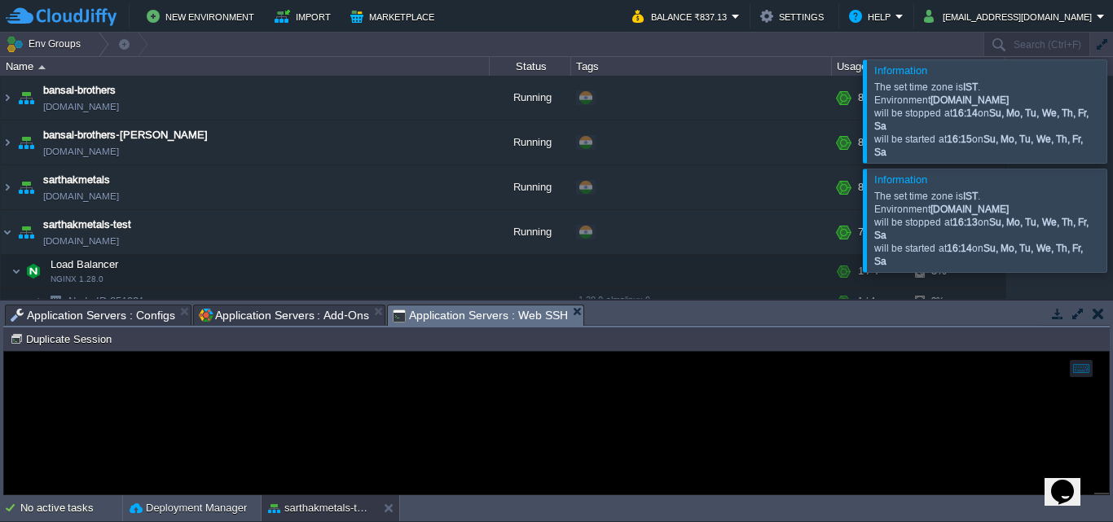
click at [483, 320] on span "Application Servers : Web SSH" at bounding box center [480, 316] width 175 height 20
click at [306, 321] on span "Application Servers : Add-Ons" at bounding box center [284, 316] width 170 height 20
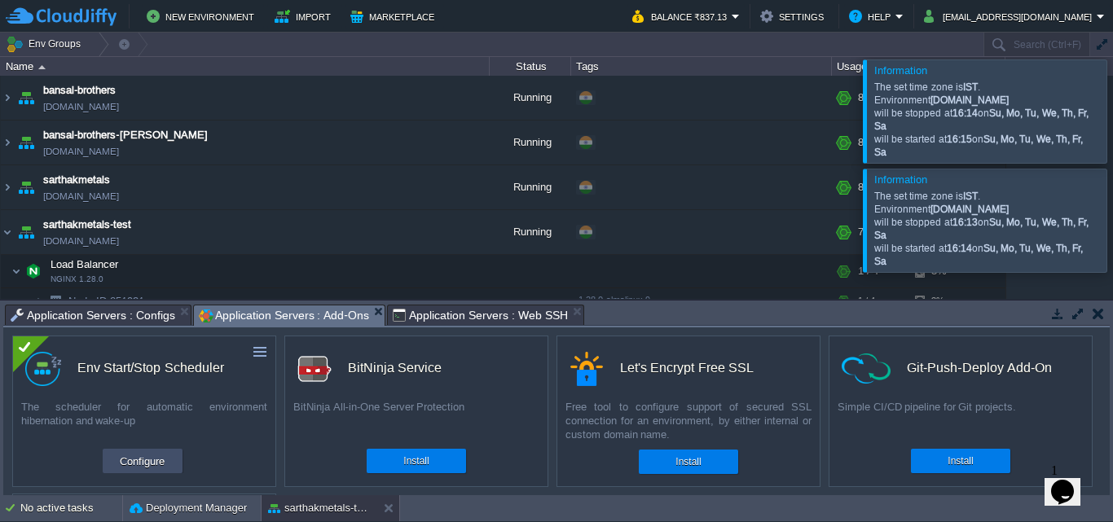
click at [156, 465] on button "Configure" at bounding box center [142, 462] width 55 height 20
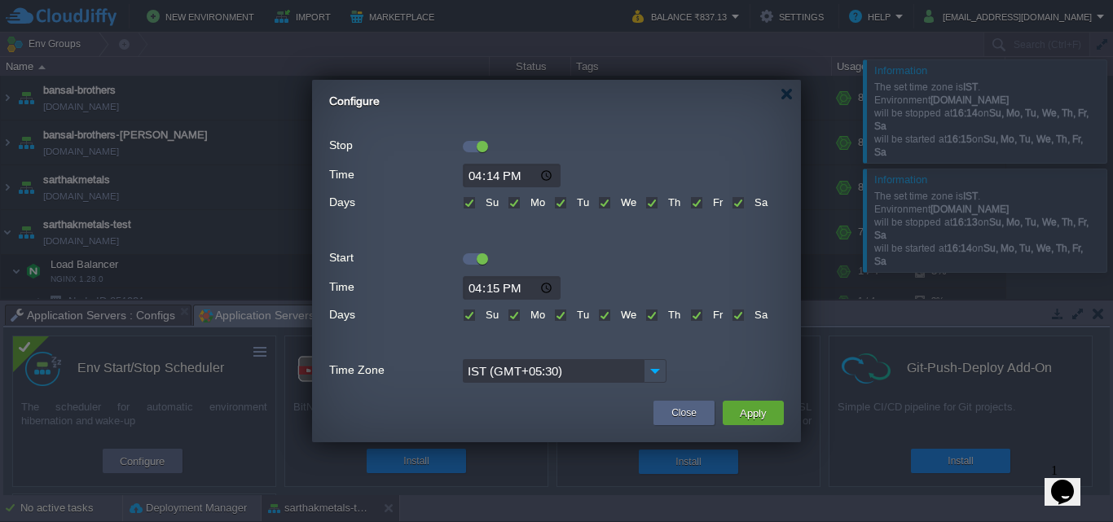
click at [493, 179] on input "16:14" at bounding box center [512, 176] width 98 height 24
type input "16:44"
click at [493, 285] on input "16:15" at bounding box center [512, 288] width 98 height 24
type input "16:45"
click at [749, 411] on button "Apply" at bounding box center [753, 413] width 37 height 20
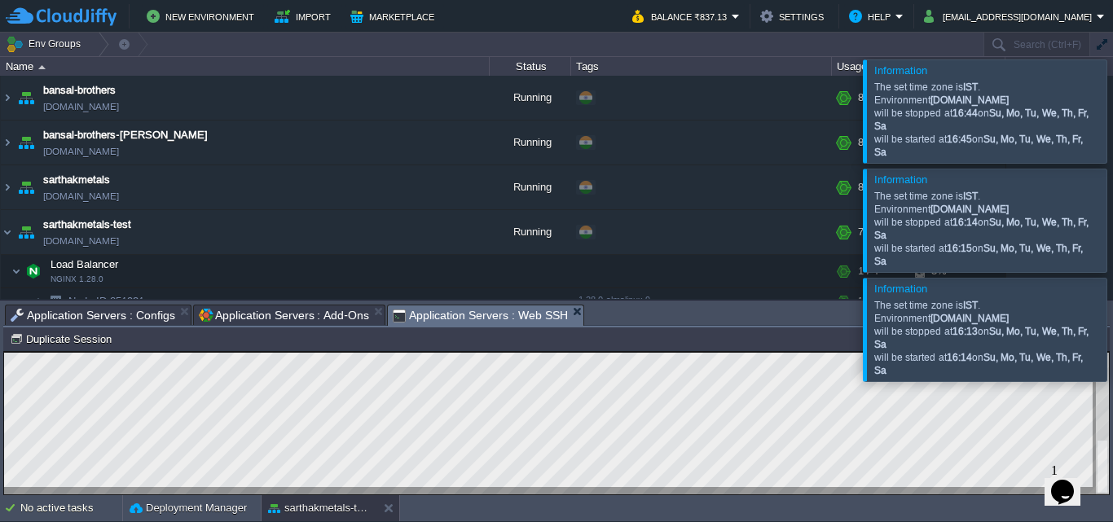
click at [452, 313] on span "Application Servers : Web SSH" at bounding box center [480, 316] width 175 height 20
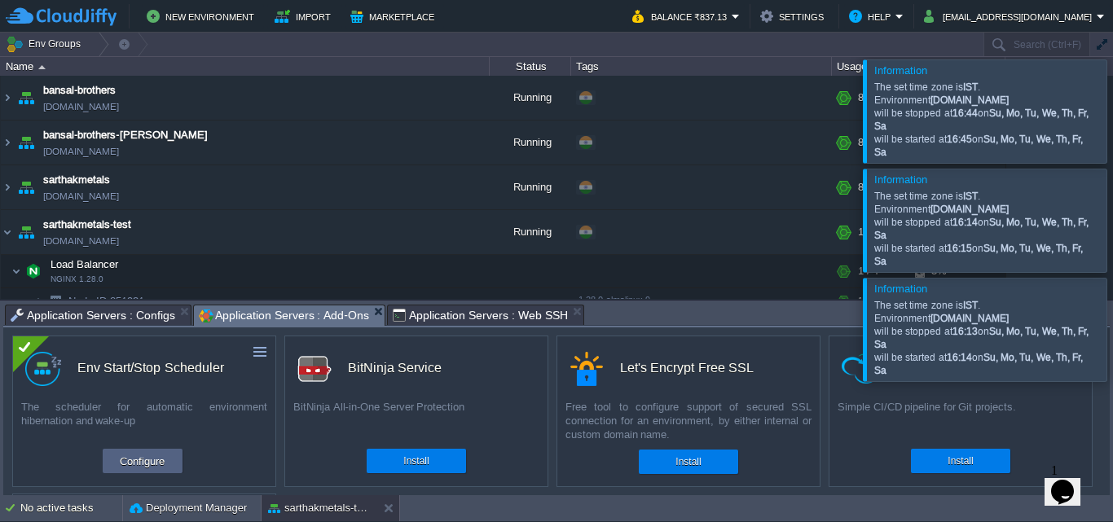
click at [284, 321] on span "Application Servers : Add-Ons" at bounding box center [284, 316] width 170 height 20
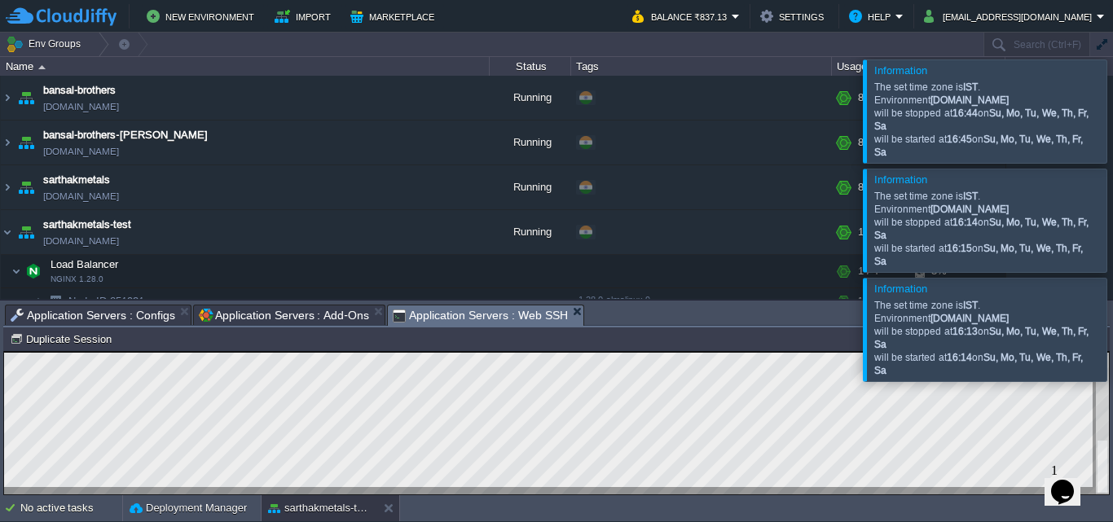
click at [433, 324] on span "Application Servers : Web SSH" at bounding box center [480, 316] width 175 height 20
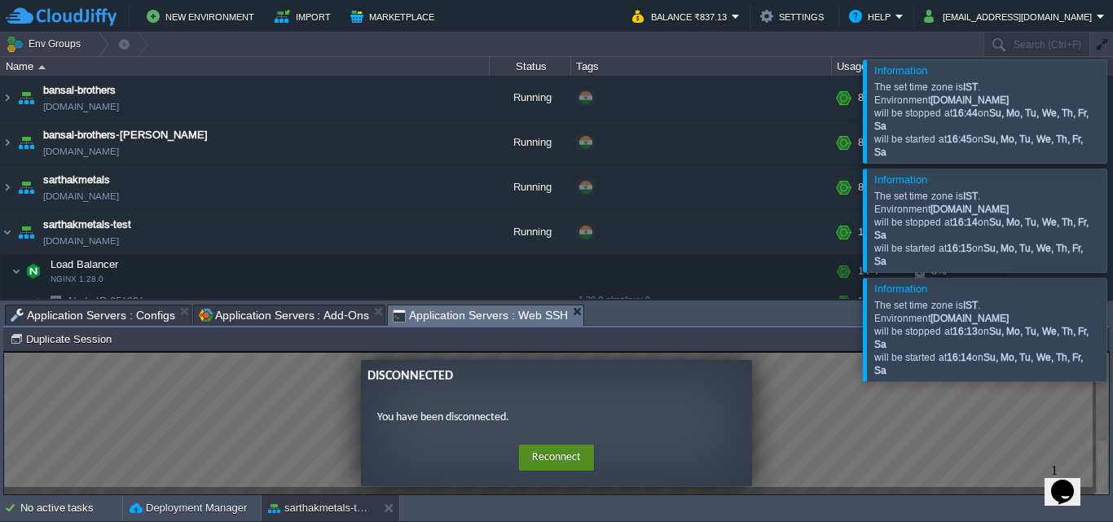
click at [571, 452] on button "Reconnect" at bounding box center [556, 458] width 75 height 26
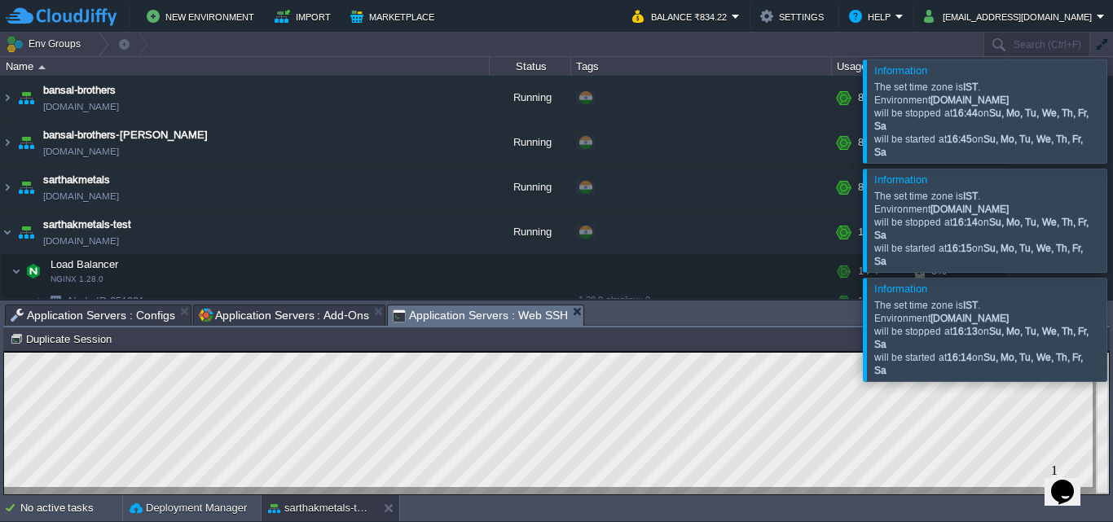
click at [1113, 104] on div at bounding box center [1133, 111] width 0 height 103
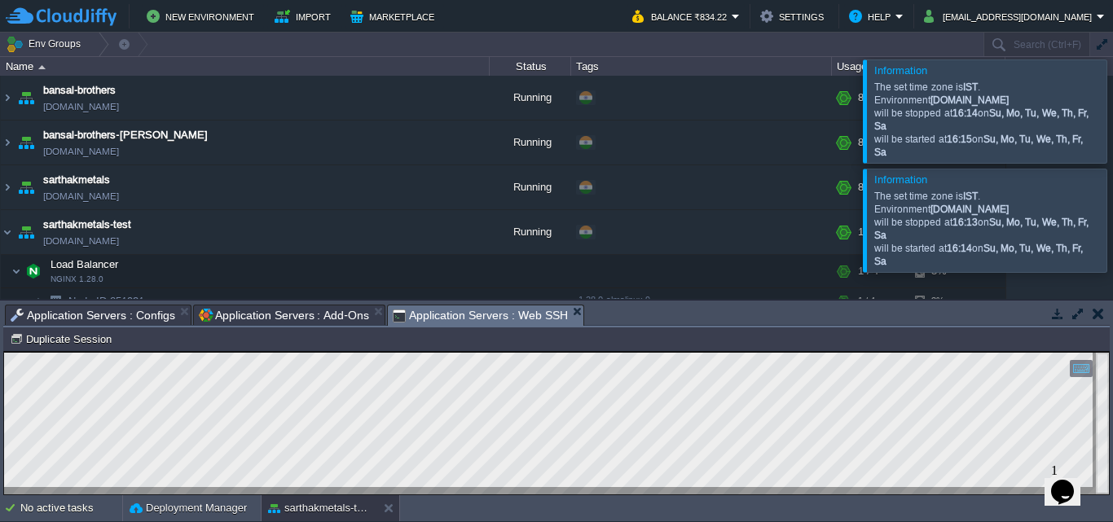
click at [1113, 108] on div at bounding box center [1133, 111] width 0 height 103
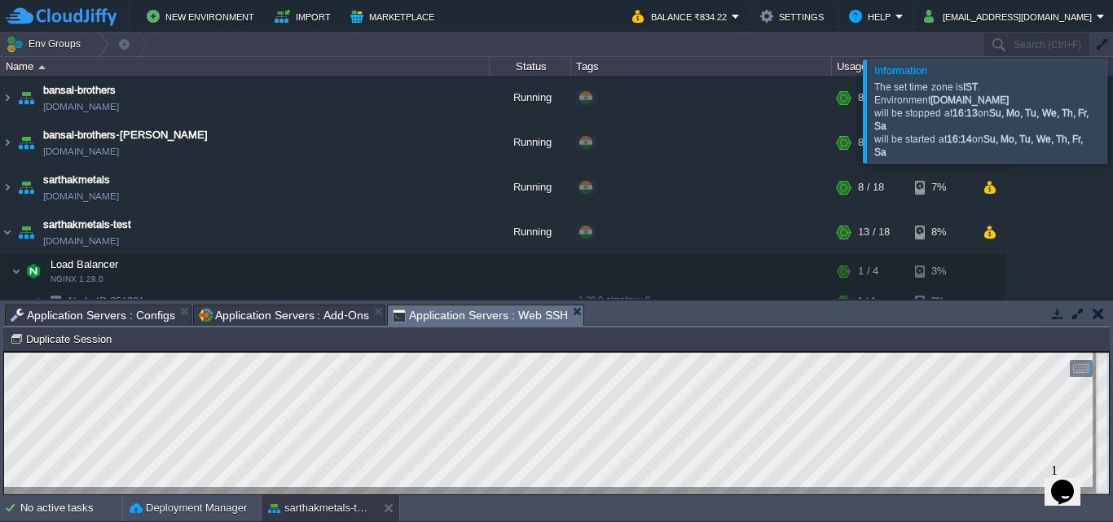
click at [1113, 112] on div at bounding box center [1133, 111] width 0 height 103
